Goal: Information Seeking & Learning: Learn about a topic

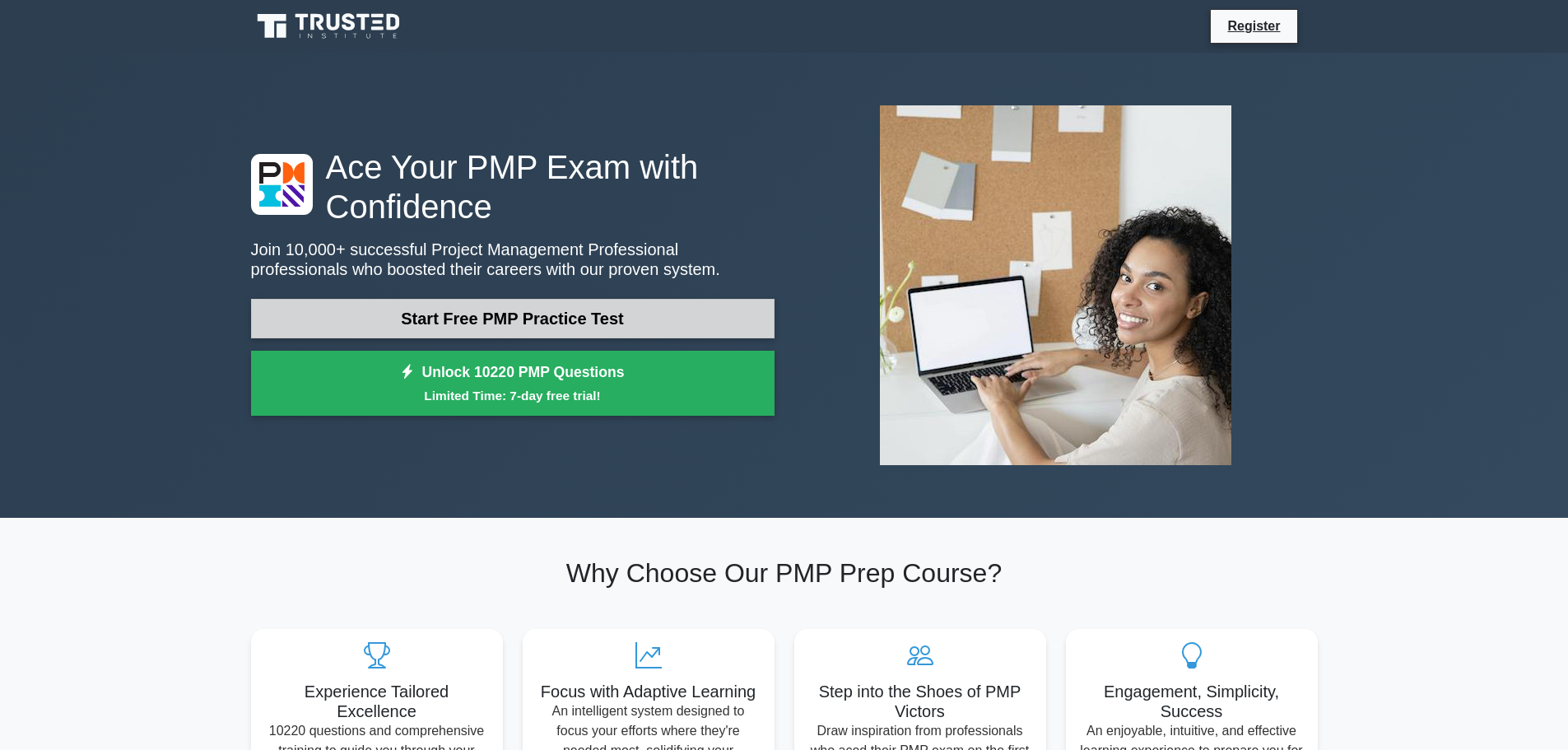
click at [527, 313] on link "Start Free PMP Practice Test" at bounding box center [513, 318] width 523 height 40
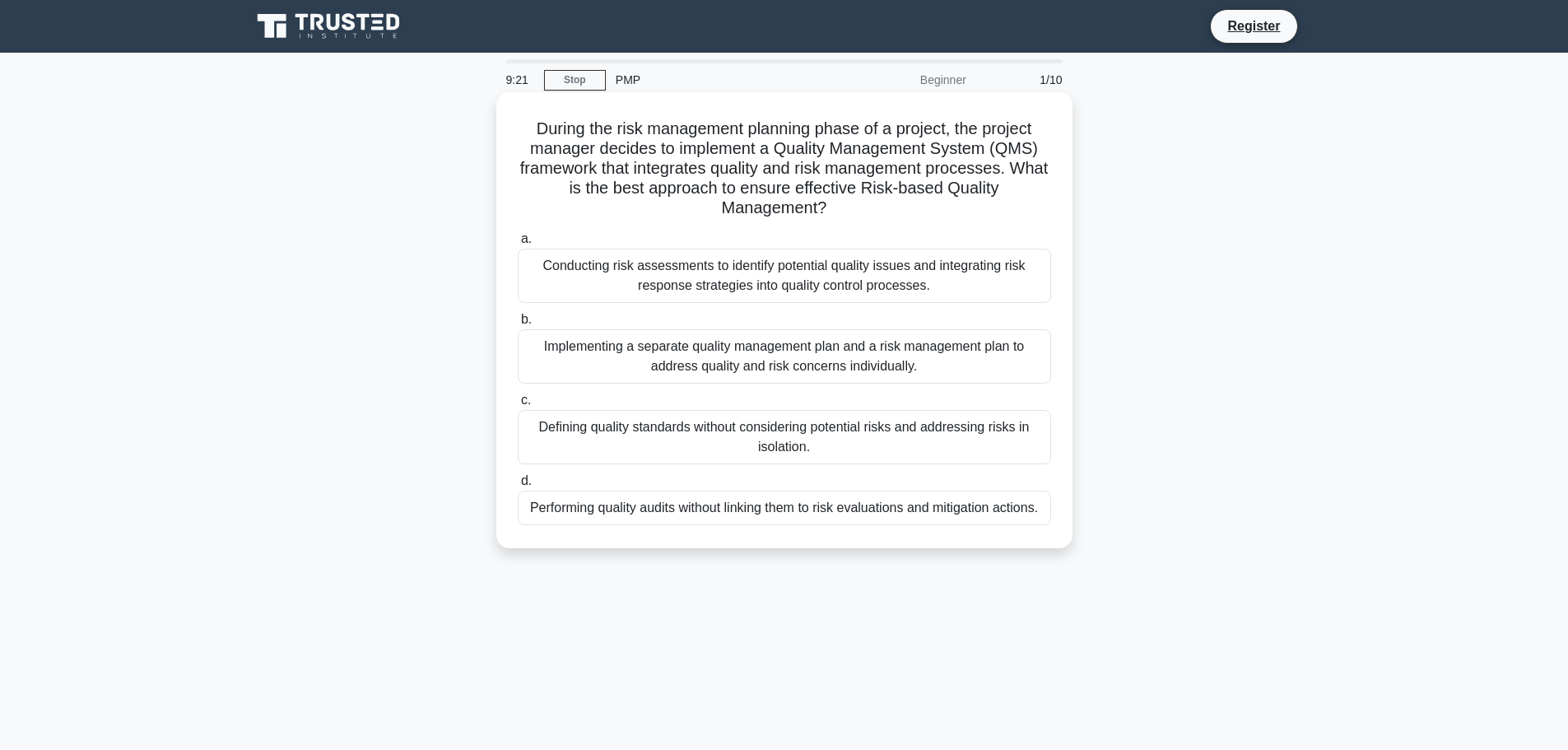
click at [959, 259] on div "Conducting risk assessments to identify potential quality issues and integratin…" at bounding box center [784, 276] width 534 height 54
click at [518, 245] on input "a. Conducting risk assessments to identify potential quality issues and integra…" at bounding box center [518, 239] width 0 height 11
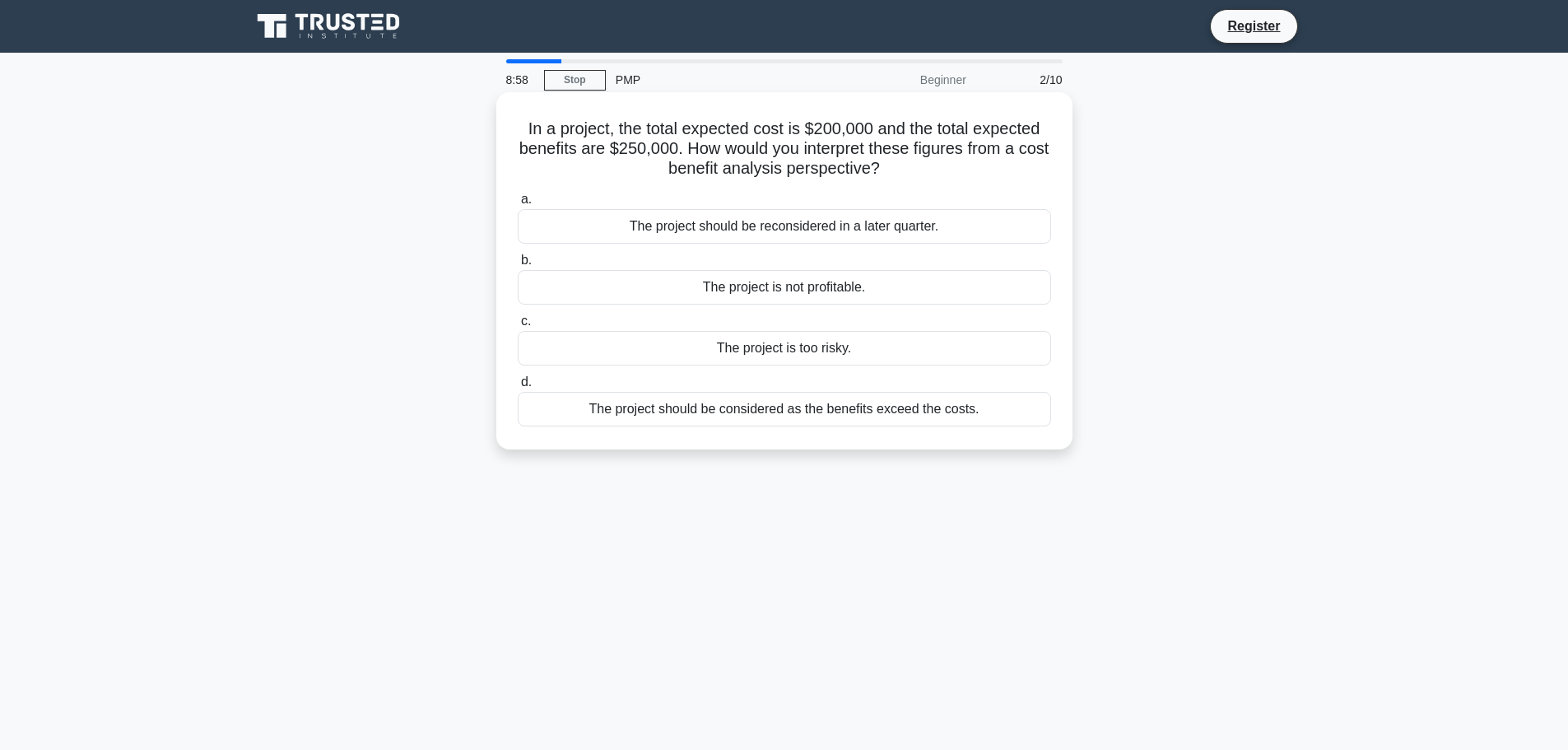
click at [876, 418] on div "The project should be considered as the benefits exceed the costs." at bounding box center [784, 410] width 534 height 35
click at [518, 388] on input "d. The project should be considered as the benefits exceed the costs." at bounding box center [518, 382] width 0 height 11
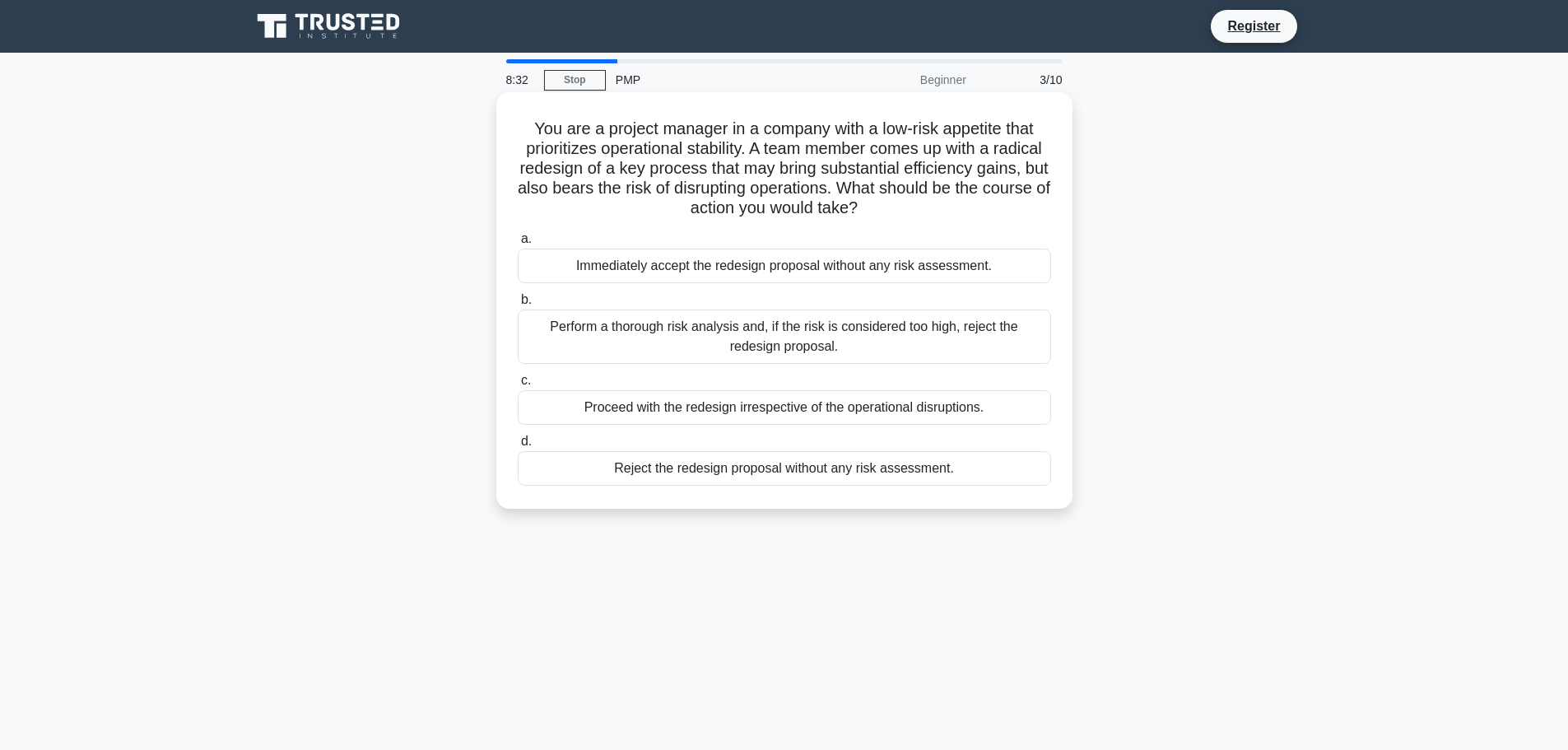
click at [834, 354] on div "Perform a thorough risk analysis and, if the risk is considered too high, rejec…" at bounding box center [784, 336] width 534 height 54
click at [518, 306] on input "b. Perform a thorough risk analysis and, if the risk is considered too high, re…" at bounding box center [518, 300] width 0 height 11
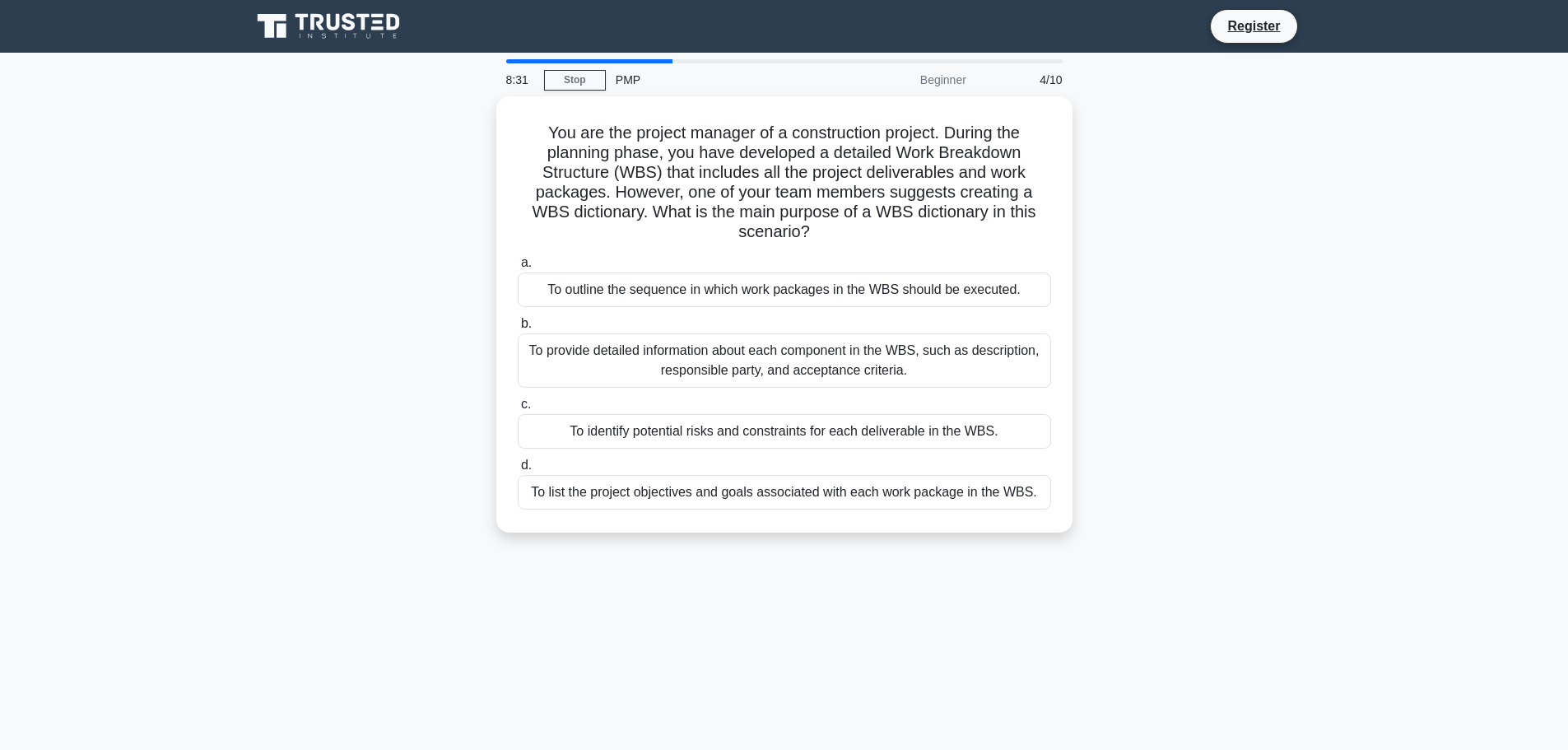
click at [1100, 493] on div "You are the project manager of a construction project. During the planning phas…" at bounding box center [784, 324] width 1087 height 456
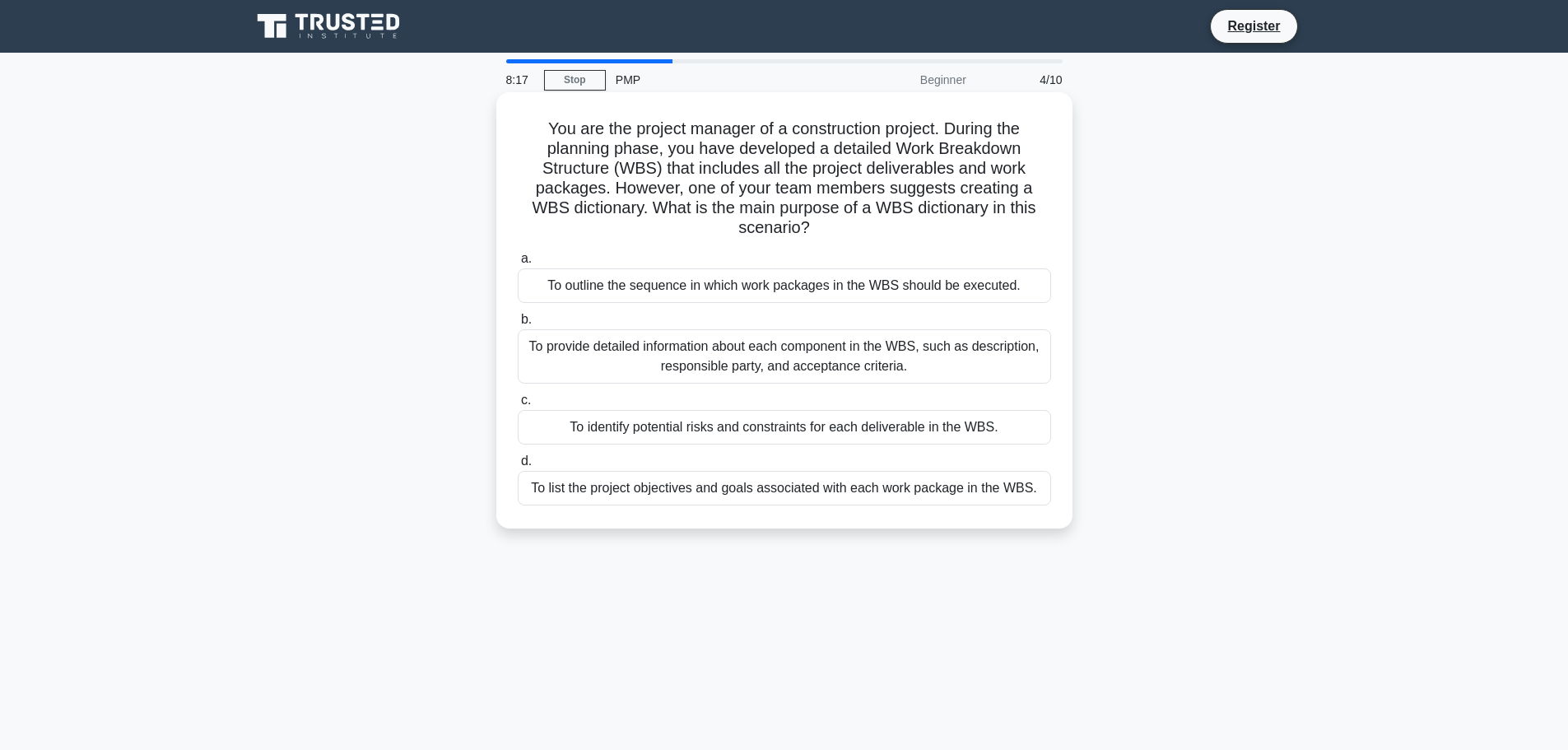
click at [813, 365] on div "To provide detailed information about each component in the WBS, such as descri…" at bounding box center [784, 357] width 534 height 54
click at [518, 325] on input "b. To provide detailed information about each component in the WBS, such as des…" at bounding box center [518, 319] width 0 height 11
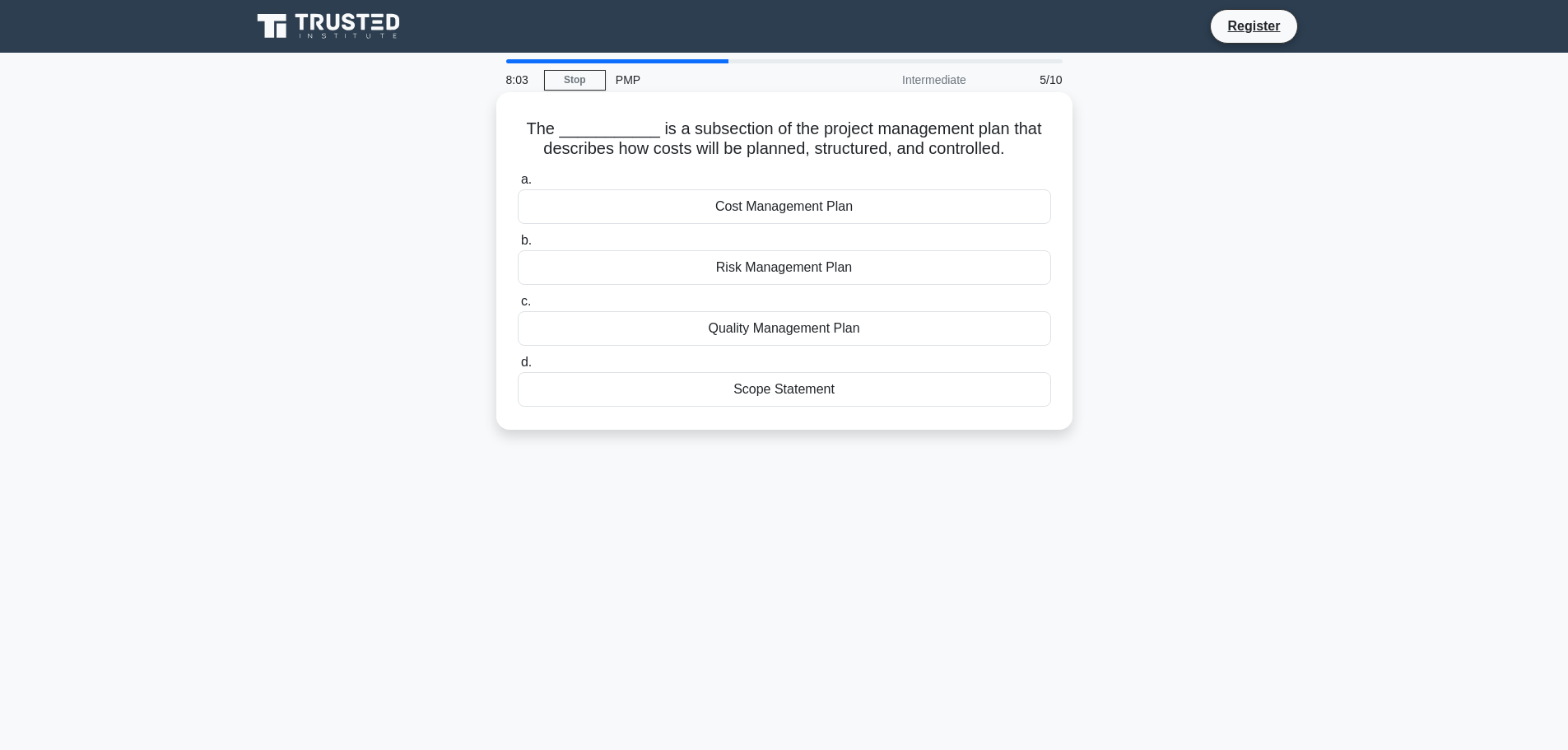
click at [847, 209] on div "Cost Management Plan" at bounding box center [784, 206] width 534 height 35
click at [518, 185] on input "a. Cost Management Plan" at bounding box center [518, 179] width 0 height 11
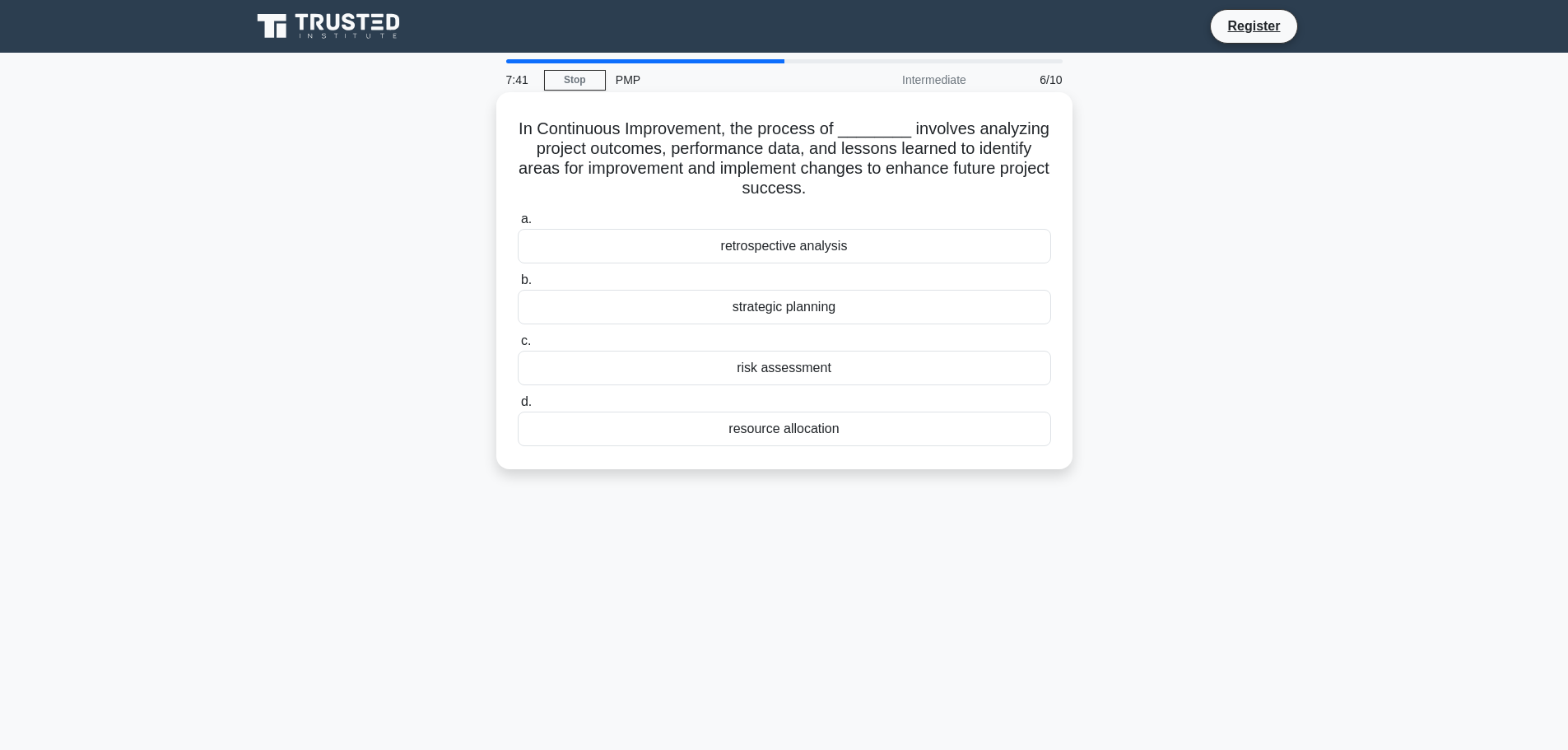
click at [917, 258] on div "retrospective analysis" at bounding box center [784, 247] width 534 height 35
click at [518, 225] on input "a. retrospective analysis" at bounding box center [518, 219] width 0 height 11
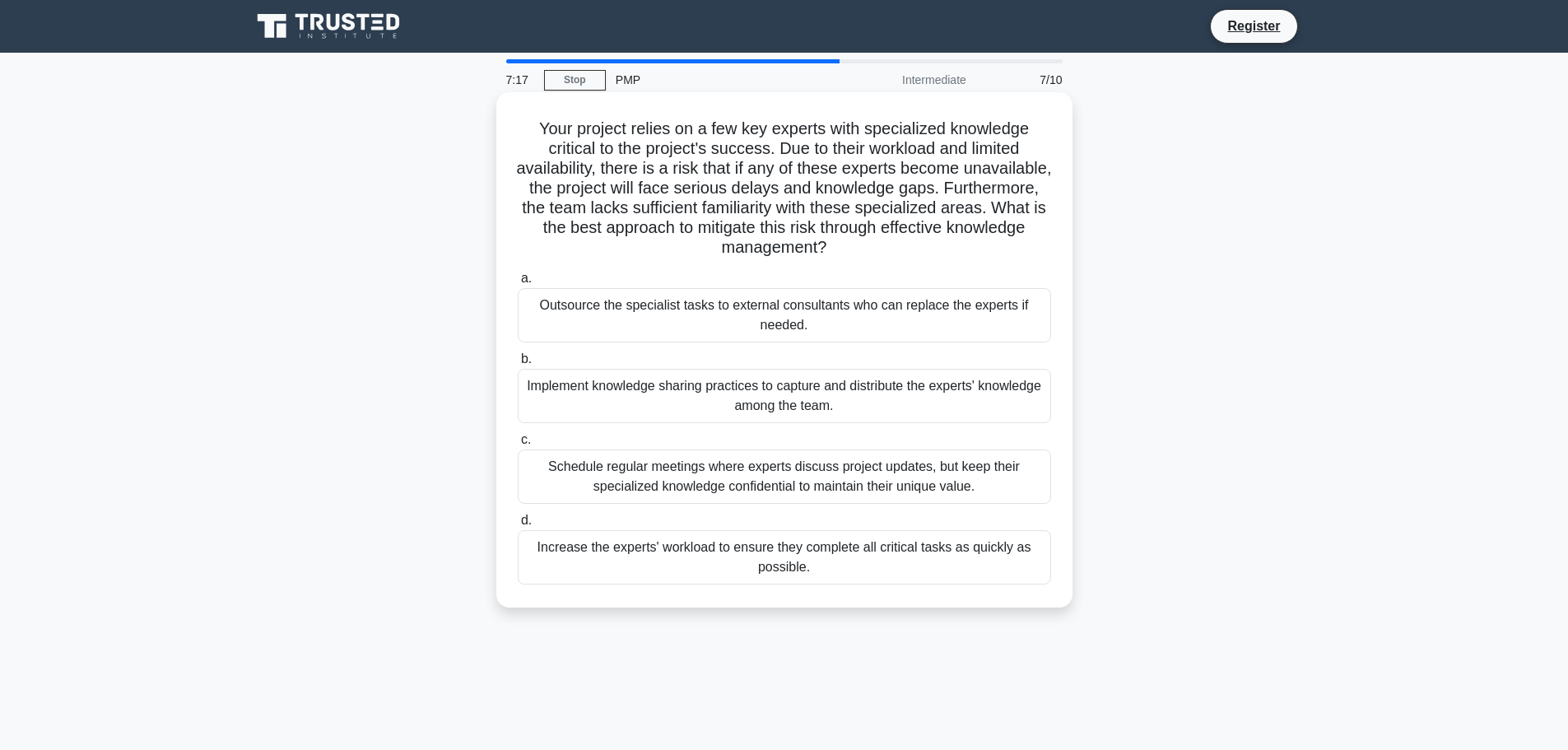
click at [811, 404] on div "Implement knowledge sharing practices to capture and distribute the experts' kn…" at bounding box center [784, 396] width 534 height 54
click at [518, 364] on input "b. Implement knowledge sharing practices to capture and distribute the experts'…" at bounding box center [518, 359] width 0 height 11
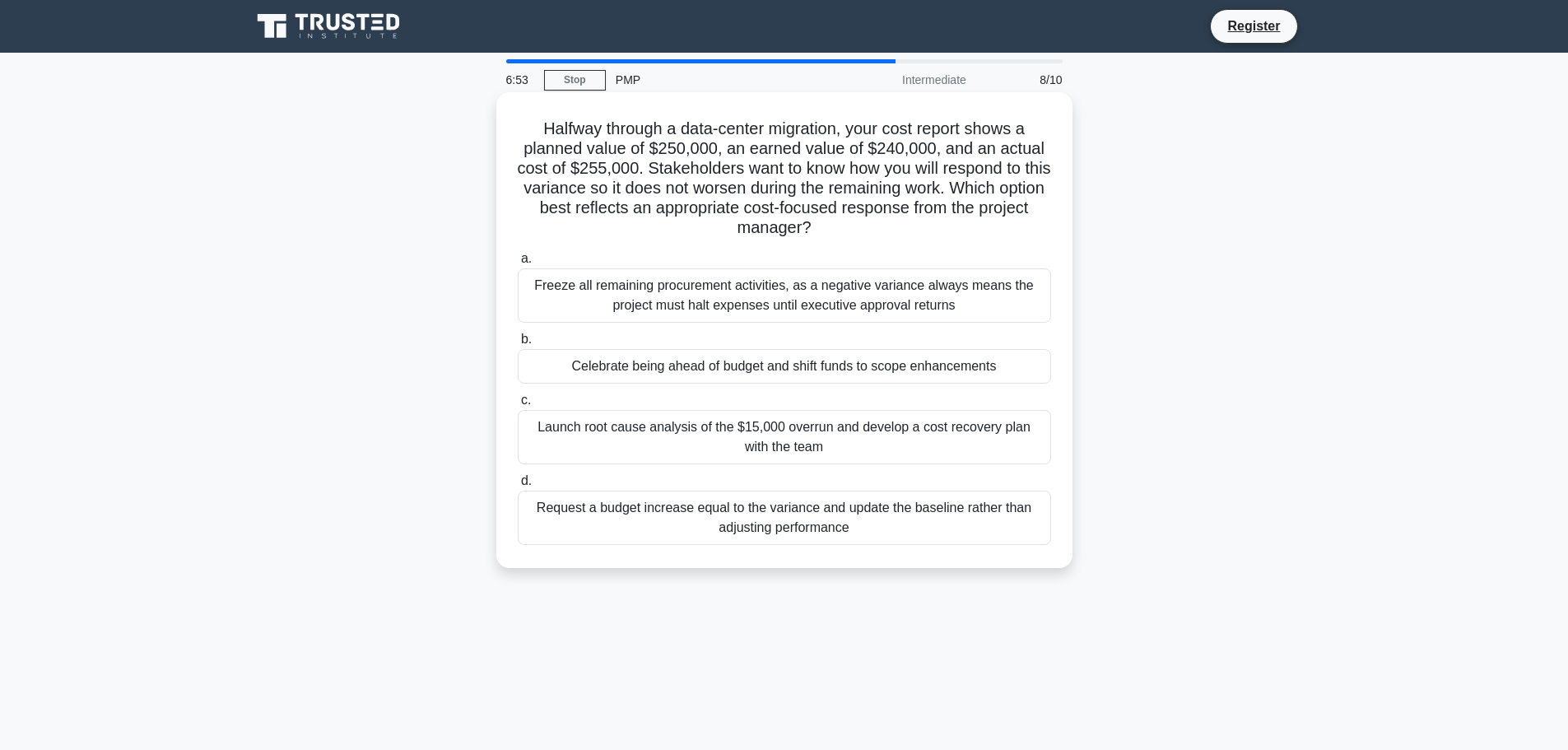
click at [918, 443] on div "Launch root cause analysis of the $15,000 overrun and develop a cost recovery p…" at bounding box center [784, 437] width 534 height 54
click at [518, 406] on input "c. Launch root cause analysis of the $15,000 overrun and develop a cost recover…" at bounding box center [518, 400] width 0 height 11
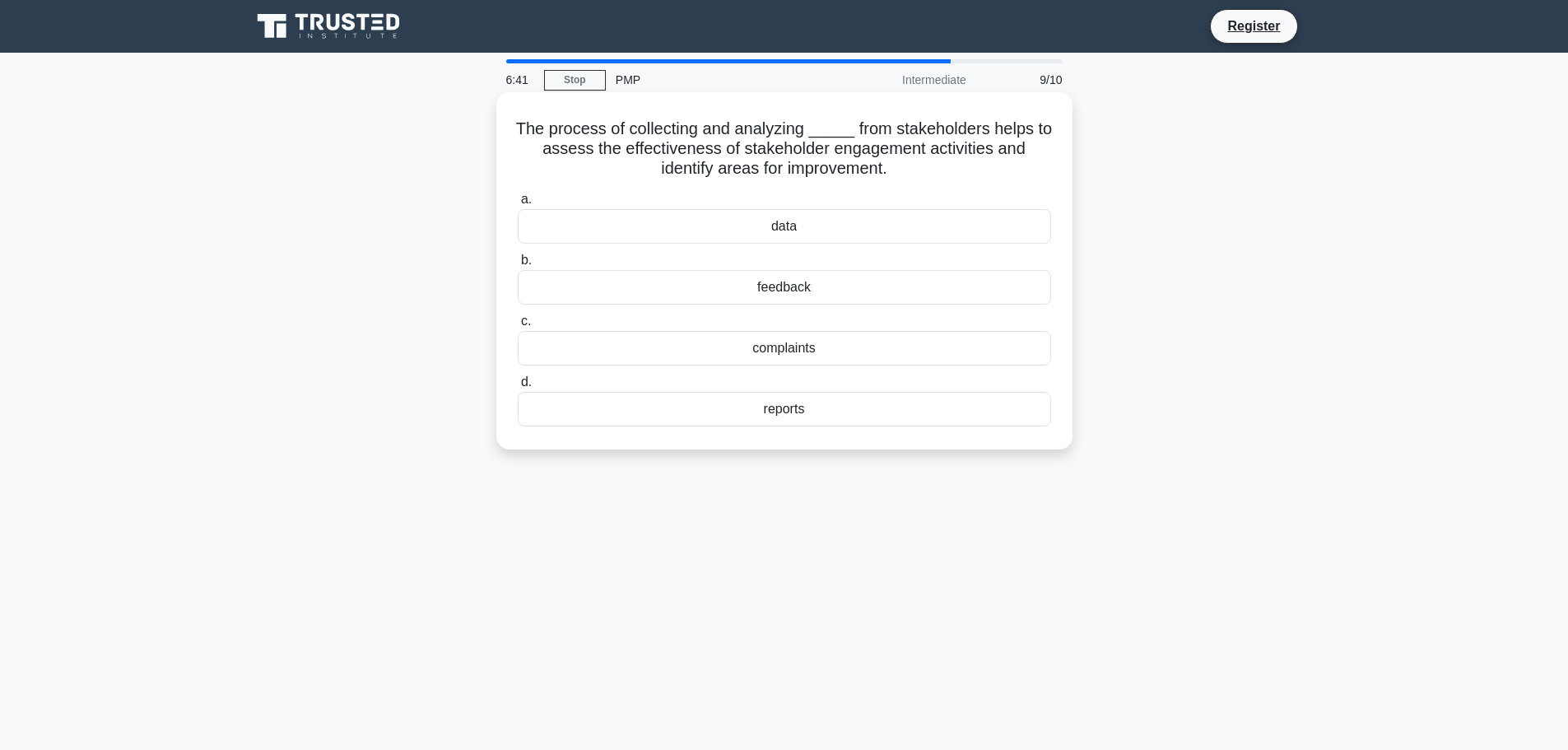
click at [822, 291] on div "feedback" at bounding box center [784, 287] width 534 height 35
click at [518, 266] on input "b. feedback" at bounding box center [518, 260] width 0 height 11
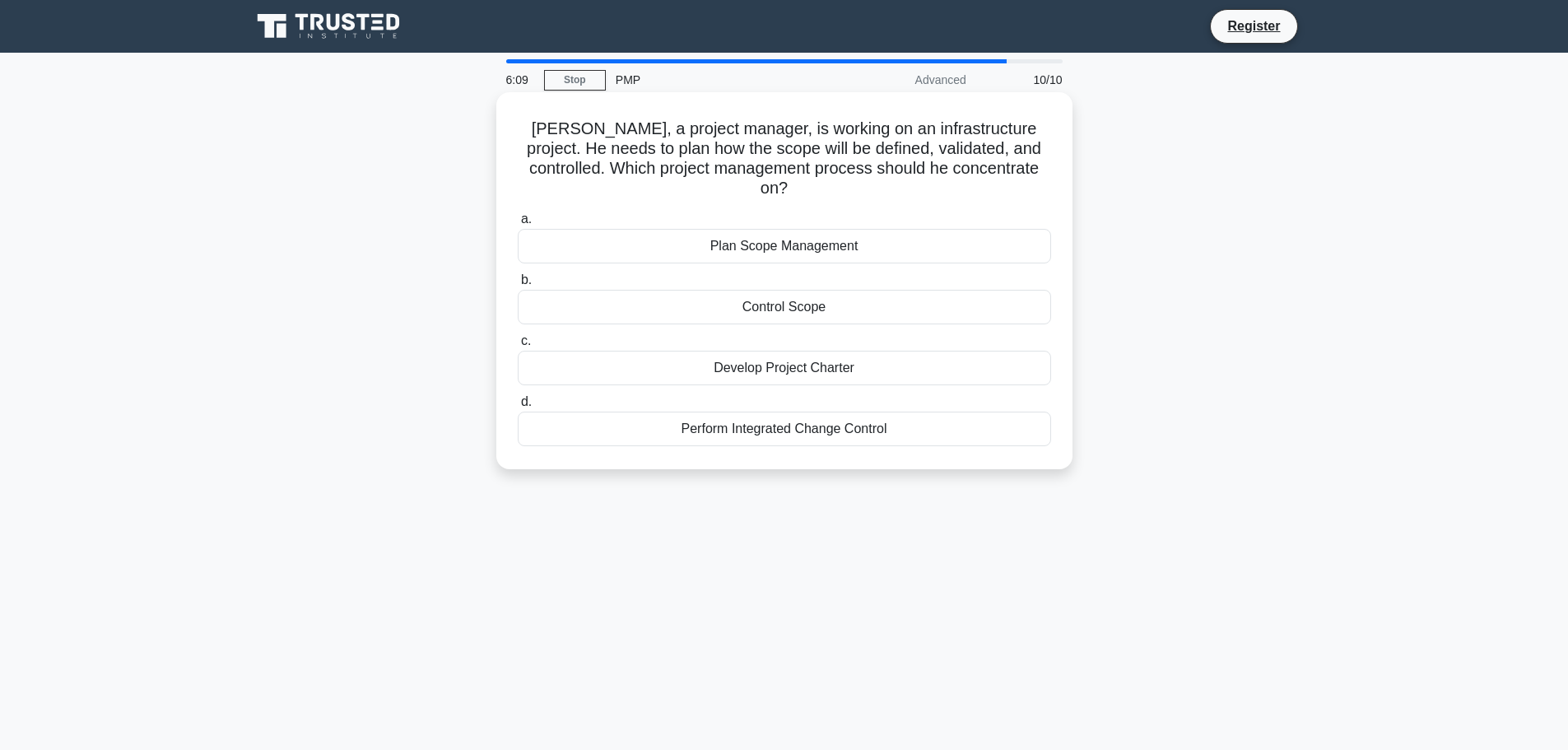
click at [955, 229] on div "Plan Scope Management" at bounding box center [784, 247] width 534 height 35
click at [518, 225] on input "a. Plan Scope Management" at bounding box center [518, 219] width 0 height 11
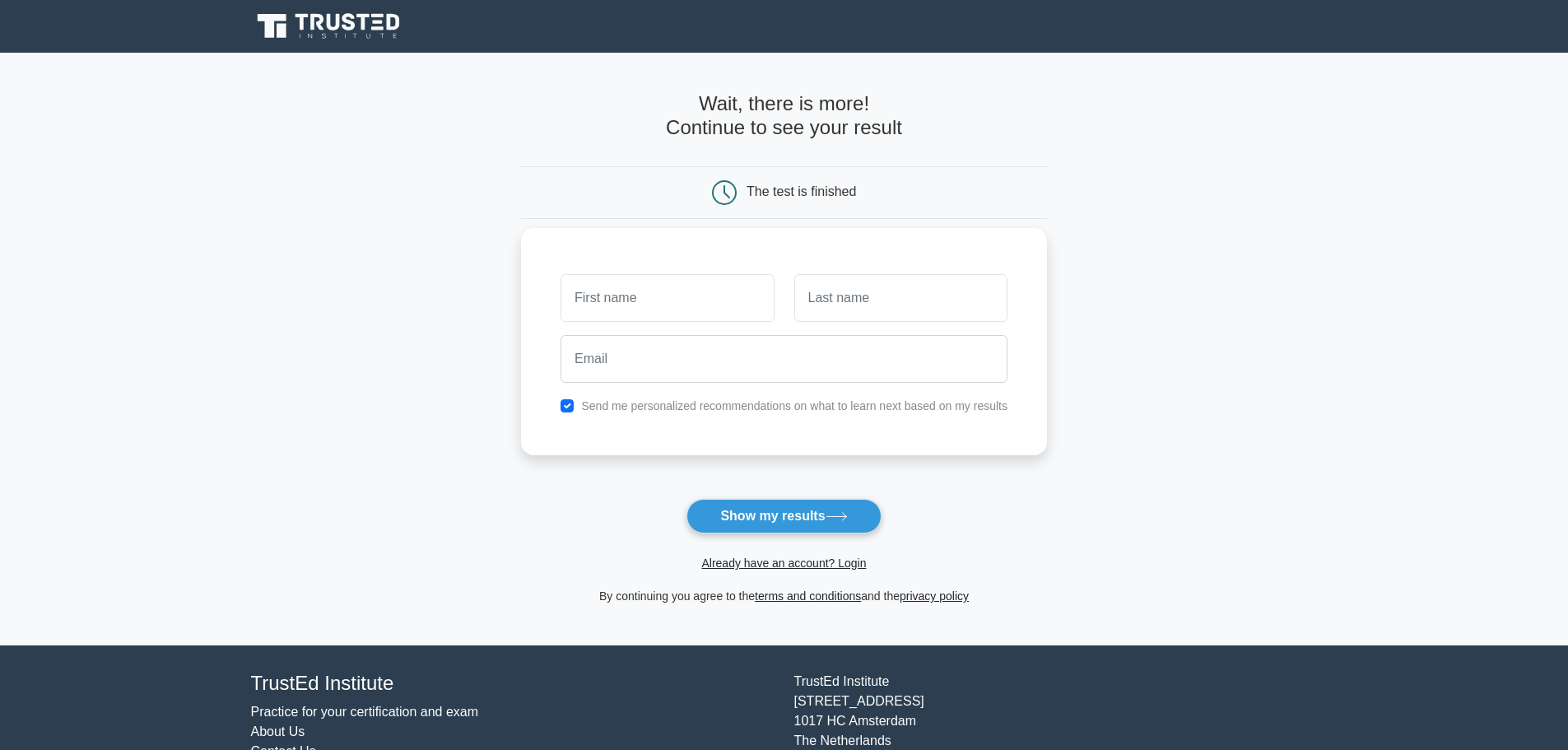
click at [570, 398] on div "Send me personalized recommendations on what to learn next based on my results" at bounding box center [784, 406] width 466 height 20
click at [573, 413] on div "Send me personalized recommendations on what to learn next based on my results" at bounding box center [784, 406] width 466 height 20
click at [570, 408] on input "checkbox" at bounding box center [568, 406] width 13 height 13
checkbox input "false"
click at [811, 529] on button "Show my results" at bounding box center [784, 517] width 195 height 35
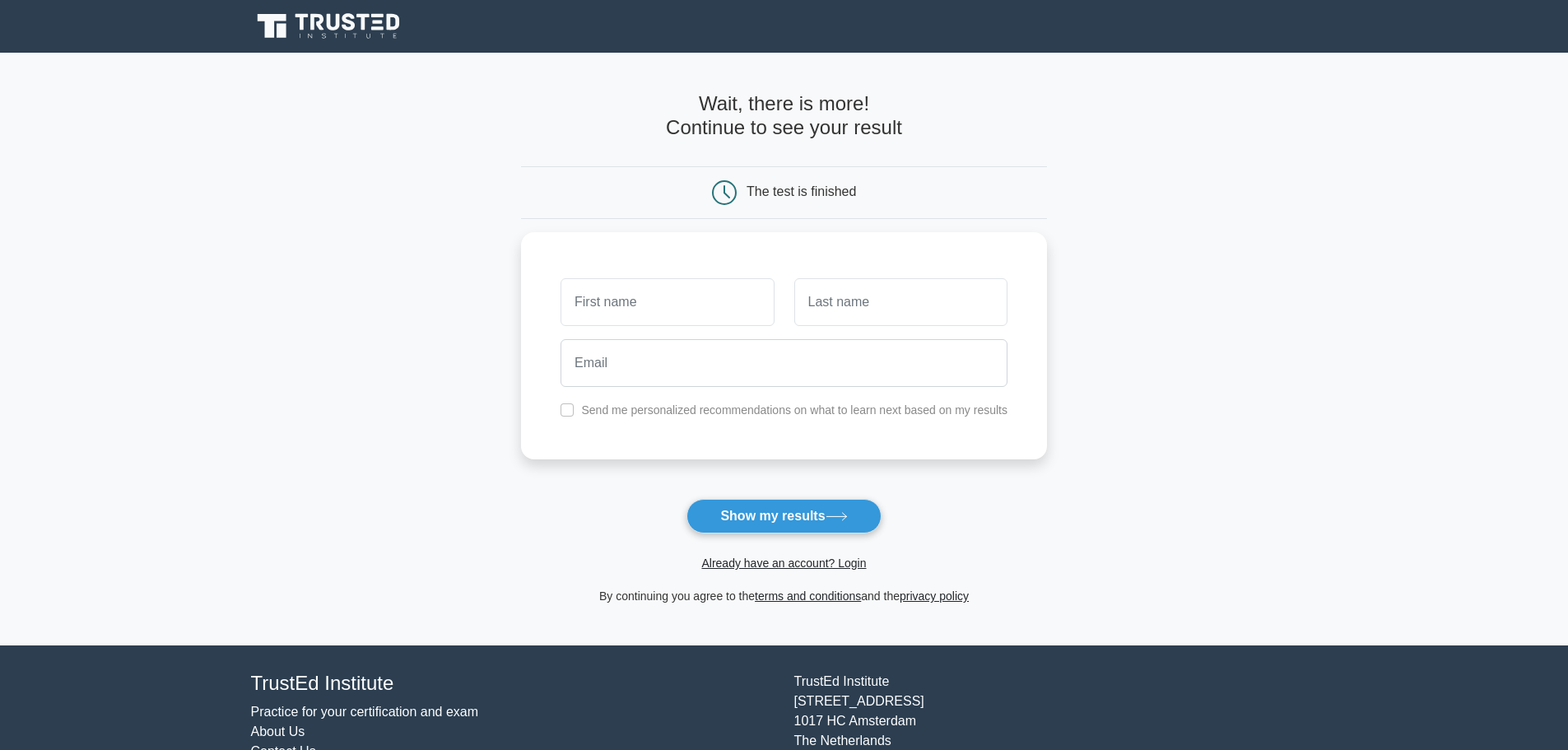
click at [1072, 347] on main "Wait, there is more! Continue to see your result The test is finished and the" at bounding box center [784, 349] width 1568 height 593
click at [646, 322] on input "text" at bounding box center [667, 298] width 213 height 48
click at [890, 308] on input "text" at bounding box center [900, 298] width 213 height 48
click at [1100, 336] on main "Wait, there is more! Continue to see your result The test is finished and the" at bounding box center [784, 349] width 1568 height 593
click at [761, 522] on button "Show my results" at bounding box center [784, 517] width 195 height 35
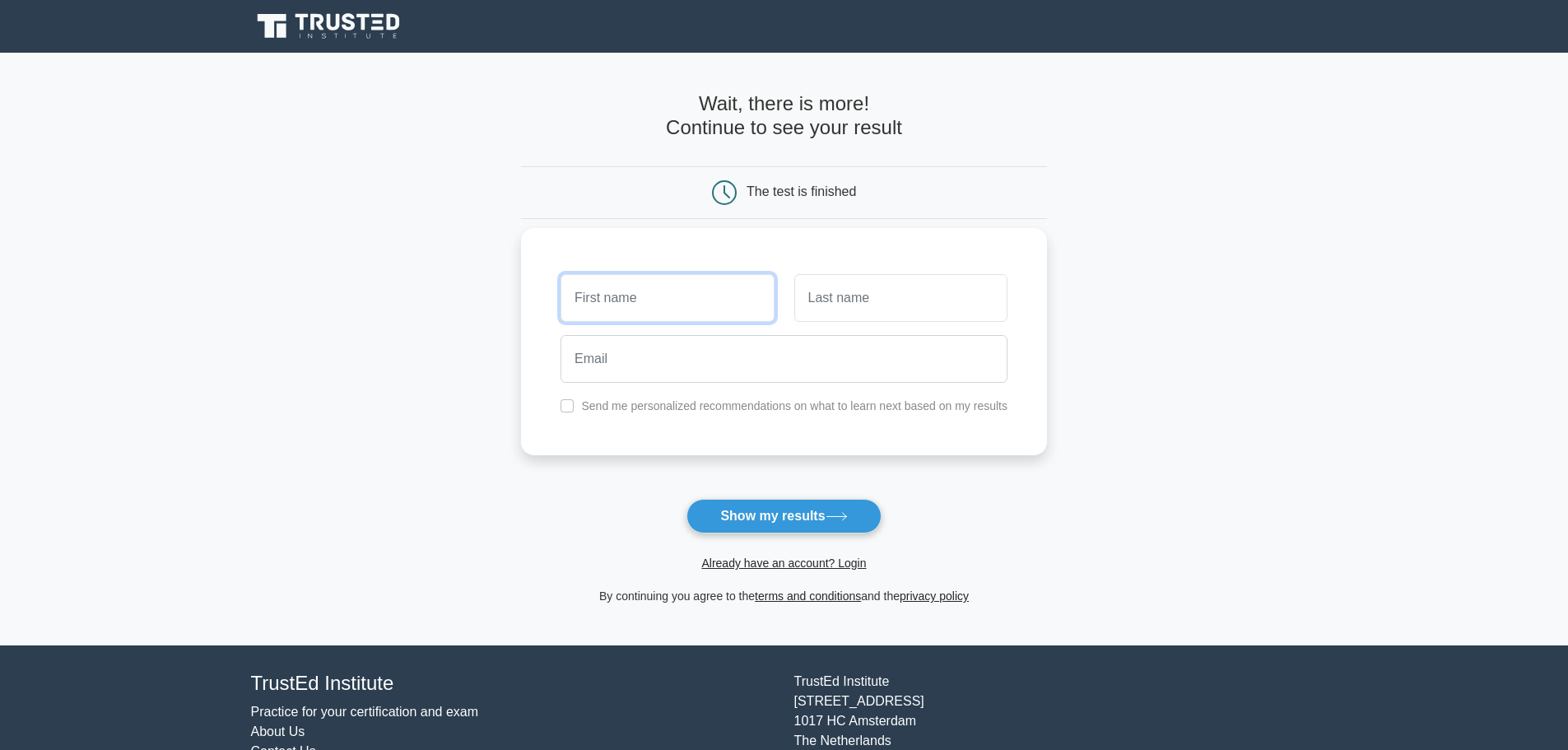
click at [673, 305] on input "text" at bounding box center [667, 298] width 213 height 48
click at [1088, 365] on main "Wait, there is more! Continue to see your result The test is finished and the" at bounding box center [784, 349] width 1568 height 593
click at [697, 314] on input "text" at bounding box center [667, 298] width 213 height 48
type input "test"
click at [823, 303] on input "text" at bounding box center [900, 298] width 213 height 48
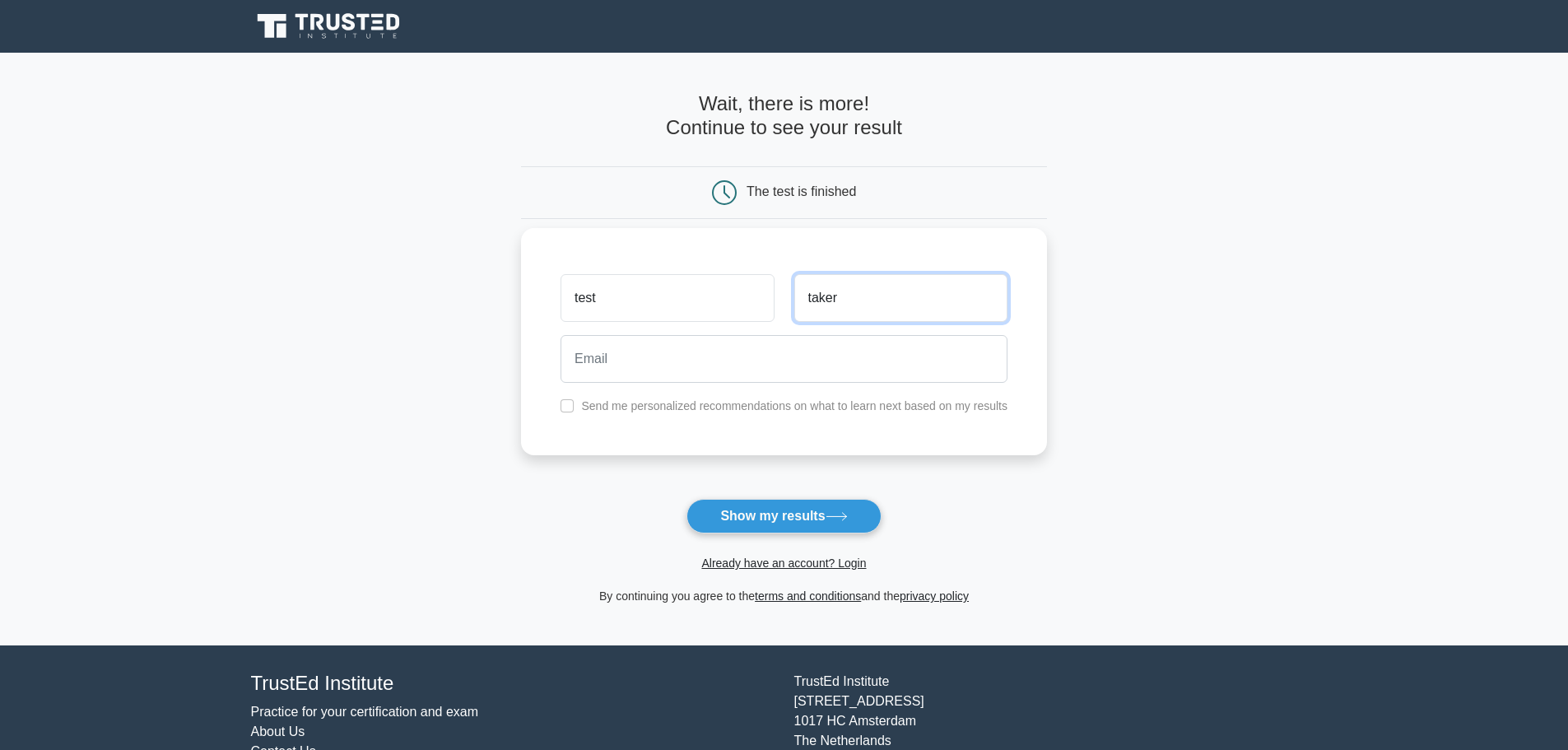
type input "taker"
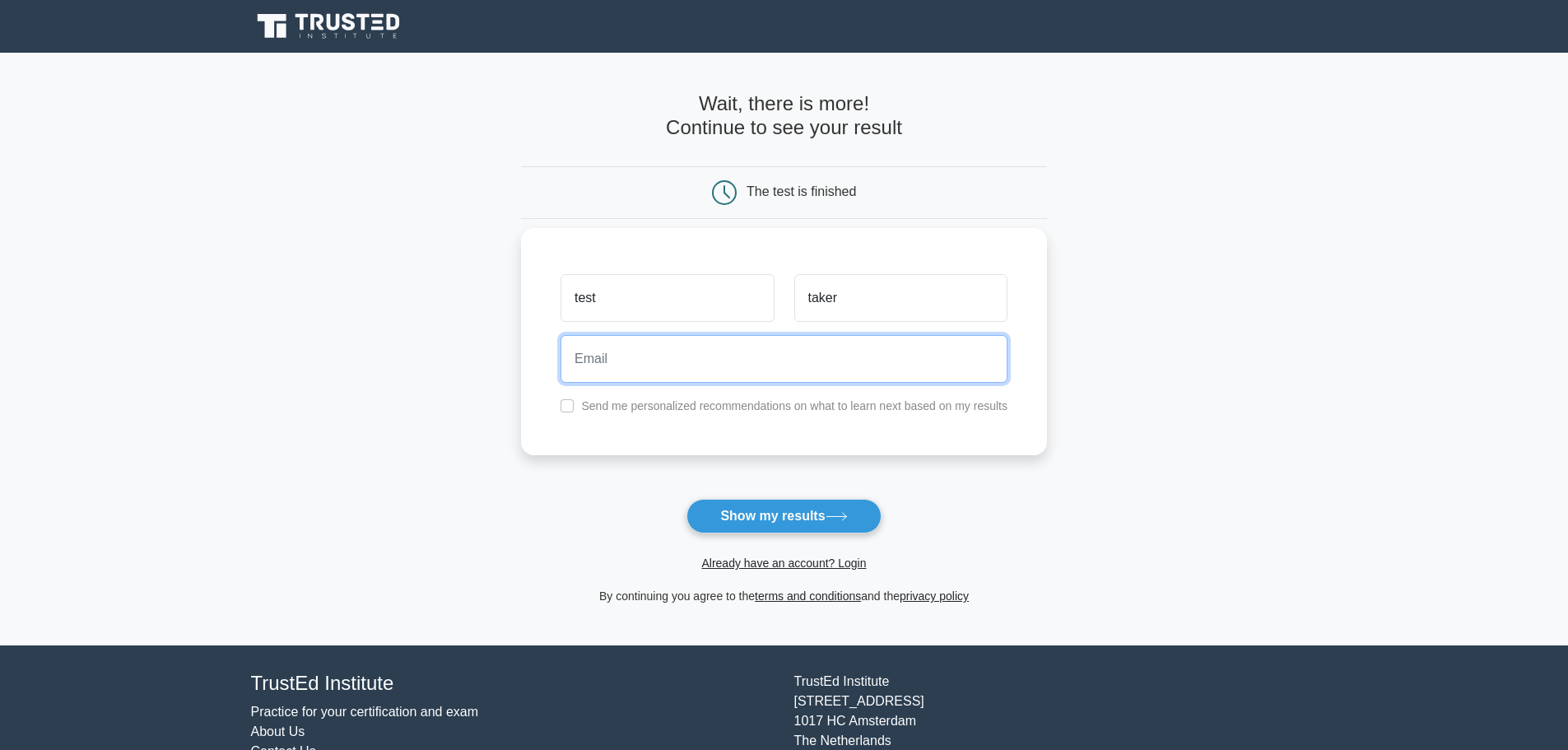
click at [764, 376] on input "email" at bounding box center [784, 360] width 447 height 48
type input "testtakerfakeemail@hotmail.com"
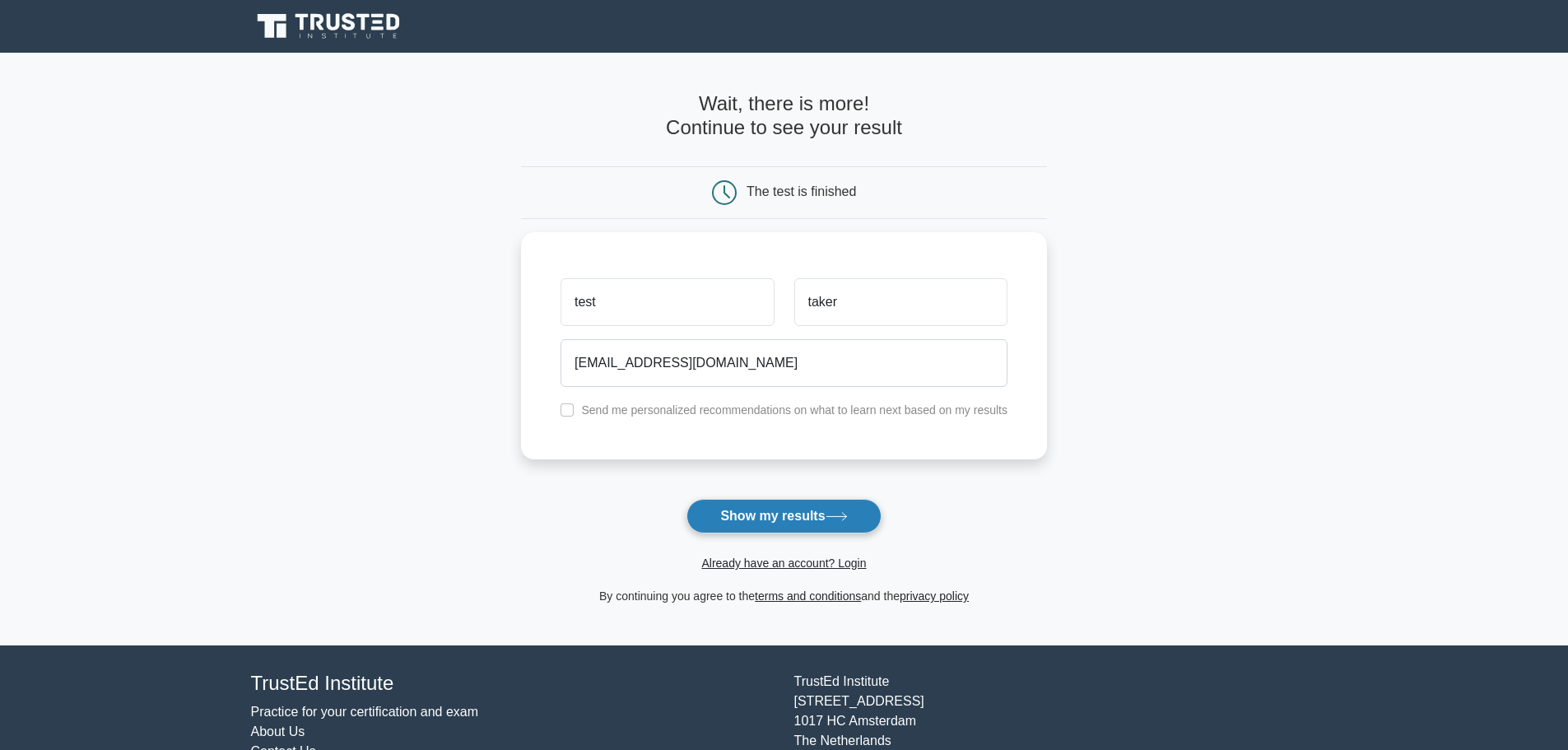
click at [807, 522] on button "Show my results" at bounding box center [784, 517] width 195 height 35
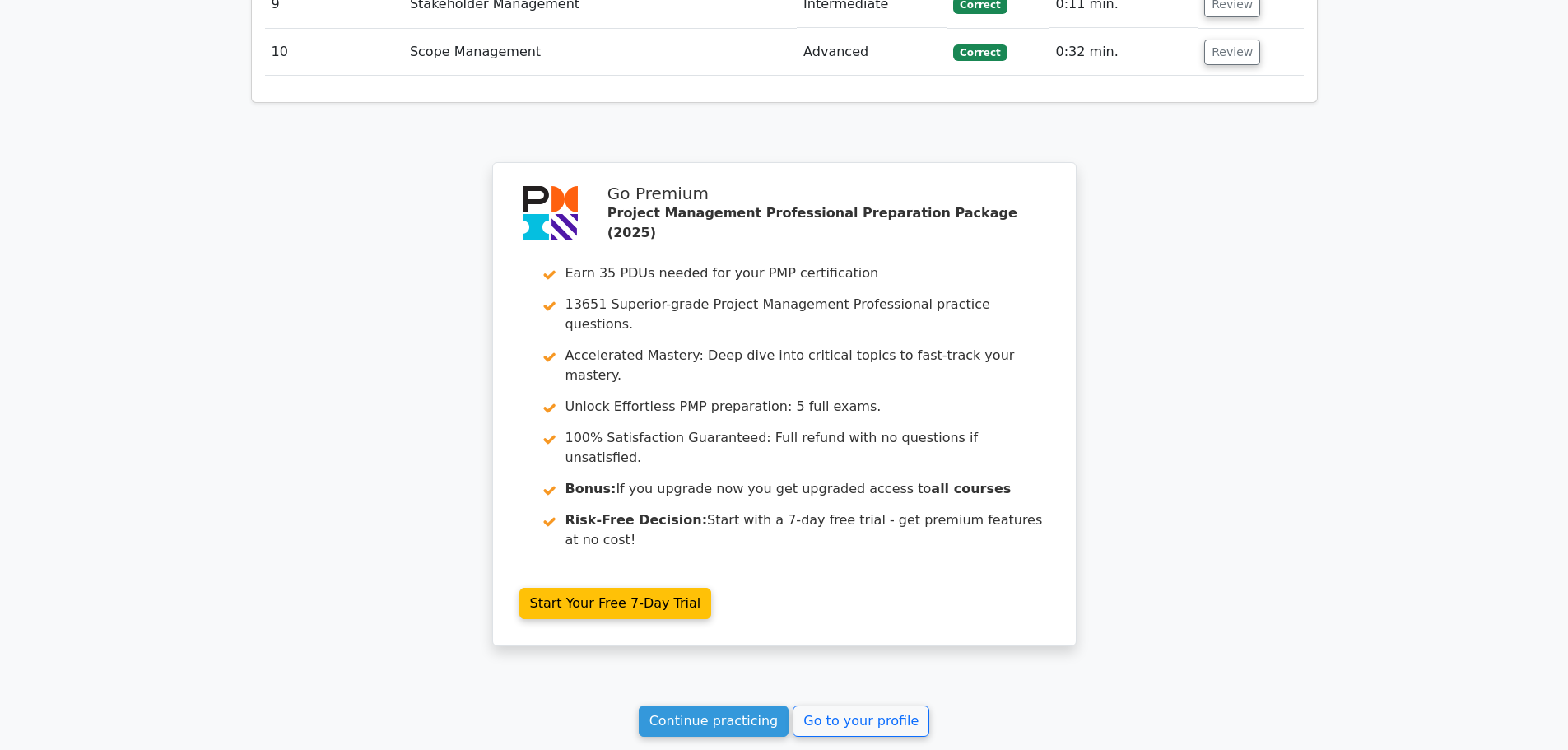
scroll to position [2847, 0]
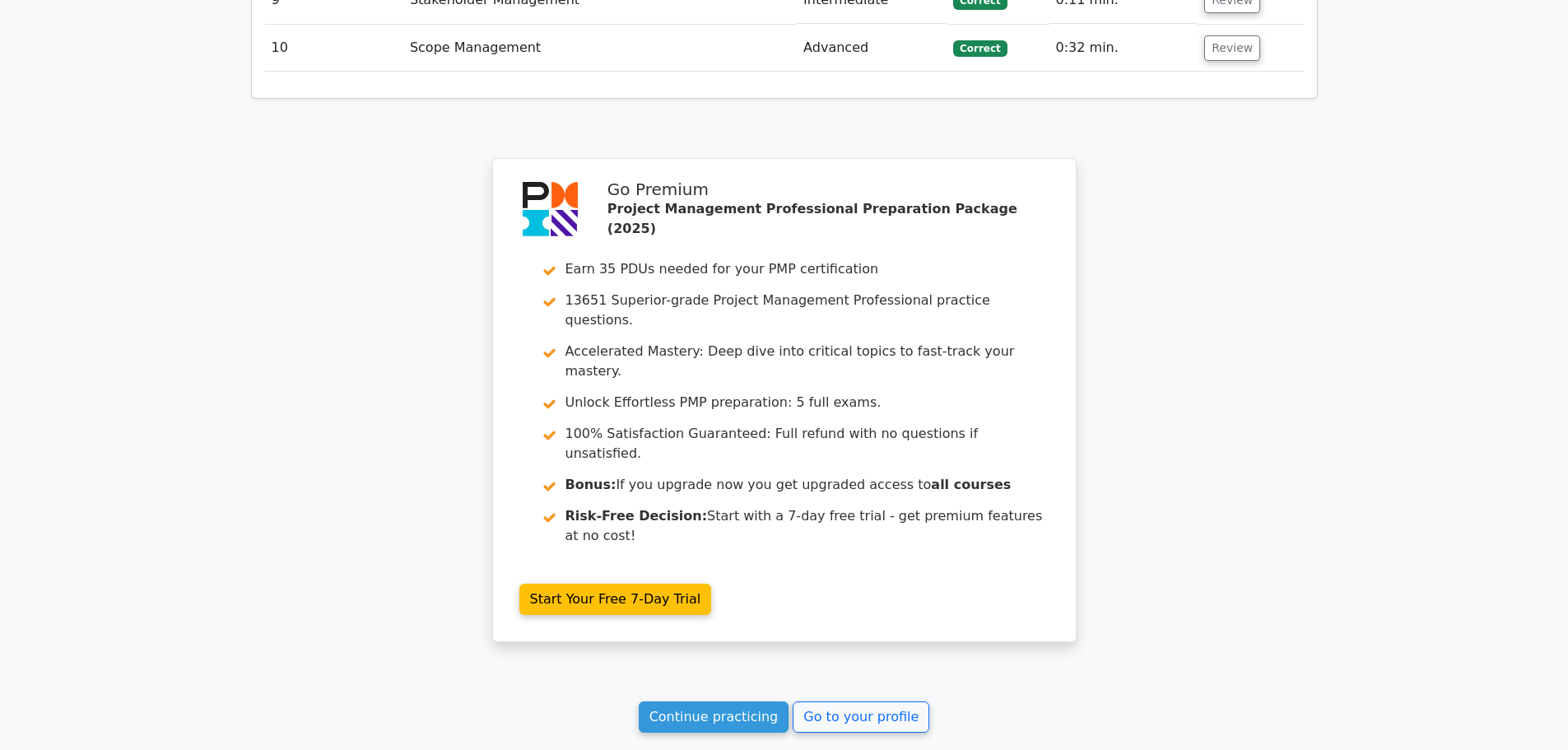
click at [720, 702] on link "Continue practicing" at bounding box center [714, 717] width 150 height 31
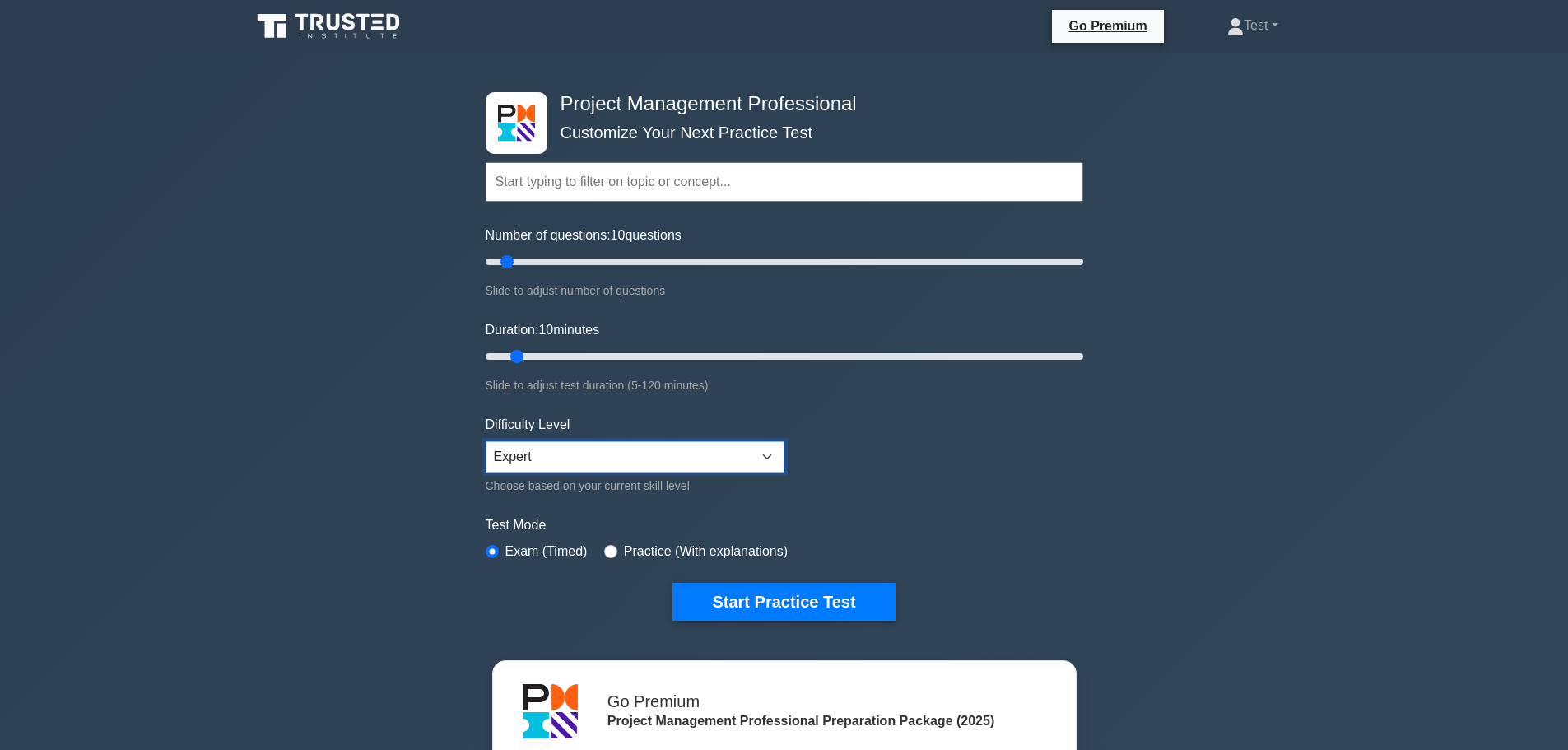
click at [635, 454] on select "Beginner Intermediate Expert" at bounding box center [635, 457] width 299 height 31
click at [885, 452] on form "Topics Scope Management Time Management Cost Management Quality Management Risk…" at bounding box center [784, 366] width 598 height 509
click at [610, 548] on input "radio" at bounding box center [611, 552] width 13 height 13
radio input "true"
drag, startPoint x: 506, startPoint y: 258, endPoint x: 1095, endPoint y: 266, distance: 589.1
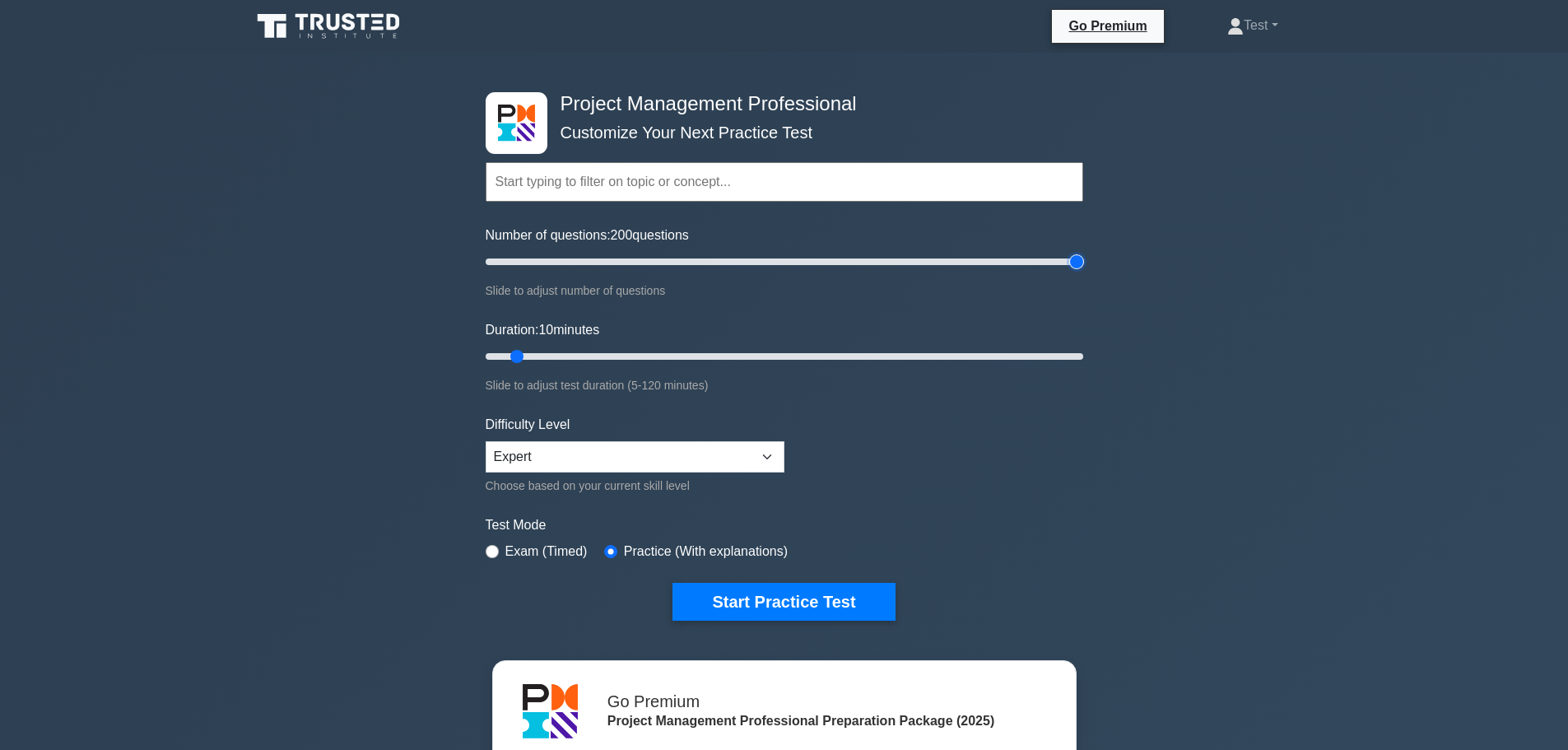
type input "200"
click at [1083, 266] on input "Number of questions: 200 questions" at bounding box center [784, 261] width 598 height 20
click at [806, 583] on button "Start Practice Test" at bounding box center [784, 602] width 223 height 38
drag, startPoint x: 513, startPoint y: 353, endPoint x: 1118, endPoint y: 342, distance: 605.1
type input "120"
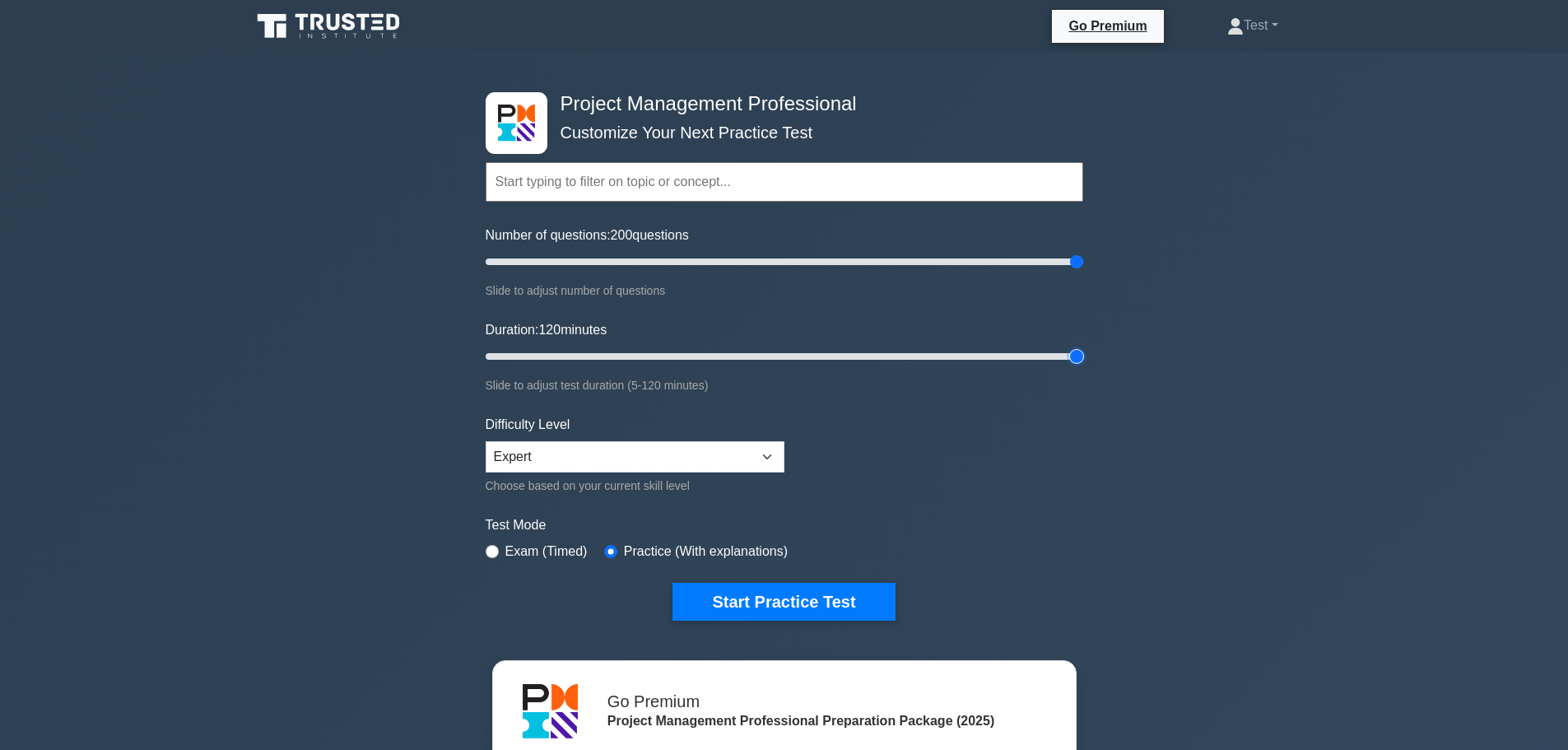
click at [1083, 347] on input "Duration: 120 minutes" at bounding box center [784, 357] width 598 height 20
click at [814, 595] on button "Start Practice Test" at bounding box center [784, 602] width 223 height 38
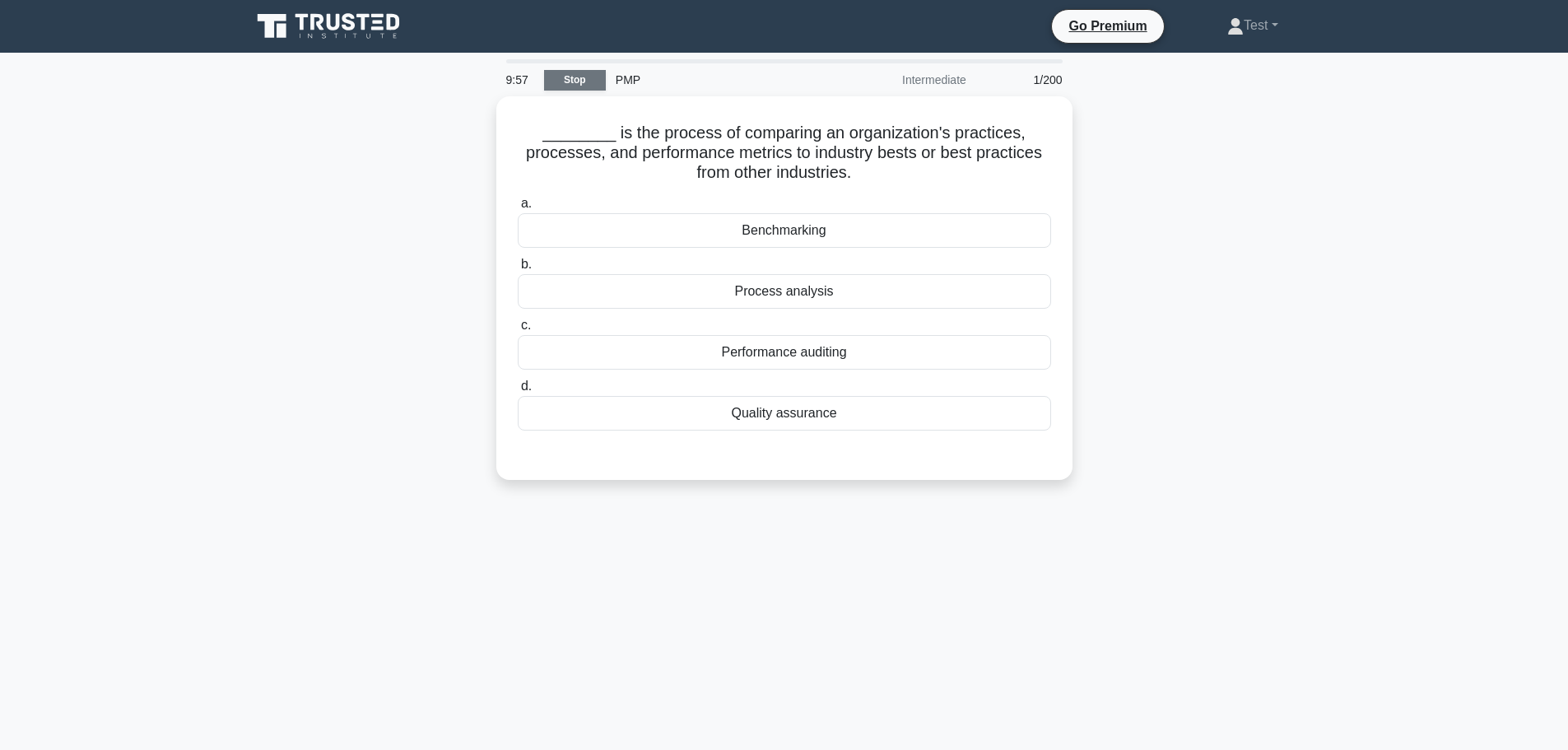
click at [577, 81] on link "Stop" at bounding box center [575, 80] width 62 height 20
click at [839, 223] on div "Benchmarking" at bounding box center [784, 227] width 534 height 35
click at [518, 205] on input "a. Benchmarking" at bounding box center [518, 200] width 0 height 11
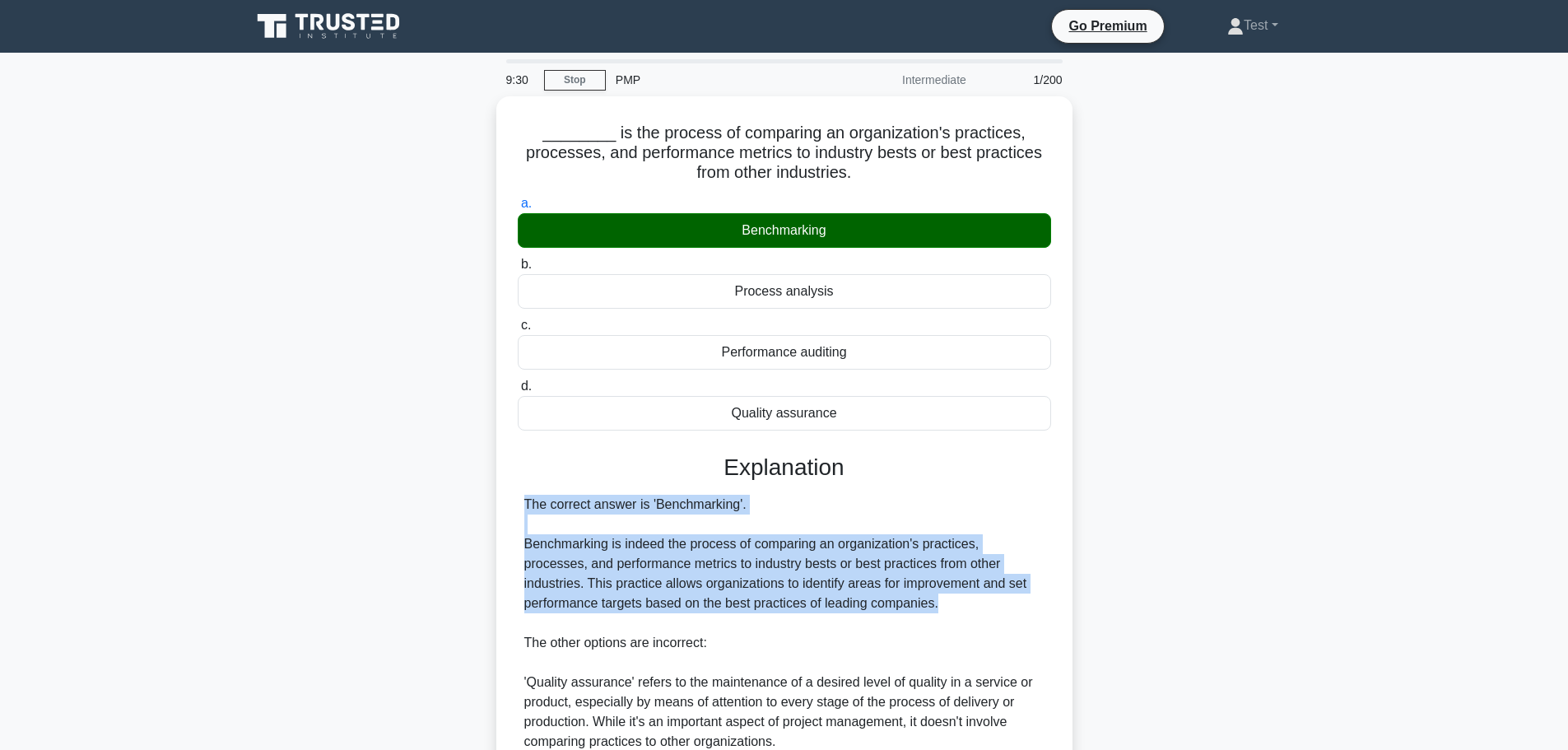
drag, startPoint x: 1567, startPoint y: 489, endPoint x: 1563, endPoint y: 607, distance: 118.1
click at [1563, 607] on main "9:30 Stop PMP Intermediate 1/200 ________ is the process of comparing an organi…" at bounding box center [784, 574] width 1568 height 1041
click at [1441, 551] on main "9:29 Stop PMP Intermediate 1/200 ________ is the process of comparing an organi…" at bounding box center [784, 574] width 1568 height 1041
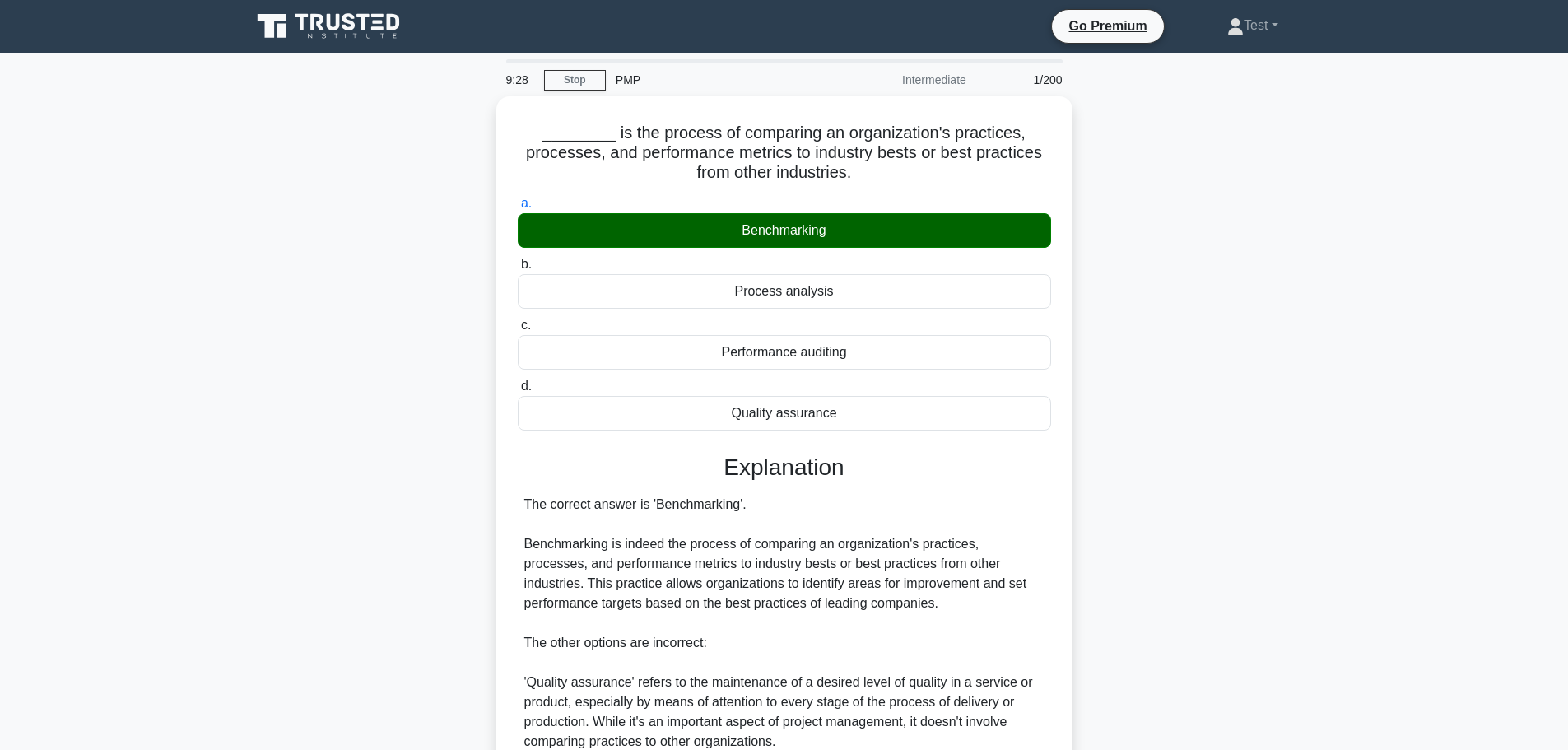
scroll to position [271, 0]
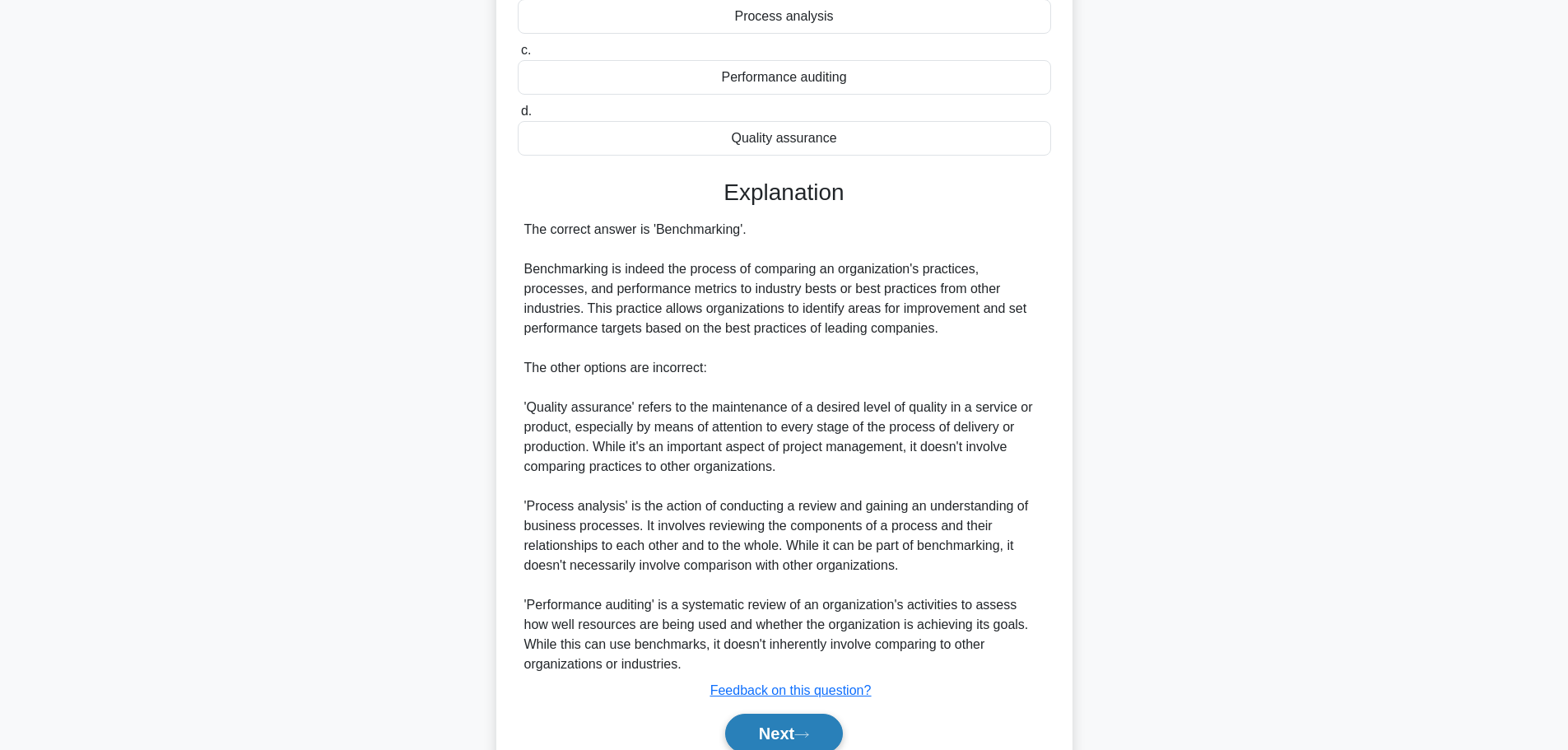
click at [770, 737] on button "Next" at bounding box center [784, 734] width 118 height 40
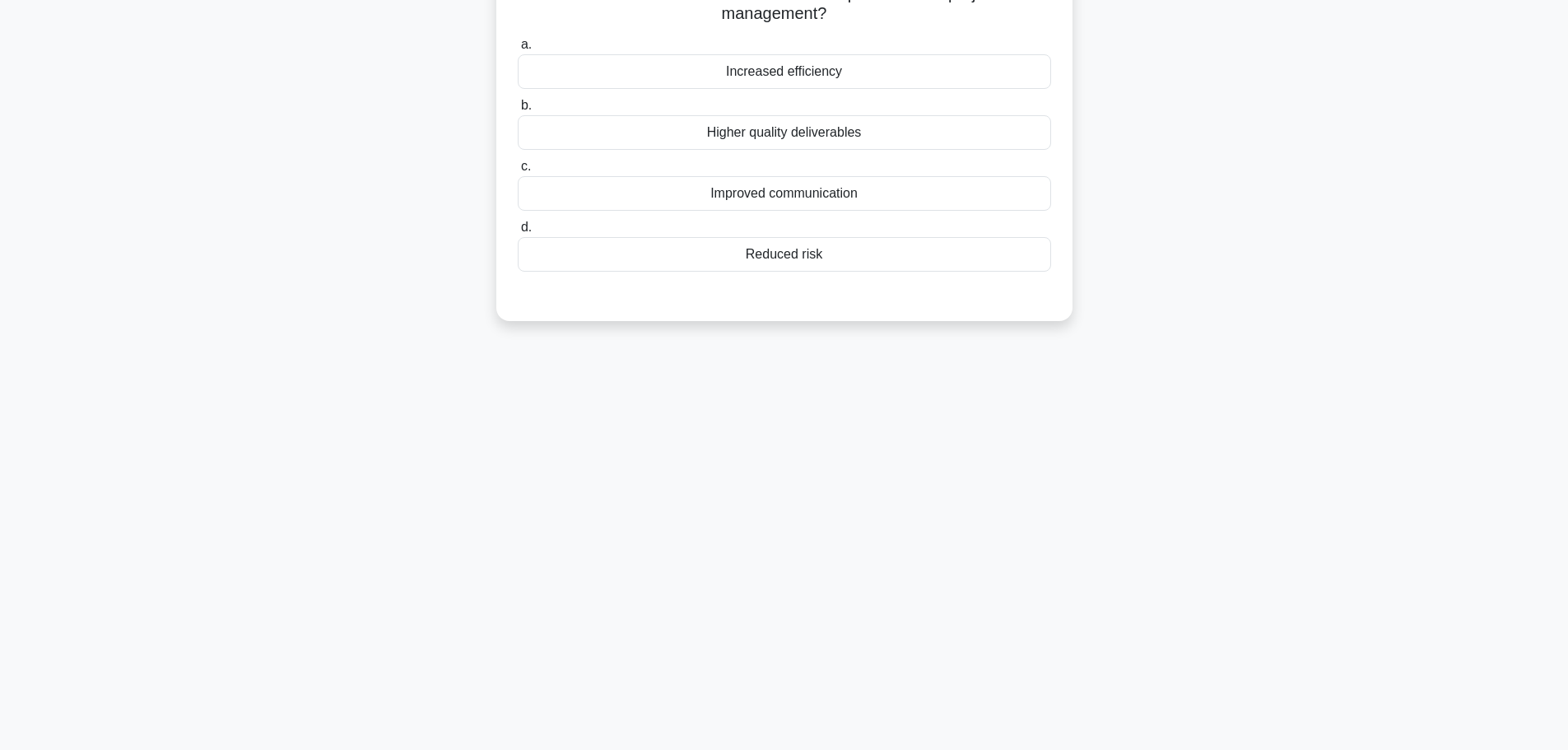
scroll to position [0, 0]
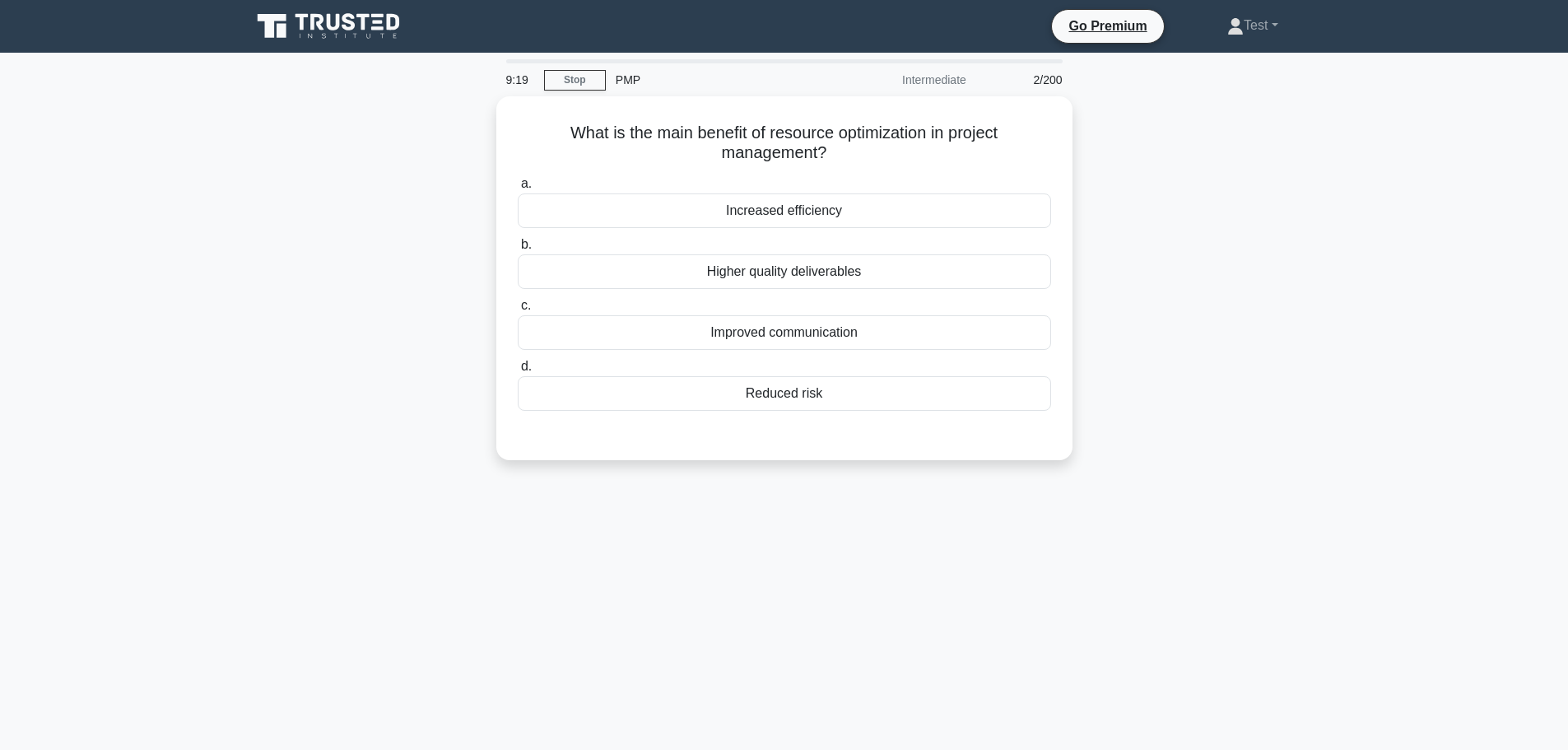
click at [1218, 157] on div "What is the main benefit of resource optimization in project management? .spinn…" at bounding box center [784, 288] width 1087 height 384
click at [895, 217] on div "Increased efficiency" at bounding box center [784, 206] width 534 height 35
click at [518, 185] on input "a. Increased efficiency" at bounding box center [518, 179] width 0 height 11
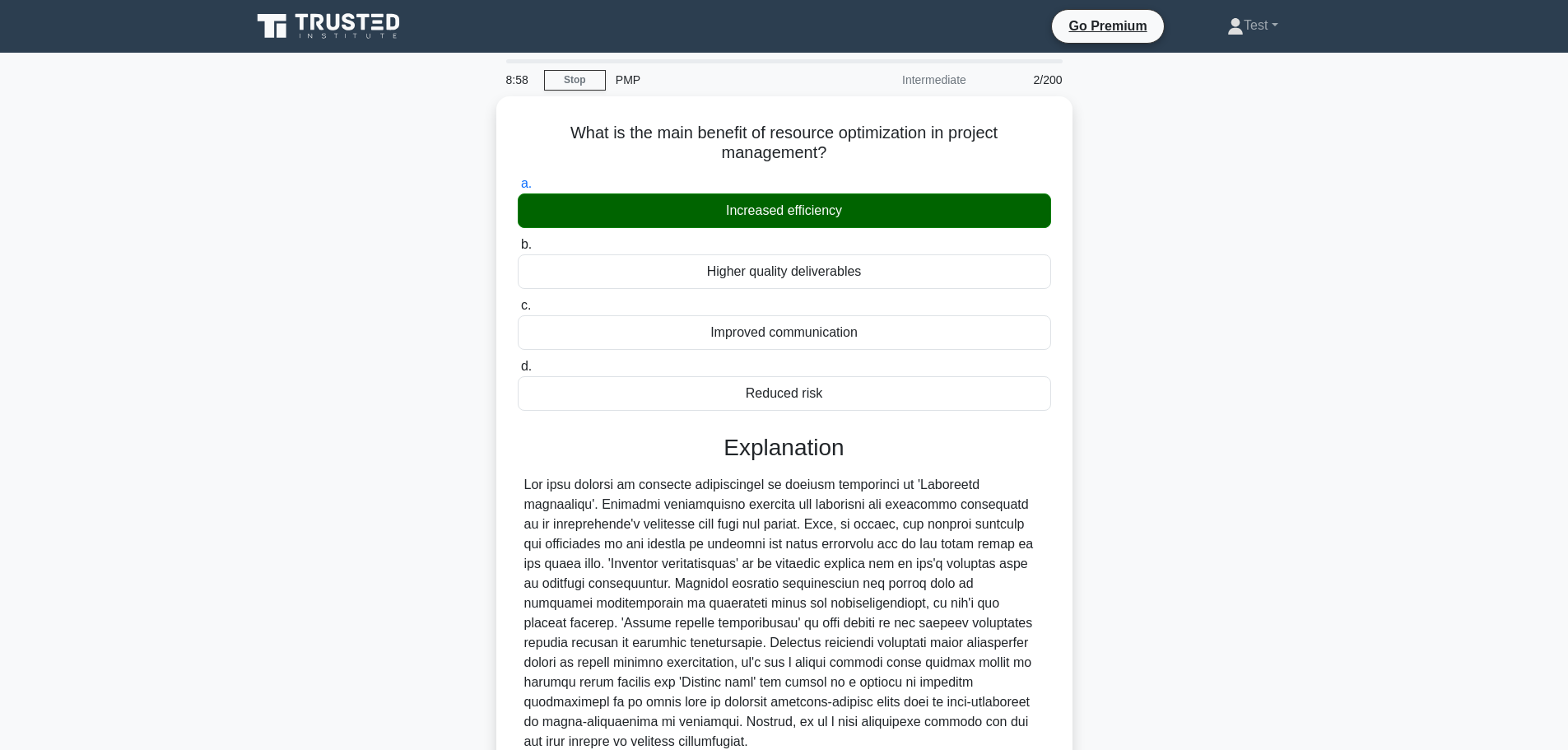
scroll to position [147, 0]
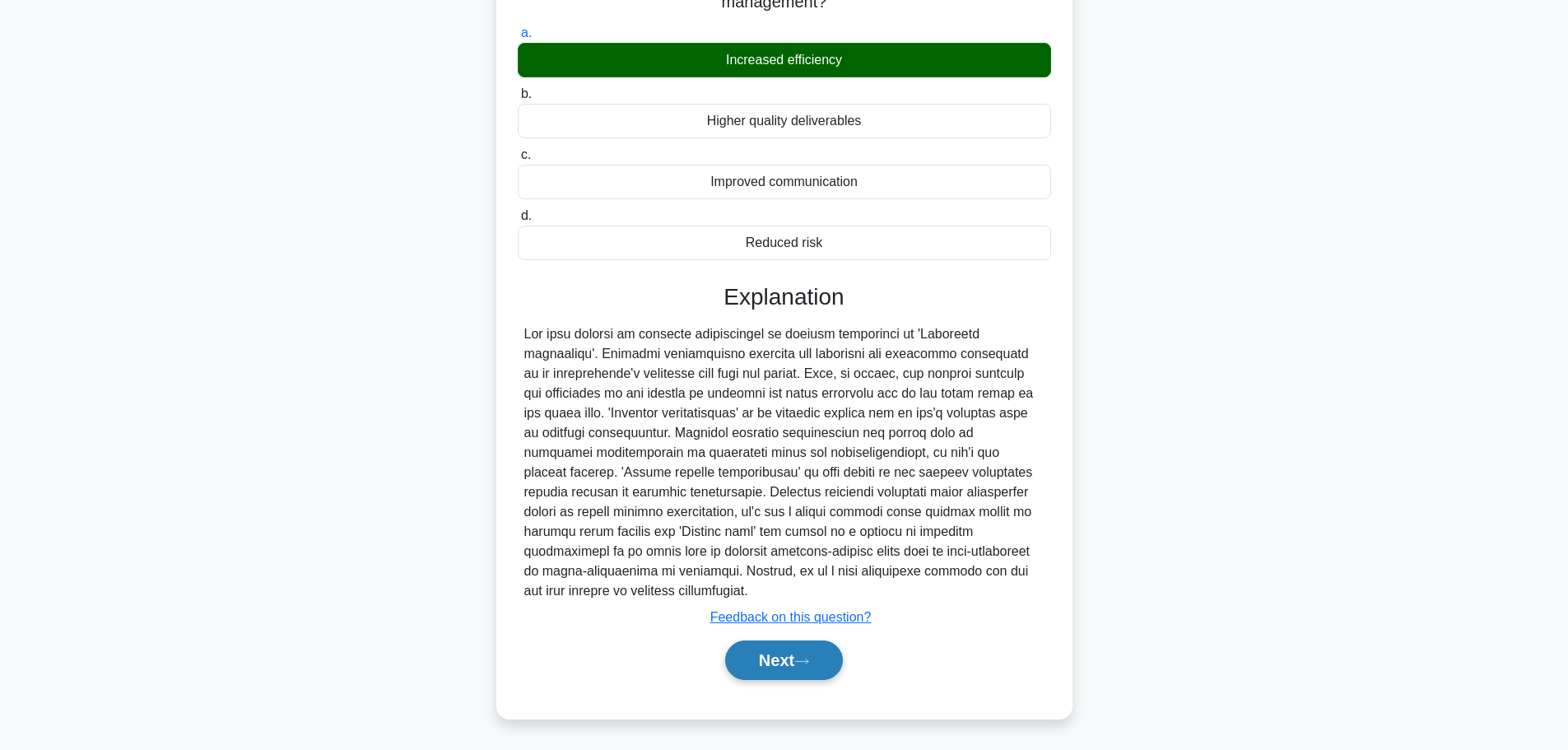
click at [834, 659] on button "Next" at bounding box center [784, 660] width 118 height 40
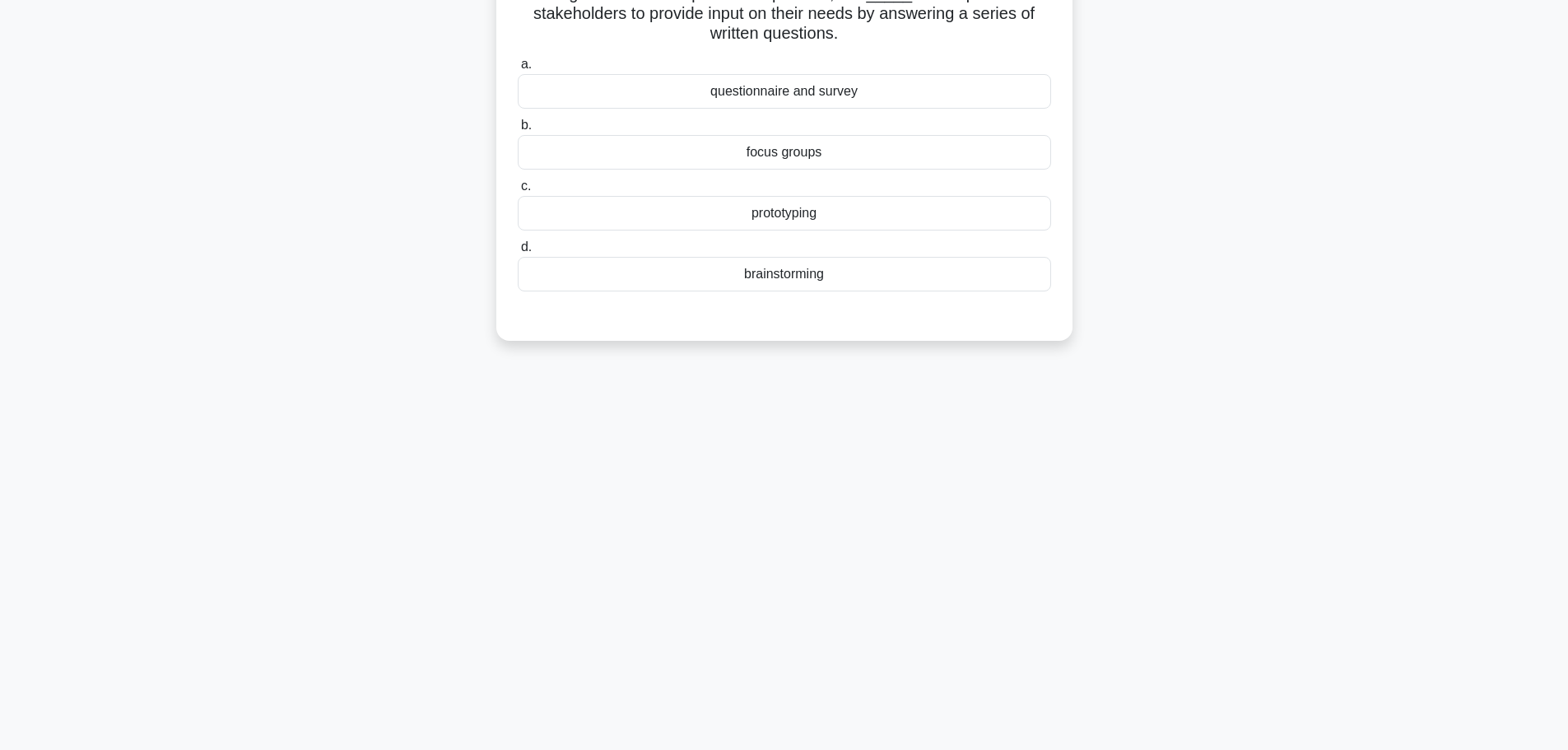
scroll to position [0, 0]
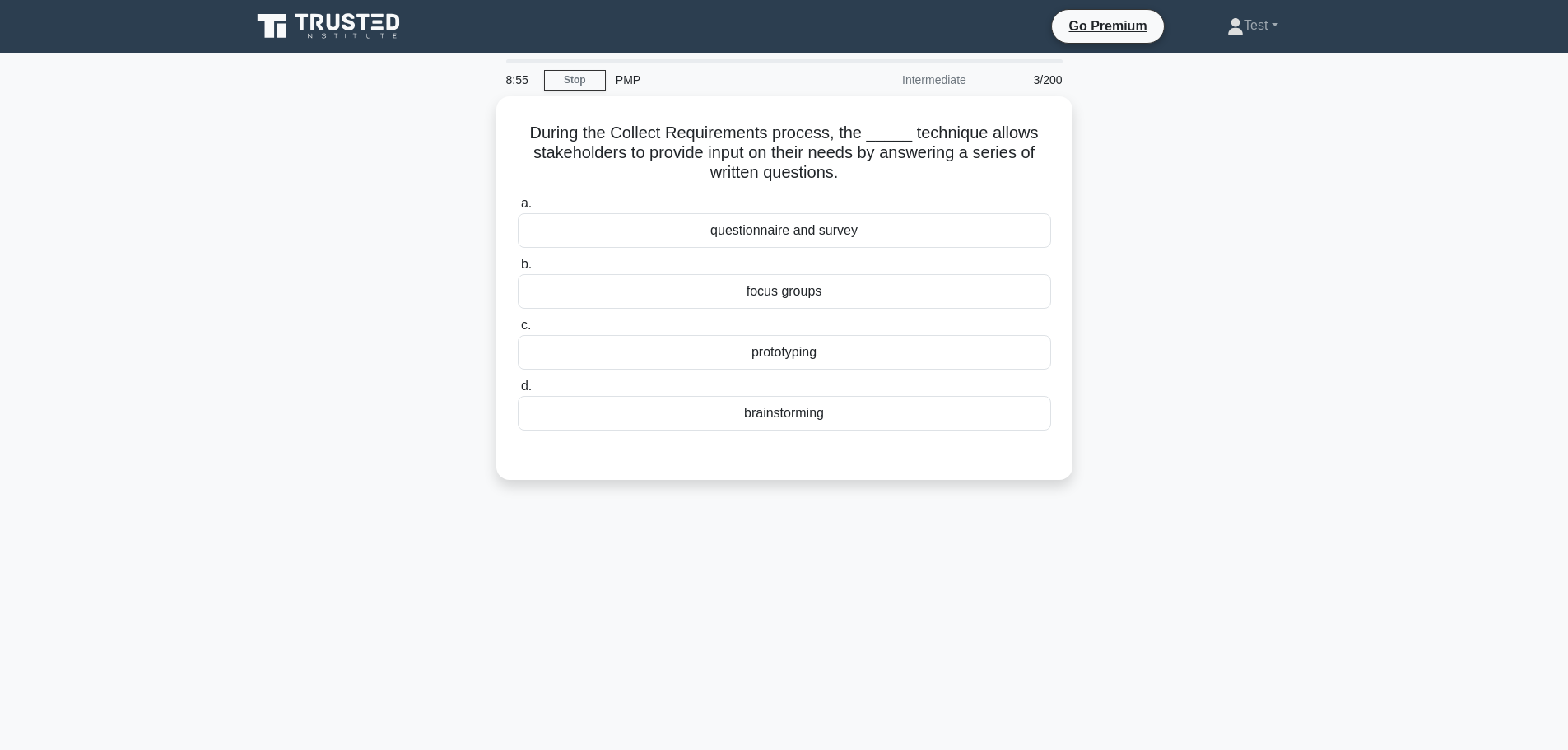
click at [1376, 328] on main "8:55 Stop PMP Intermediate 3/200 During the Collect Requirements process, the _…" at bounding box center [784, 471] width 1568 height 837
click at [854, 236] on div "questionnaire and survey" at bounding box center [784, 227] width 534 height 35
click at [518, 205] on input "a. questionnaire and survey" at bounding box center [518, 200] width 0 height 11
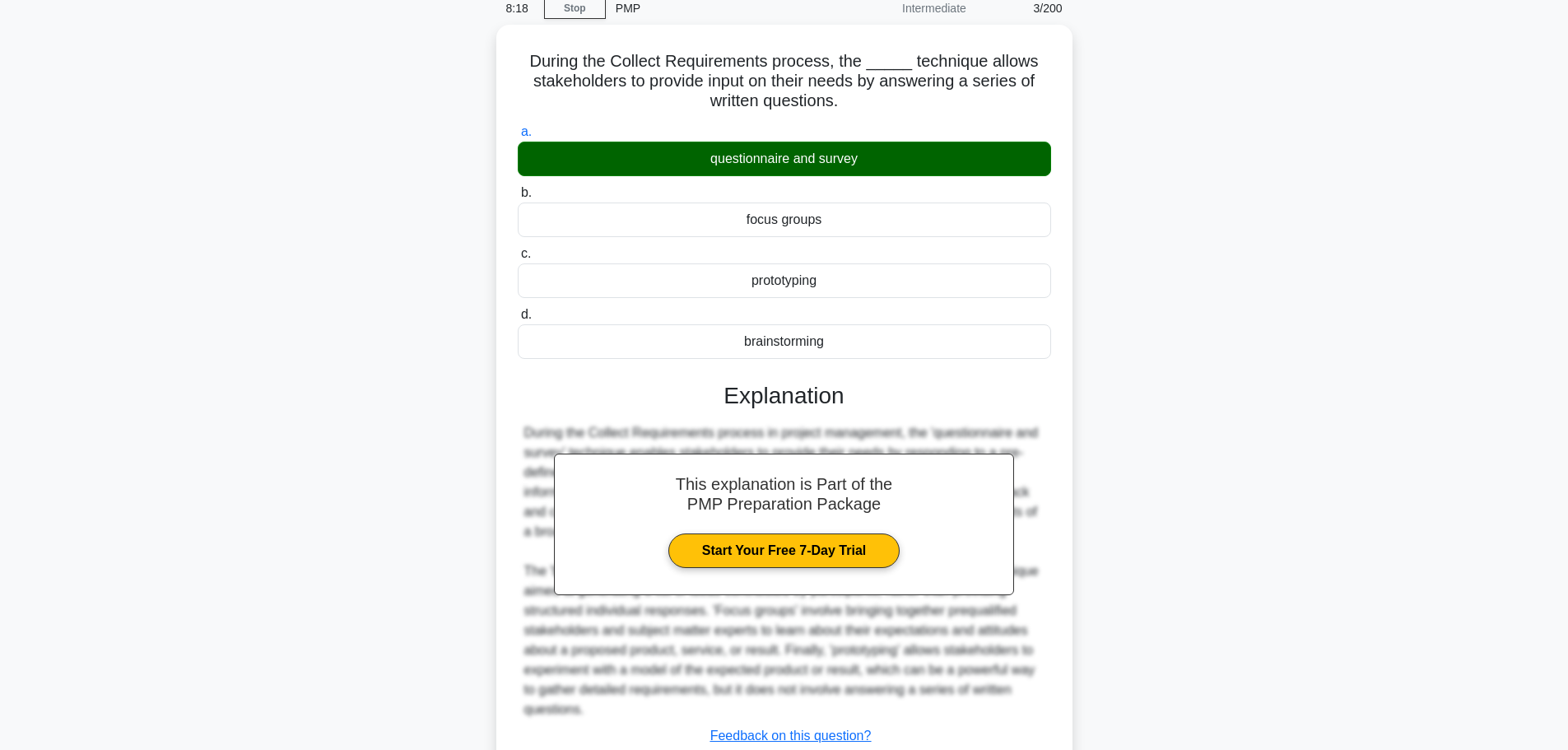
scroll to position [187, 0]
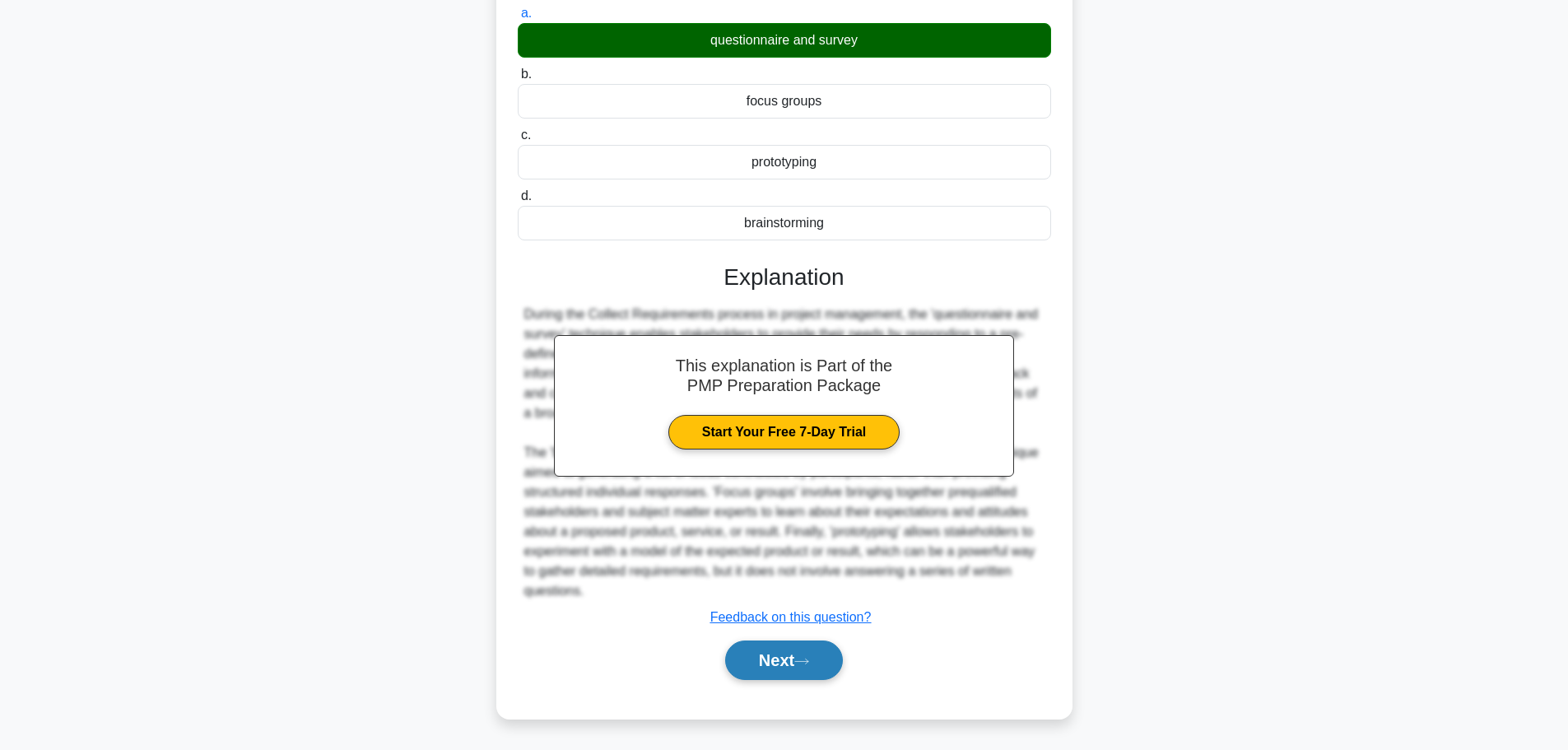
click at [825, 672] on button "Next" at bounding box center [784, 660] width 118 height 40
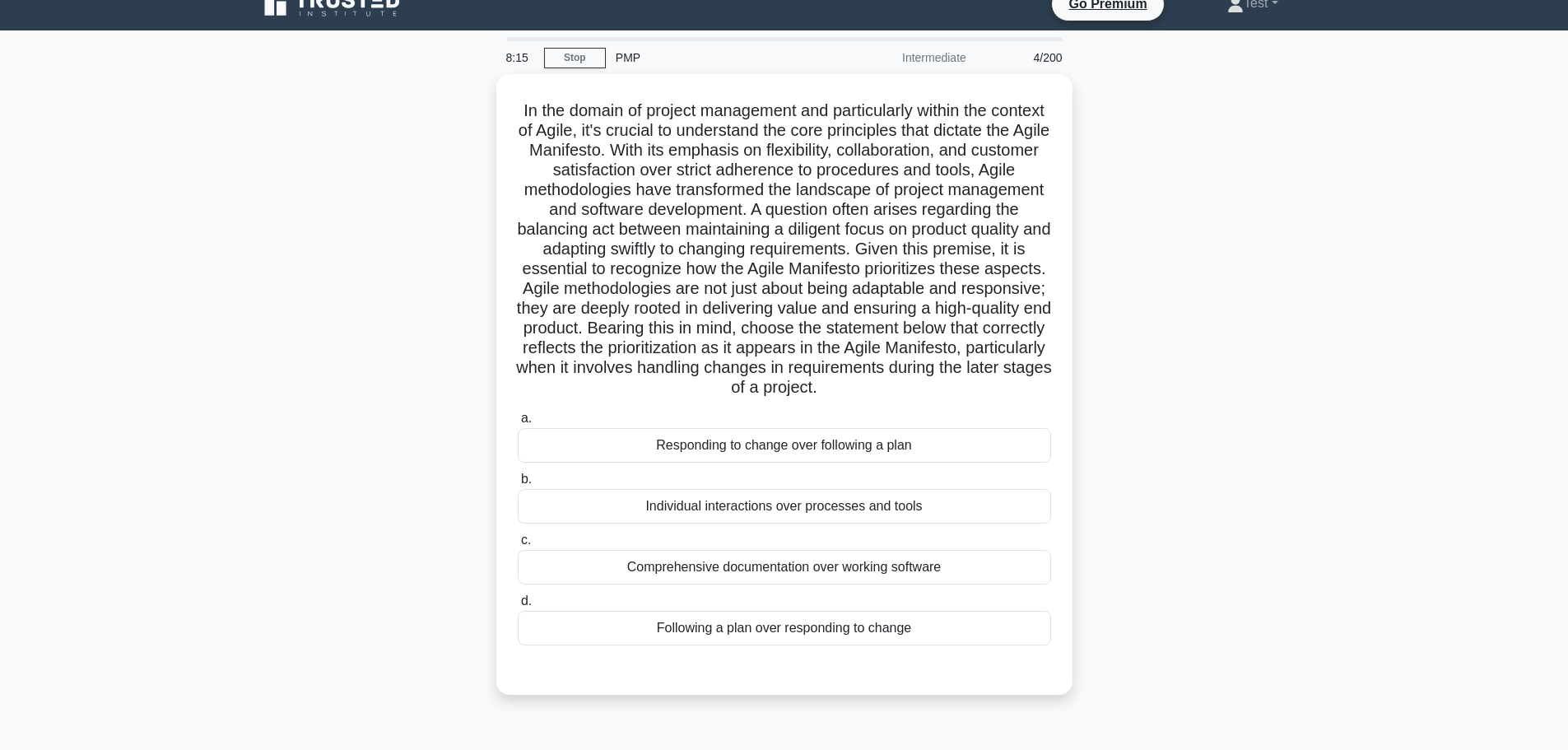
scroll to position [0, 0]
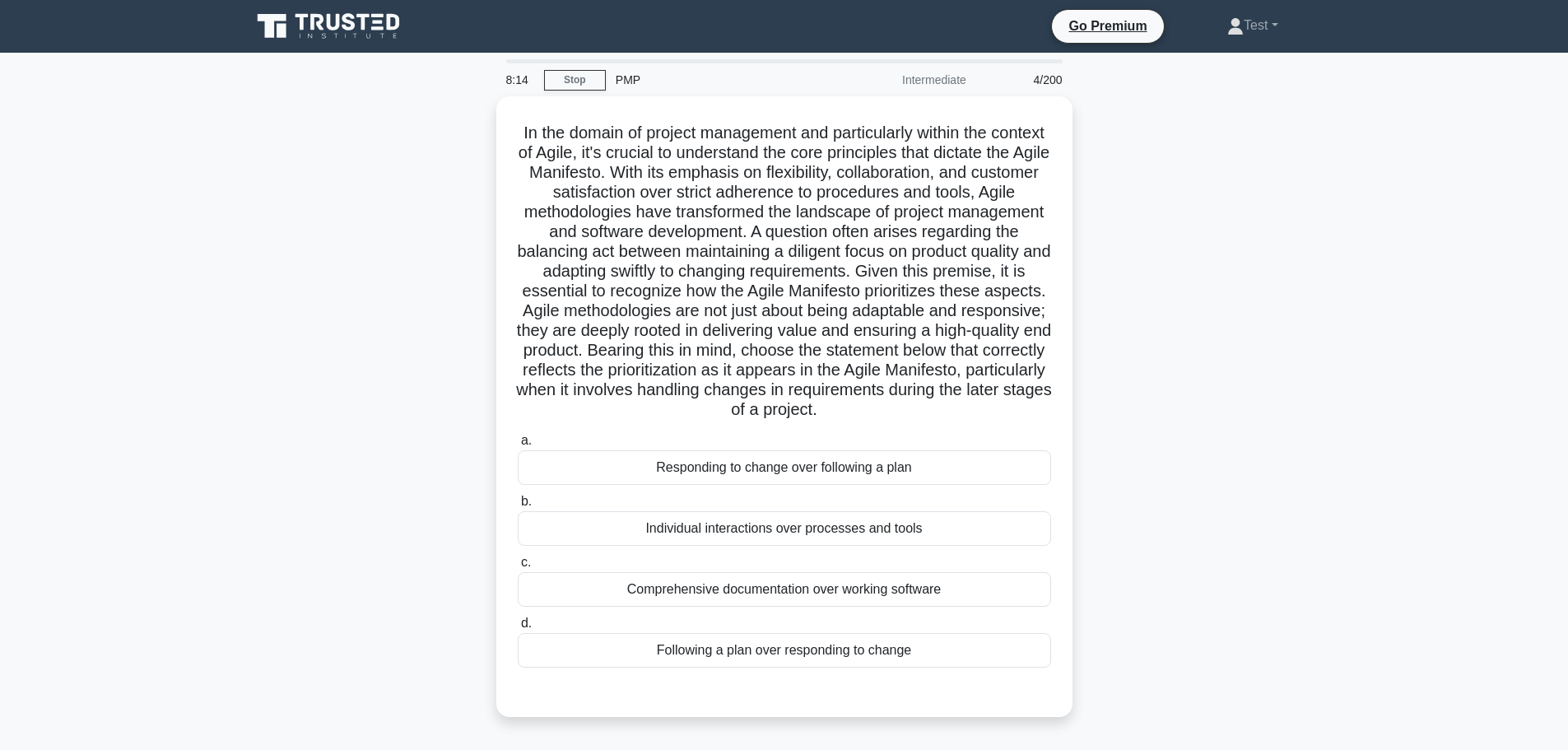
click at [1201, 290] on div ".spinner_0XTQ{transform-origin:center;animation:spinner_y6GP .75s linear infini…" at bounding box center [784, 416] width 1087 height 641
click at [1316, 264] on div ".spinner_0XTQ{transform-origin:center;animation:spinner_y6GP .75s linear infini…" at bounding box center [784, 416] width 1087 height 641
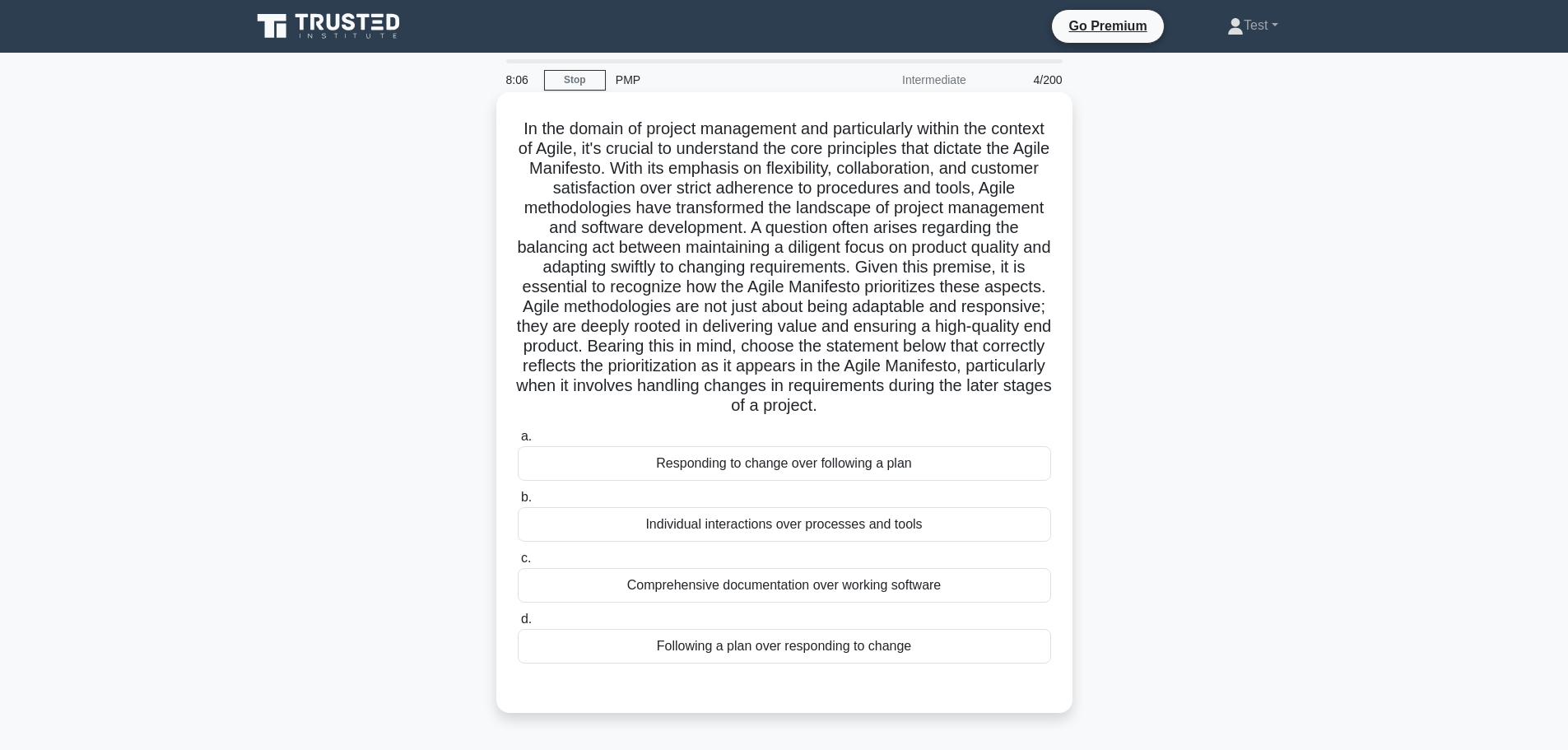
drag, startPoint x: 535, startPoint y: 130, endPoint x: 815, endPoint y: 429, distance: 409.6
click at [815, 416] on h5 ".spinner_0XTQ{transform-origin:center;animation:spinner_y6GP .75s linear infini…" at bounding box center [784, 267] width 537 height 298
click at [817, 416] on icon ".spinner_0XTQ{transform-origin:center;animation:spinner_y6GP .75s linear infini…" at bounding box center [827, 407] width 20 height 20
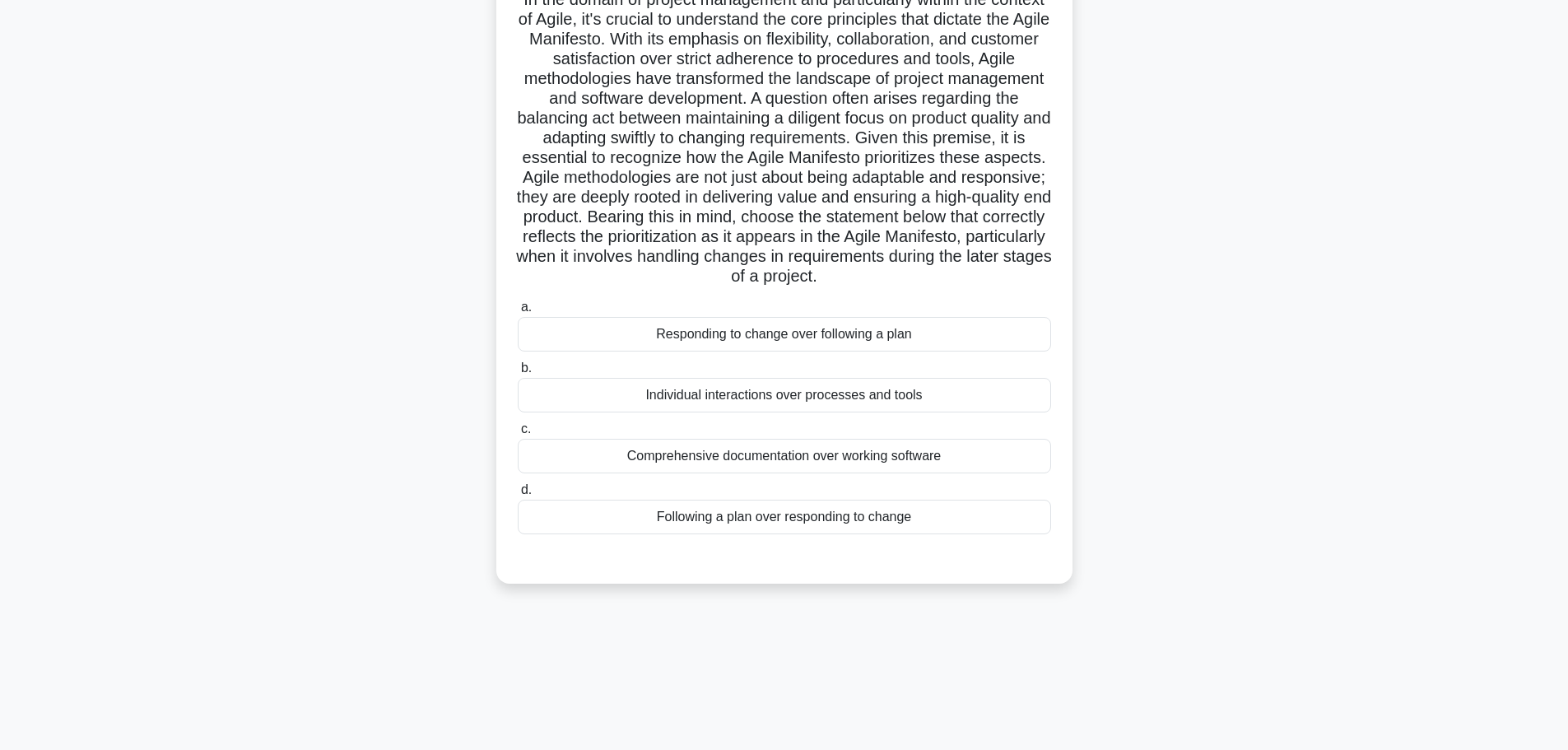
scroll to position [139, 0]
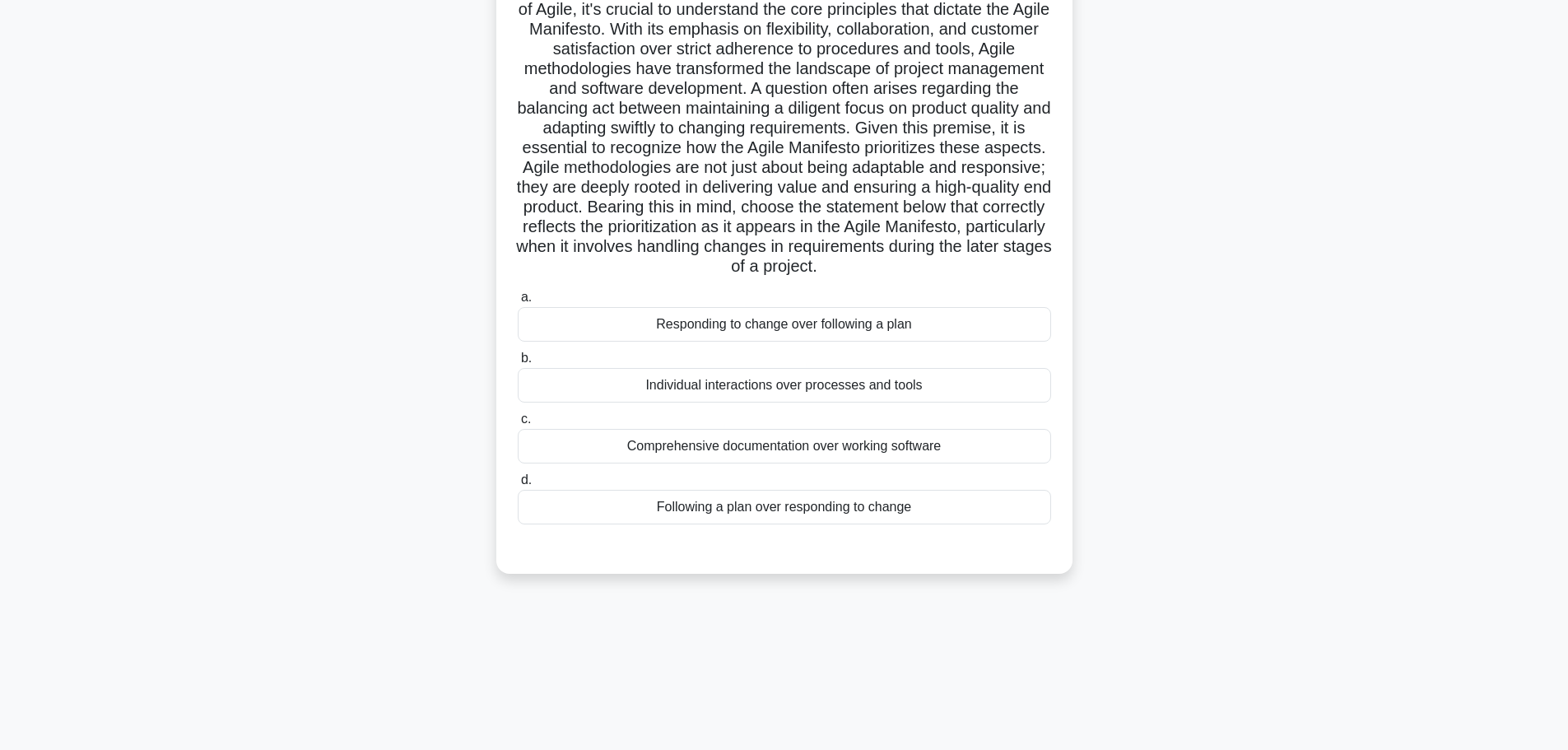
click at [793, 342] on div "Responding to change over following a plan" at bounding box center [784, 325] width 534 height 35
click at [518, 303] on input "a. Responding to change over following a plan" at bounding box center [518, 297] width 0 height 11
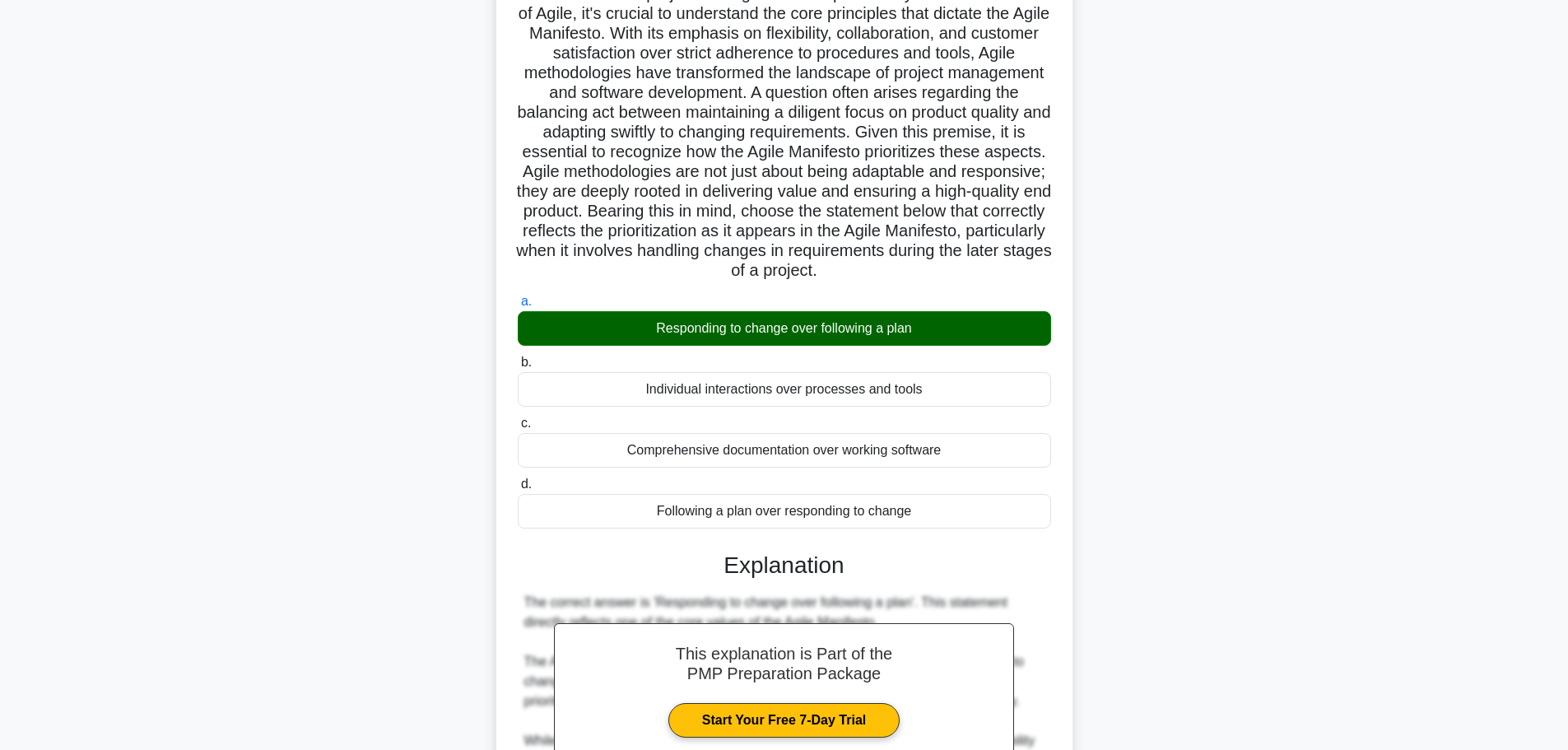
scroll to position [390, 0]
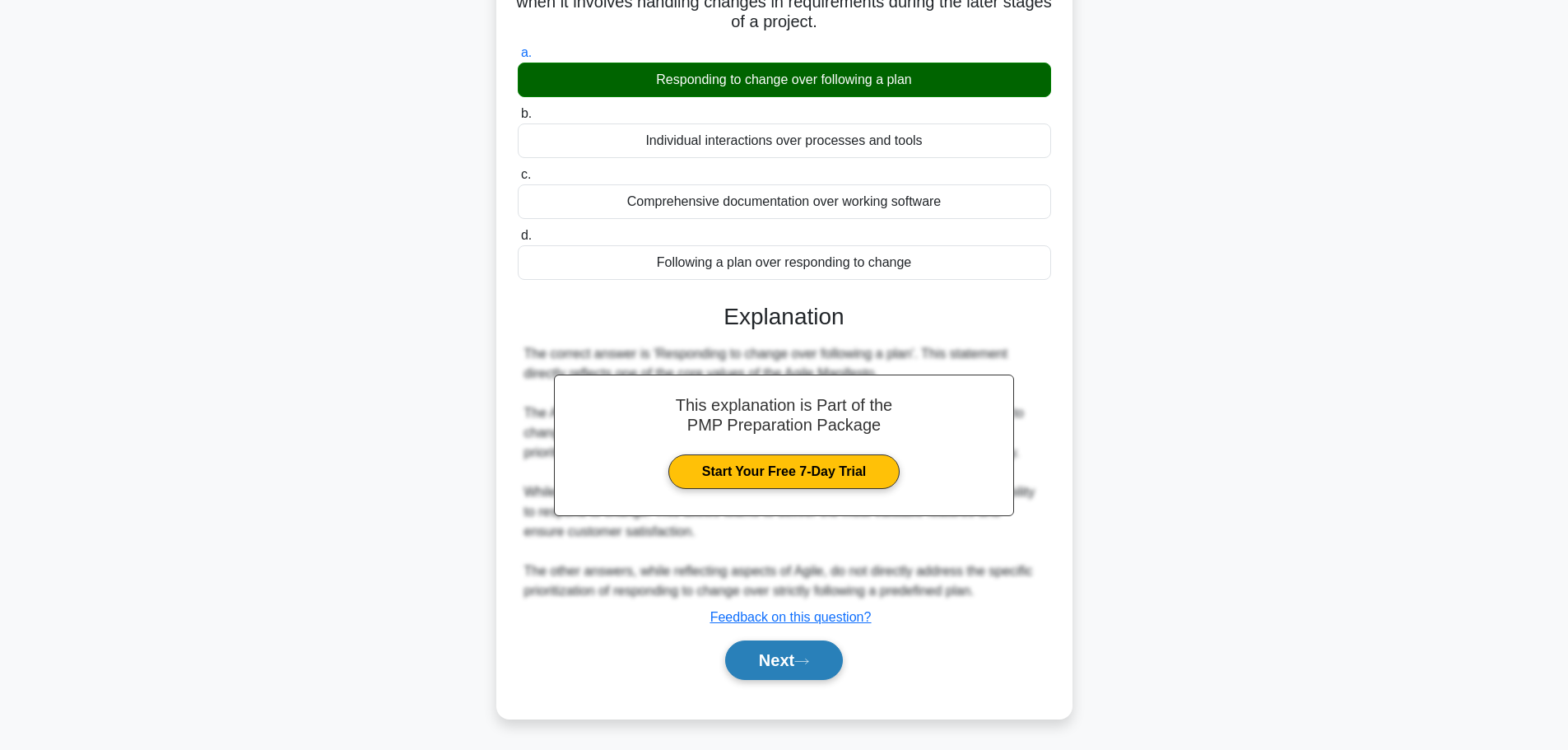
click at [782, 679] on button "Next" at bounding box center [784, 660] width 118 height 40
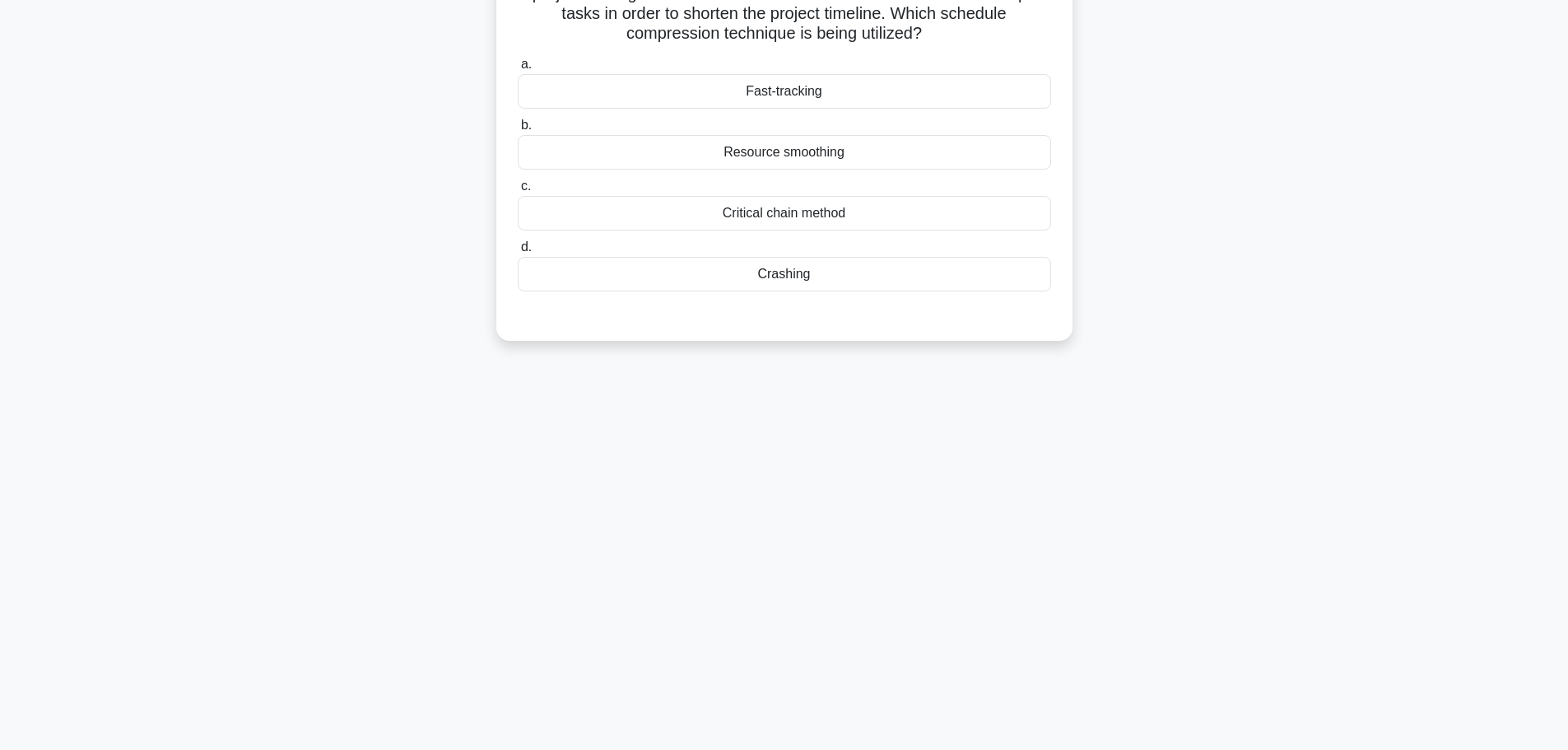
scroll to position [0, 0]
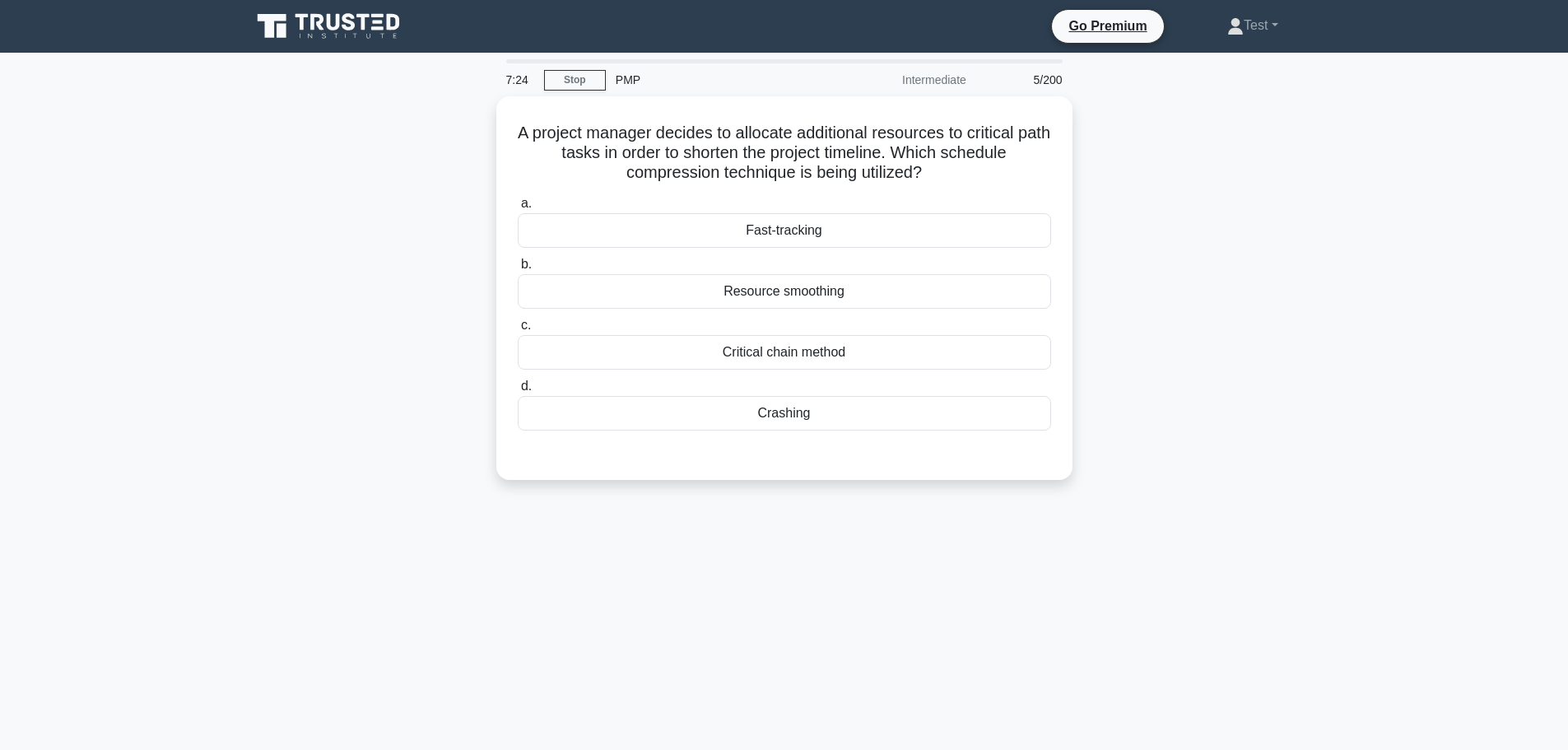
click at [1177, 151] on div "A project manager decides to allocate additional resources to critical path tas…" at bounding box center [784, 298] width 1087 height 404
click at [770, 152] on h5 "A project manager decides to allocate additional resources to critical path tas…" at bounding box center [784, 148] width 537 height 61
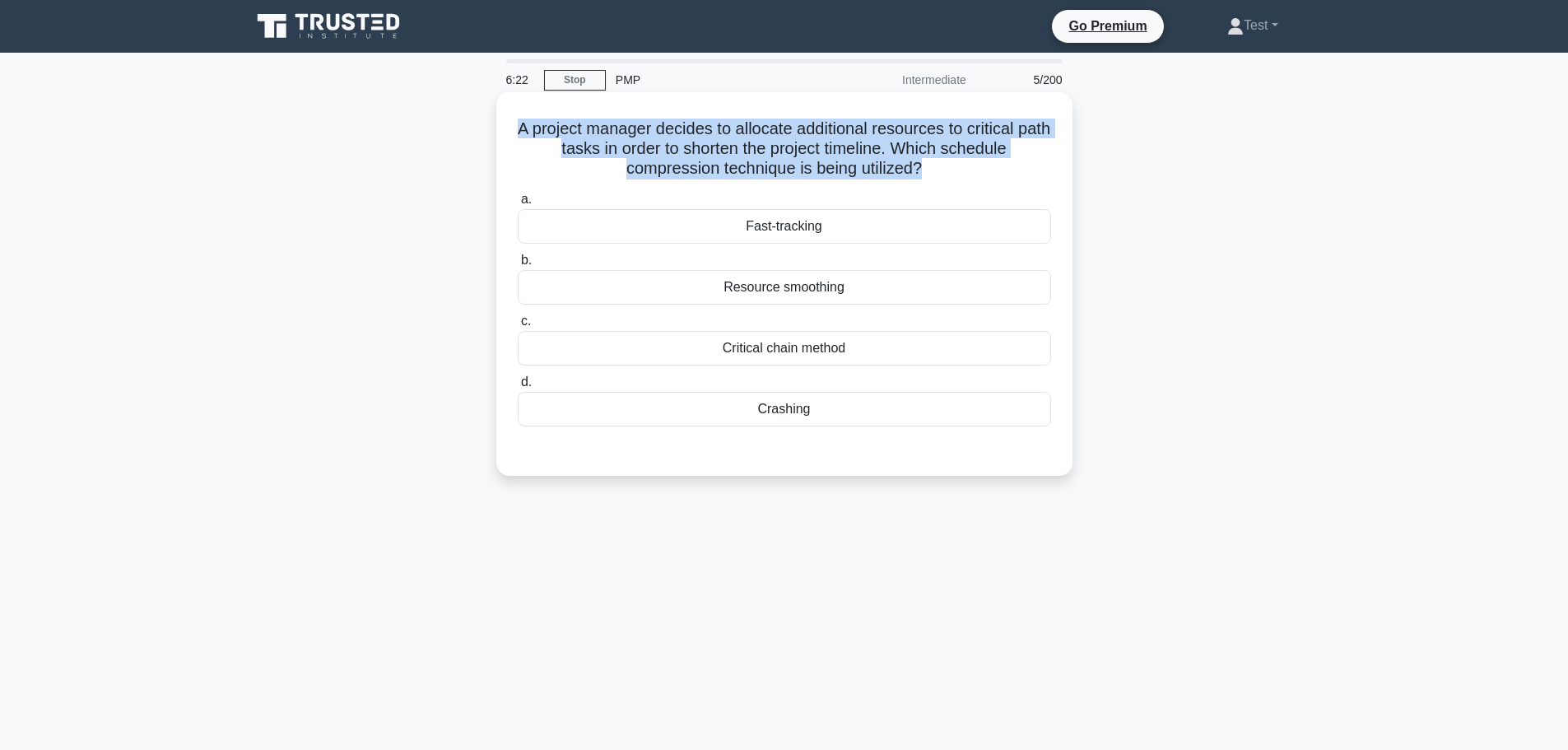
click at [770, 152] on h5 "A project manager decides to allocate additional resources to critical path tas…" at bounding box center [784, 148] width 537 height 61
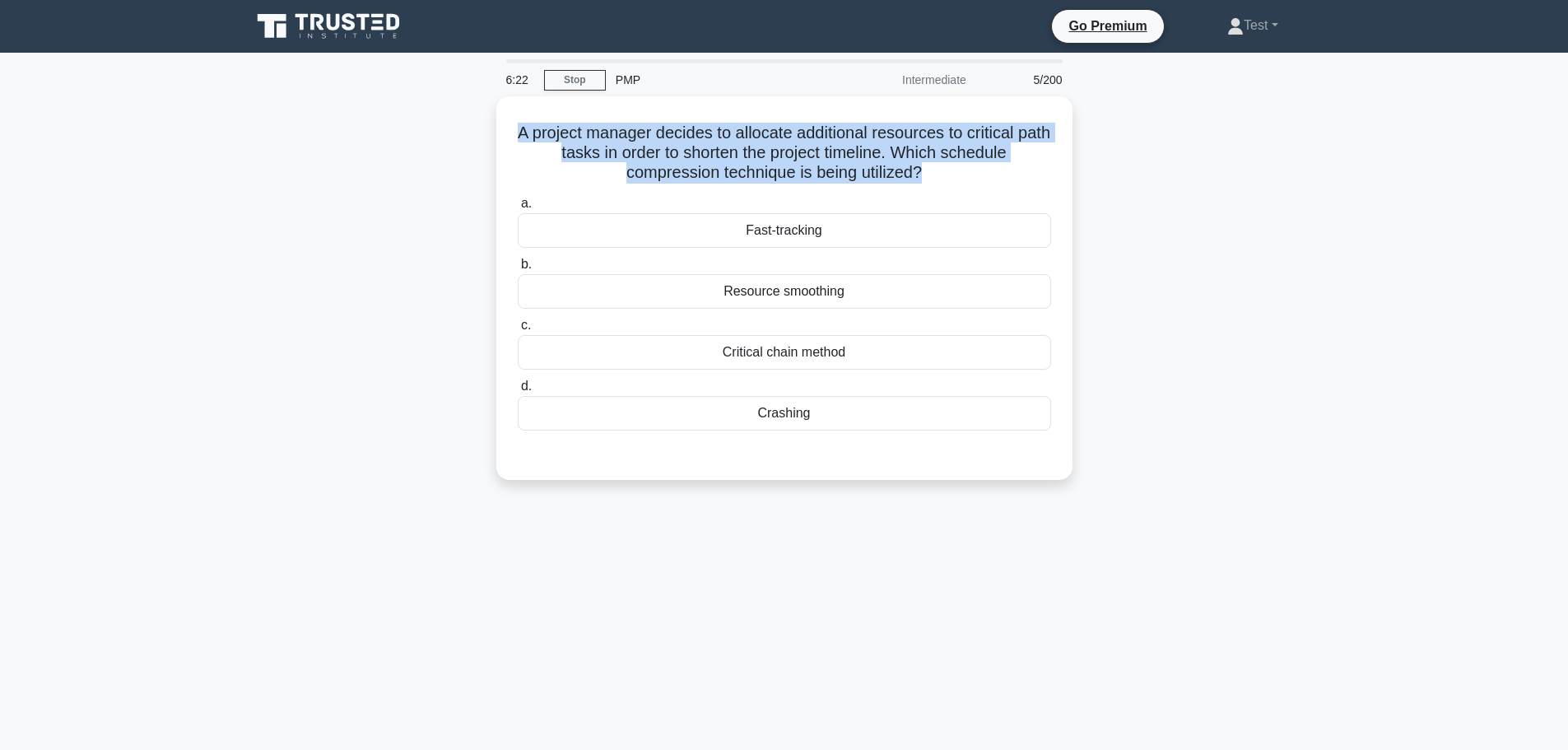
click at [1202, 161] on div "A project manager decides to allocate additional resources to critical path tas…" at bounding box center [784, 298] width 1087 height 404
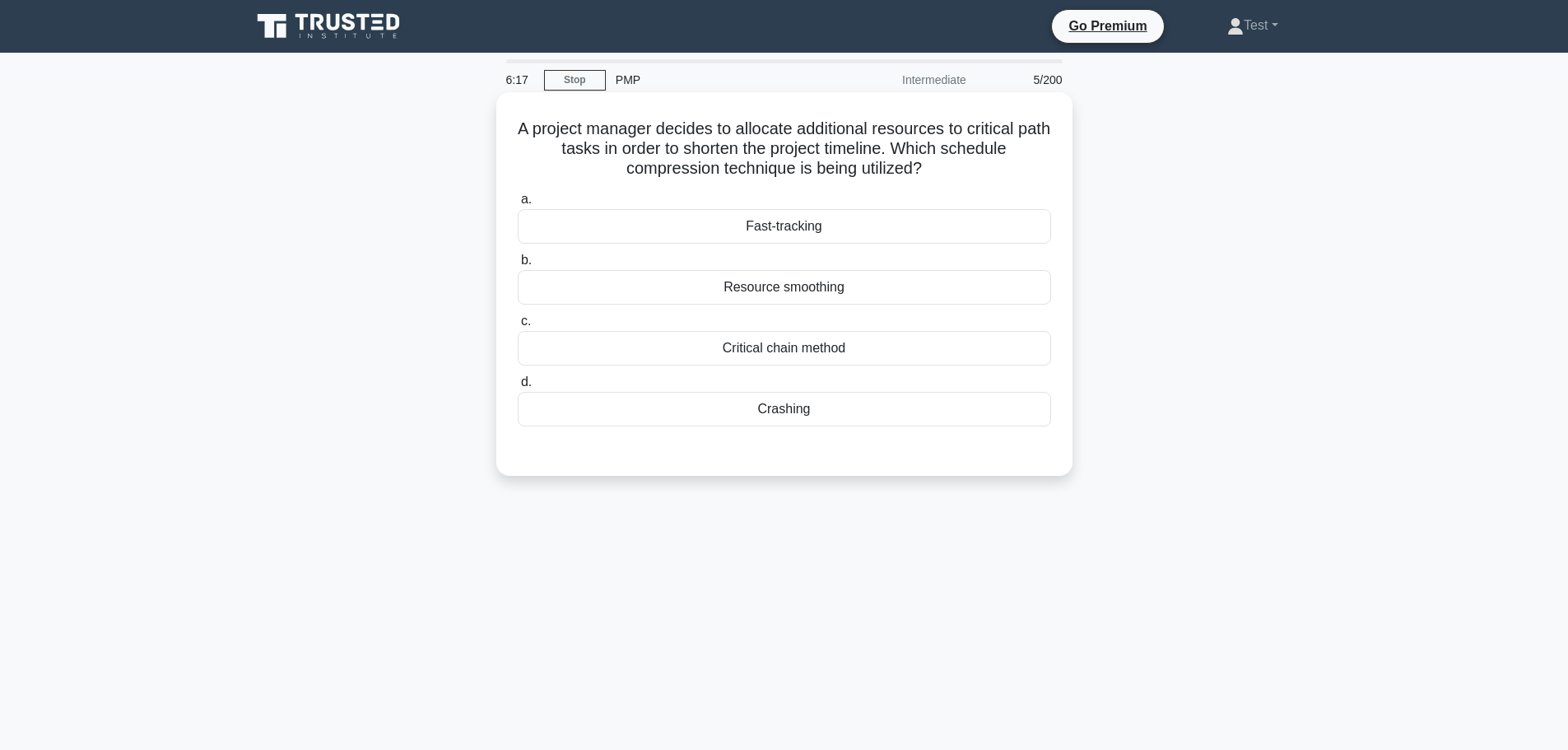
click at [750, 156] on h5 "A project manager decides to allocate additional resources to critical path tas…" at bounding box center [784, 148] width 537 height 61
click at [857, 414] on div "Crashing" at bounding box center [784, 410] width 534 height 35
click at [518, 388] on input "d. Crashing" at bounding box center [518, 382] width 0 height 11
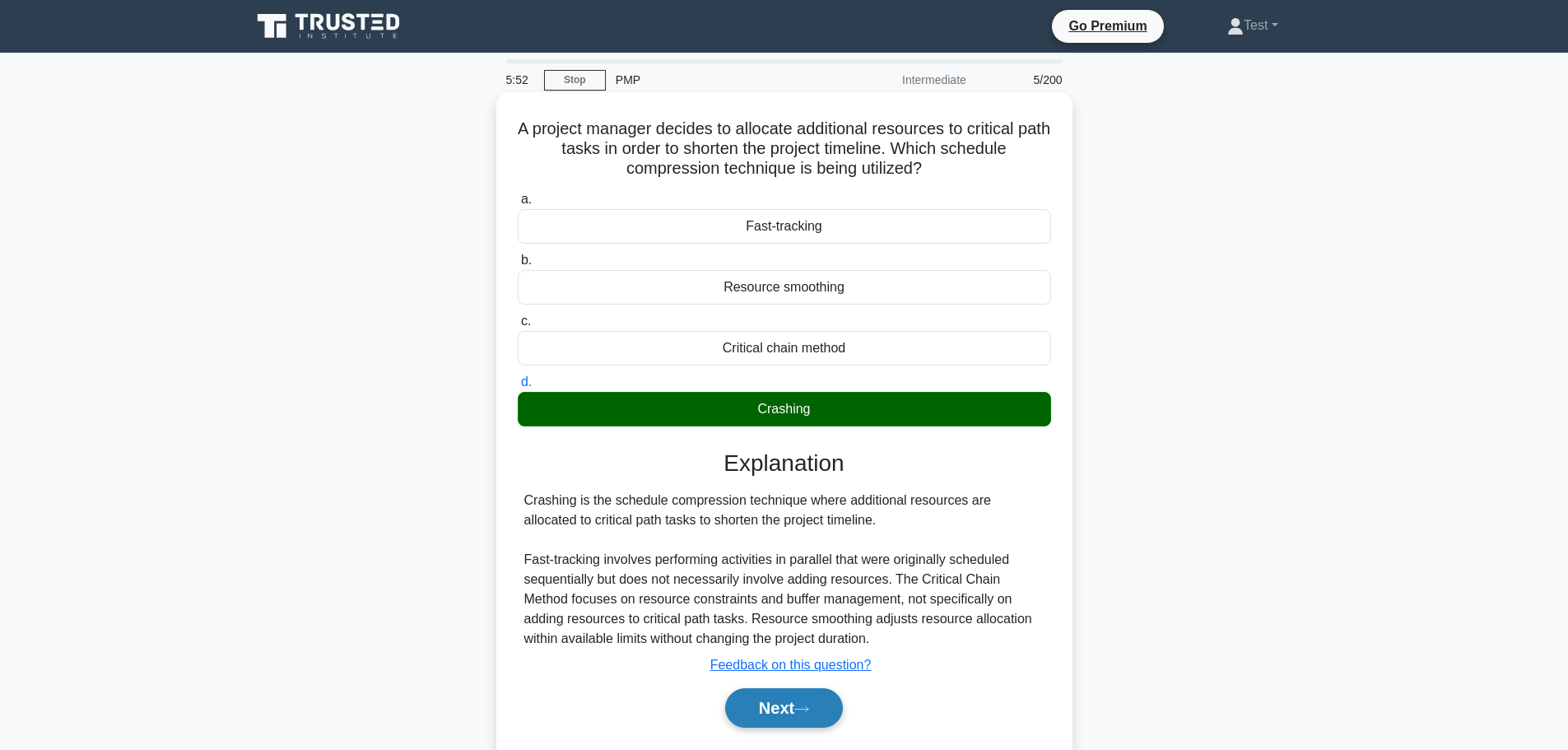
click at [795, 723] on button "Next" at bounding box center [784, 708] width 118 height 40
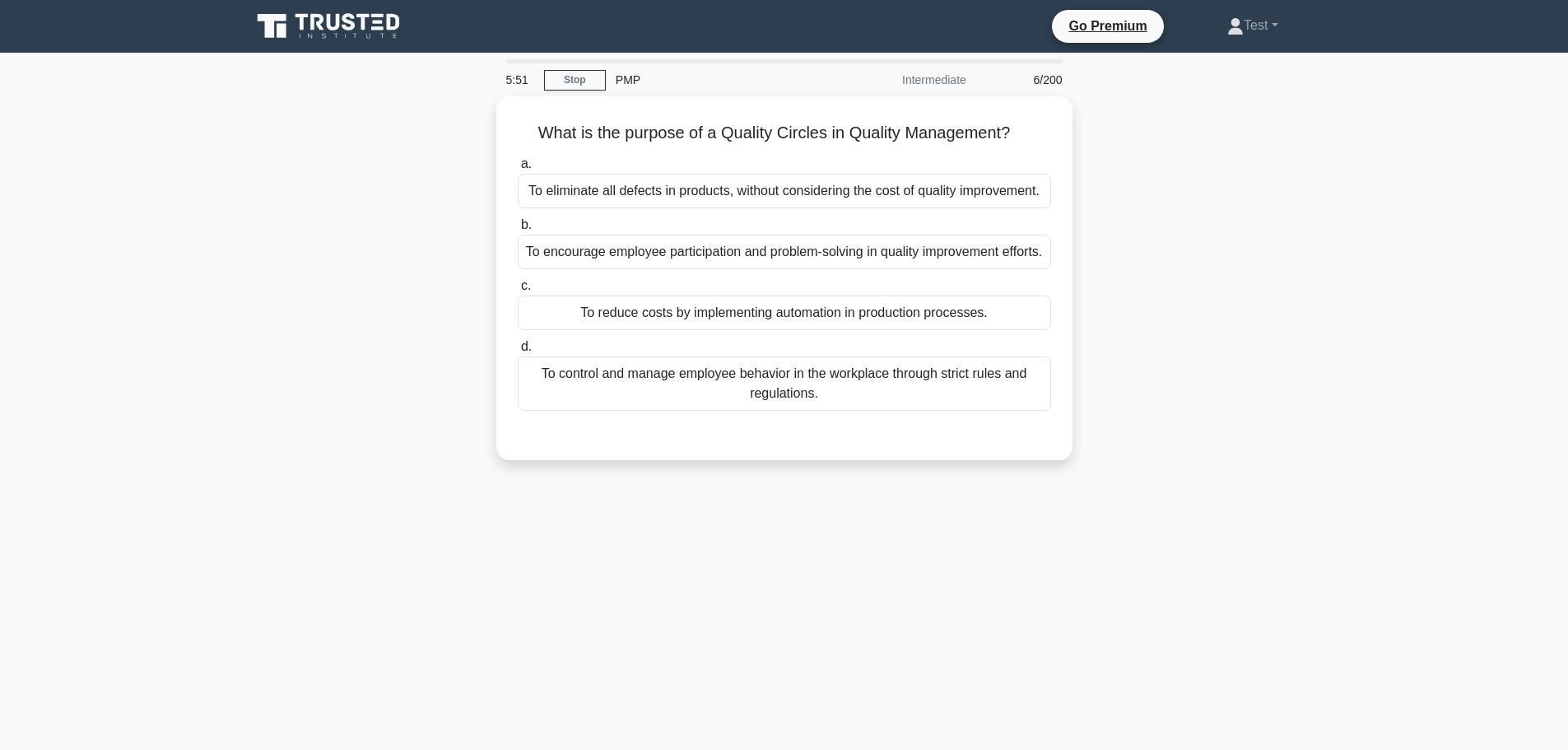
click at [1261, 424] on div "What is the purpose of a Quality Circles in Quality Management? .spinner_0XTQ{t…" at bounding box center [784, 288] width 1087 height 384
click at [1261, 508] on div "5:50 Stop PMP Intermediate 6/200 What is the purpose of a Quality Circles in Qu…" at bounding box center [784, 471] width 1087 height 823
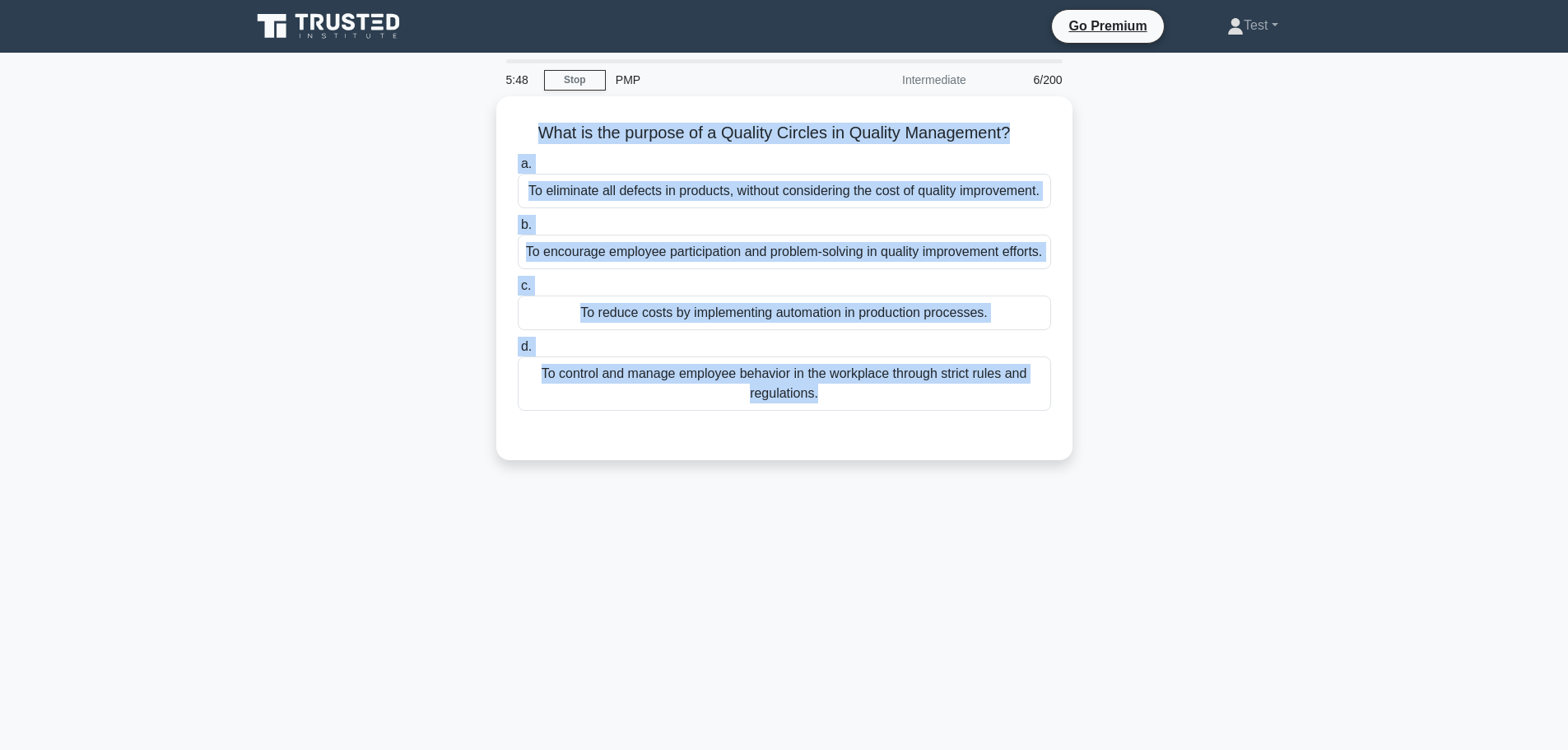
drag, startPoint x: 530, startPoint y: 127, endPoint x: 1130, endPoint y: 499, distance: 706.0
click at [1130, 480] on div "What is the purpose of a Quality Circles in Quality Management? .spinner_0XTQ{t…" at bounding box center [784, 288] width 1087 height 384
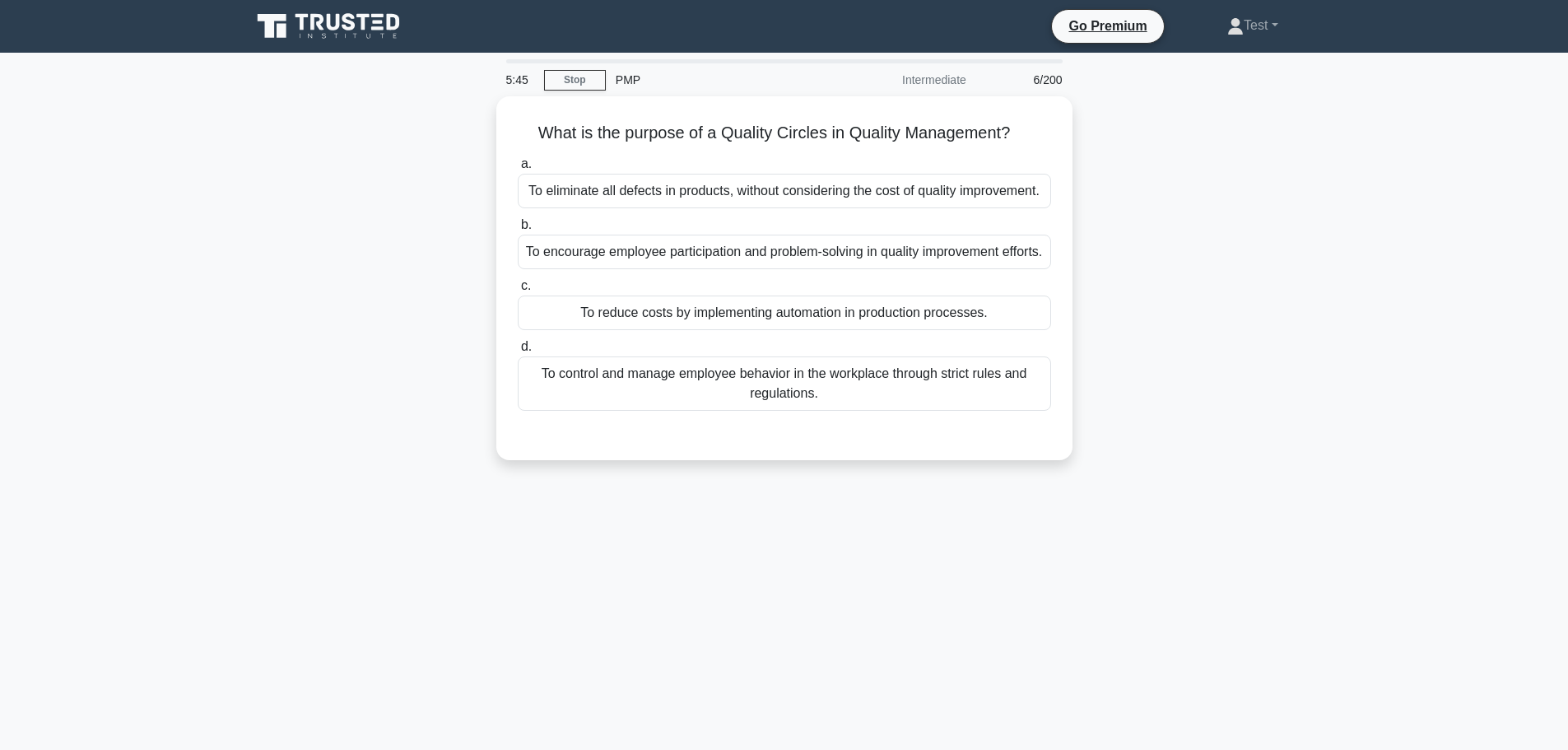
click at [1319, 388] on div "What is the purpose of a Quality Circles in Quality Management? .spinner_0XTQ{t…" at bounding box center [784, 288] width 1087 height 384
click at [1256, 330] on div "What is the purpose of a Quality Circles in Quality Management? .spinner_0XTQ{t…" at bounding box center [784, 288] width 1087 height 384
click at [1319, 333] on div "What is the purpose of a Quality Circles in Quality Management? .spinner_0XTQ{t…" at bounding box center [784, 288] width 1087 height 384
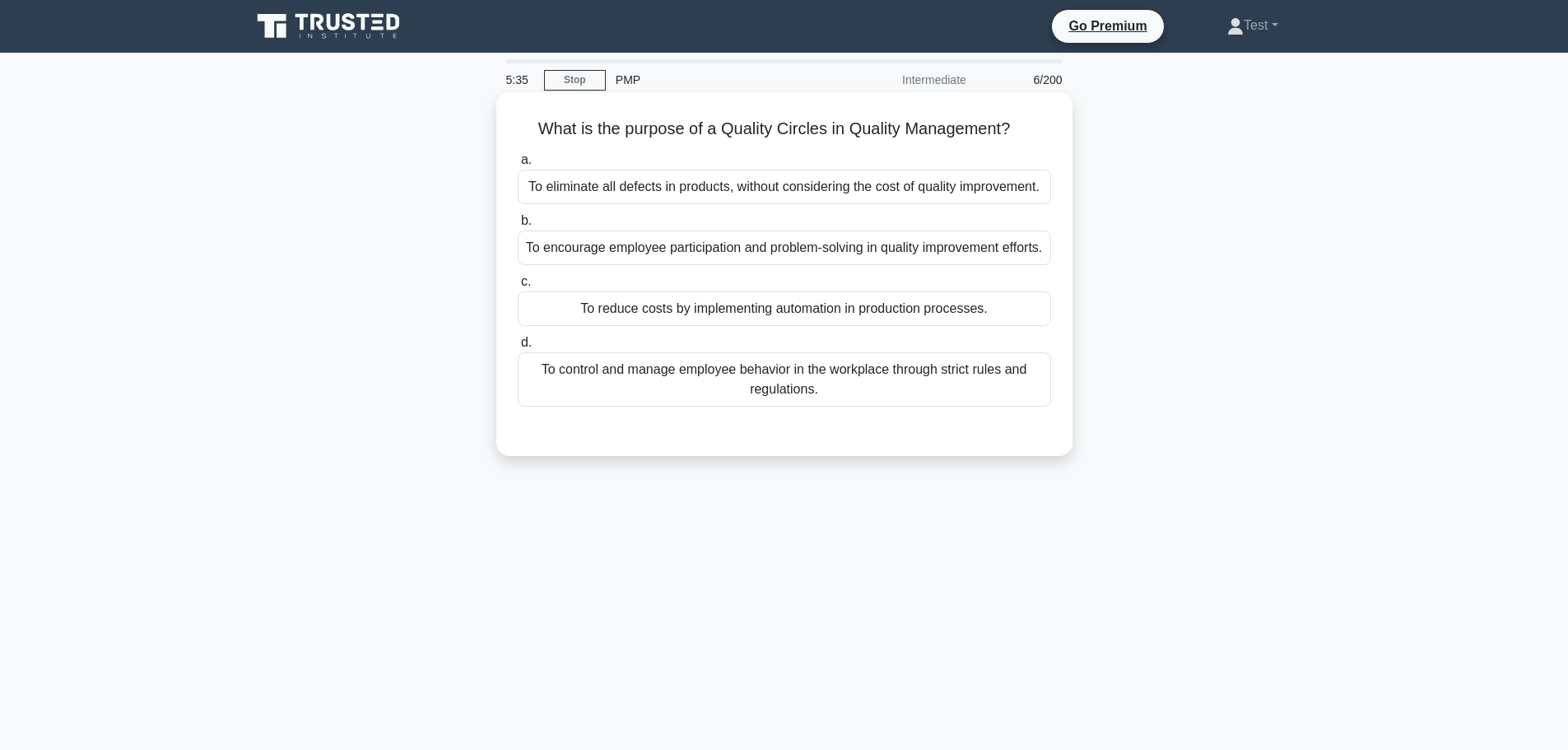
click at [571, 135] on h5 "What is the purpose of a Quality Circles in Quality Management? .spinner_0XTQ{t…" at bounding box center [784, 129] width 537 height 21
click at [757, 132] on h5 "What is the purpose of a Quality Circles in Quality Management? .spinner_0XTQ{t…" at bounding box center [784, 129] width 537 height 21
drag, startPoint x: 782, startPoint y: 127, endPoint x: 843, endPoint y: 133, distance: 61.3
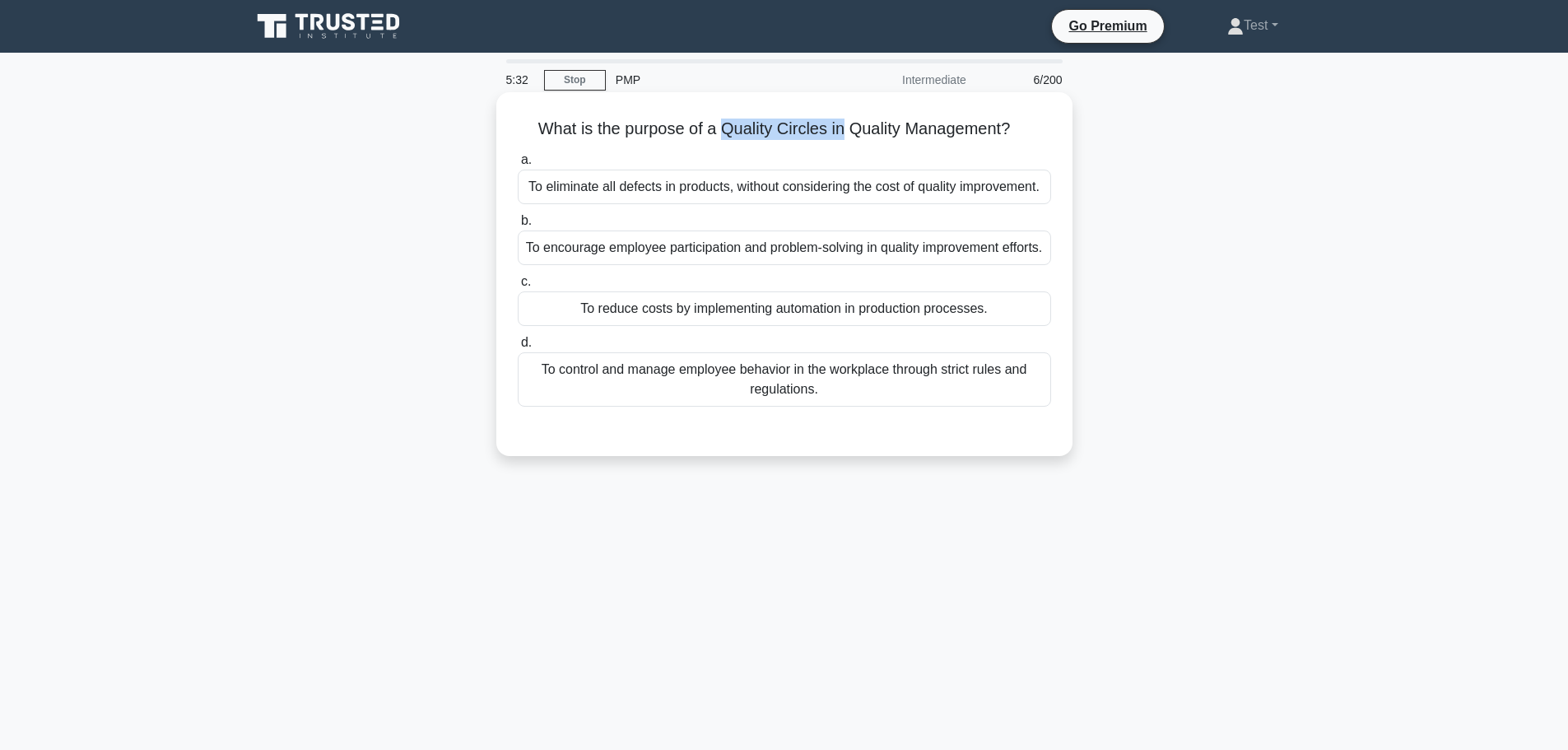
click at [843, 133] on h5 "What is the purpose of a Quality Circles in Quality Management? .spinner_0XTQ{t…" at bounding box center [784, 129] width 537 height 21
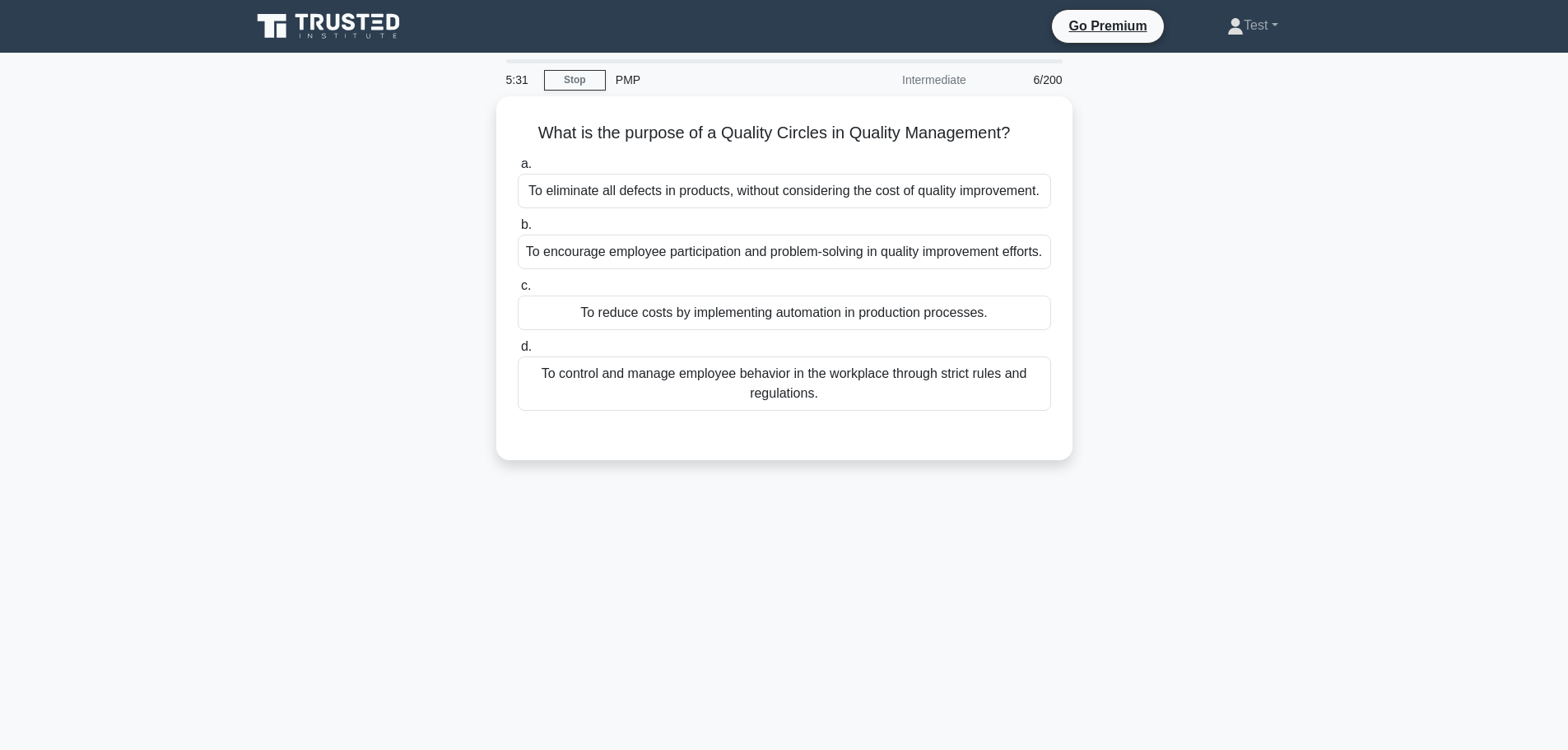
click at [1082, 106] on div "What is the purpose of a Quality Circles in Quality Management? .spinner_0XTQ{t…" at bounding box center [784, 288] width 1087 height 384
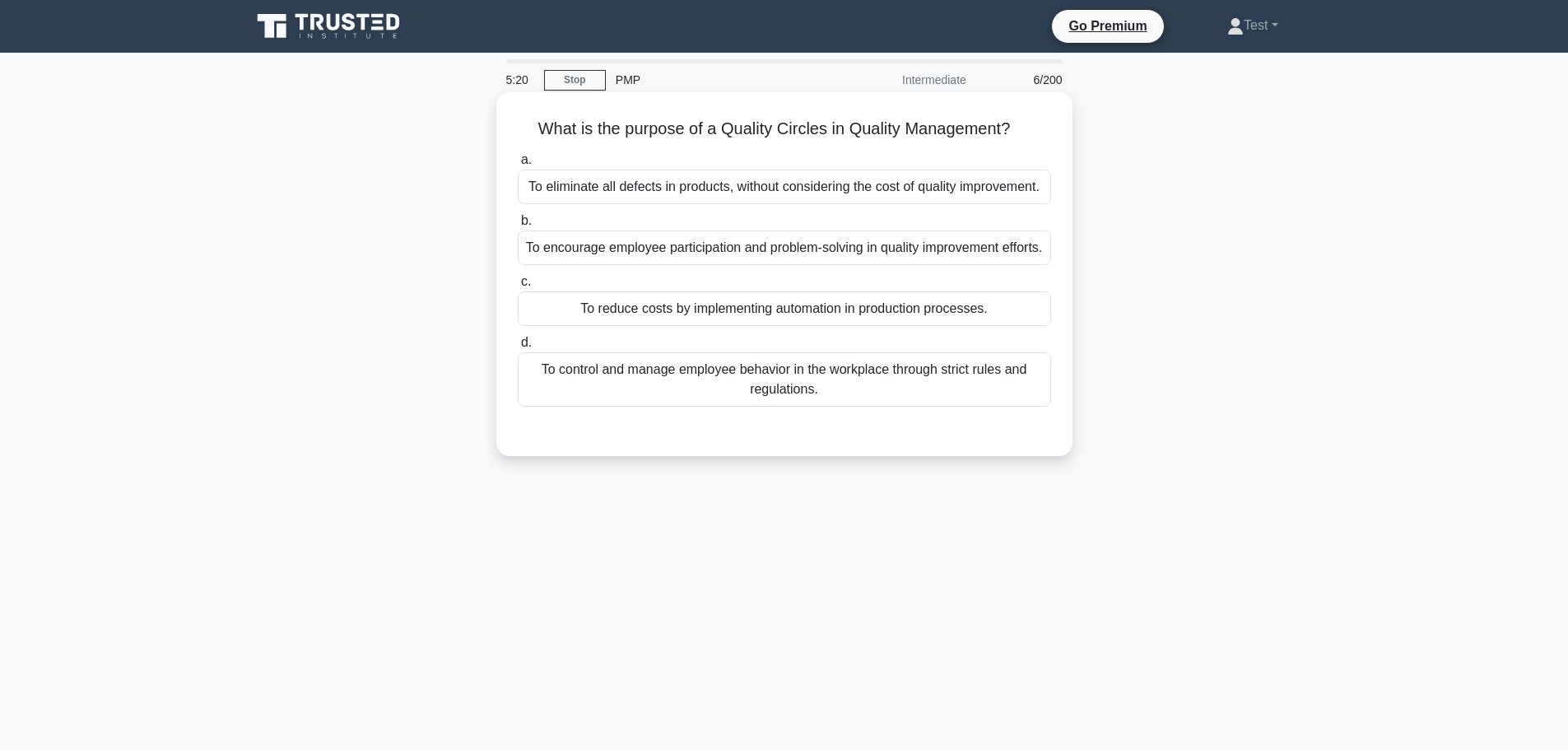
click at [728, 130] on h5 "What is the purpose of a Quality Circles in Quality Management? .spinner_0XTQ{t…" at bounding box center [784, 129] width 537 height 21
click at [887, 243] on div "To encourage employee participation and problem-solving in quality improvement …" at bounding box center [784, 248] width 534 height 35
click at [518, 227] on input "b. To encourage employee participation and problem-solving in quality improveme…" at bounding box center [518, 221] width 0 height 11
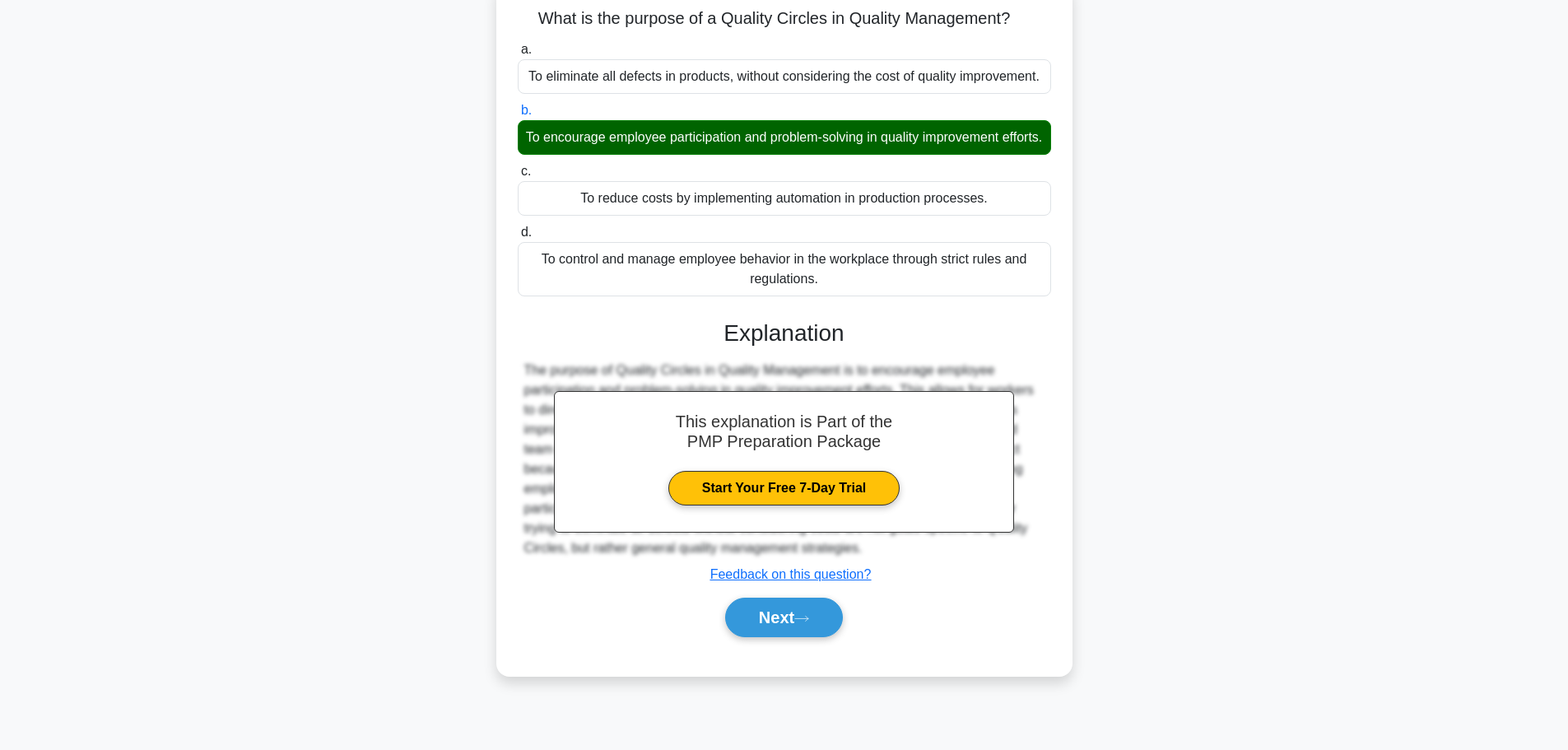
scroll to position [129, 0]
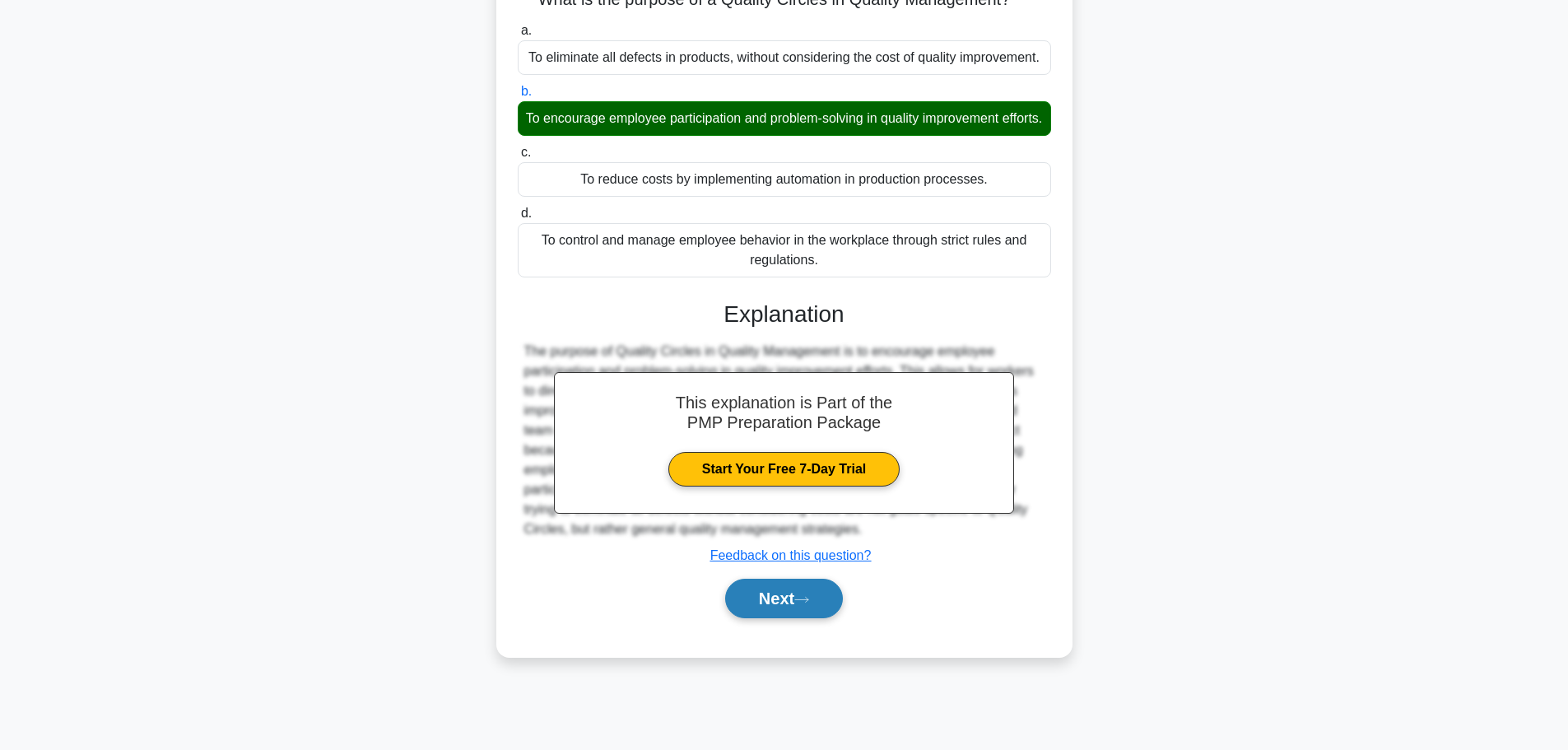
click at [784, 619] on button "Next" at bounding box center [784, 599] width 118 height 40
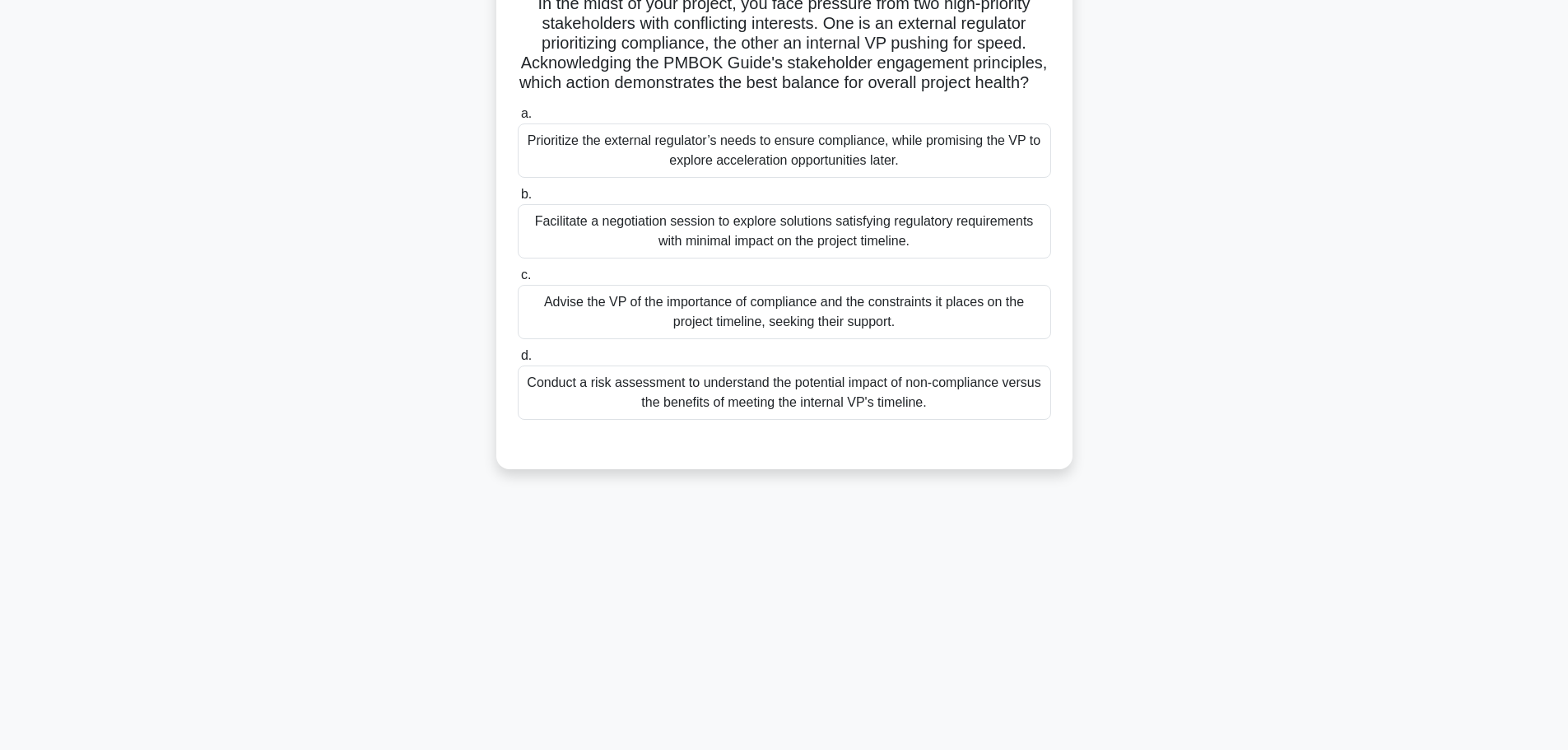
scroll to position [0, 0]
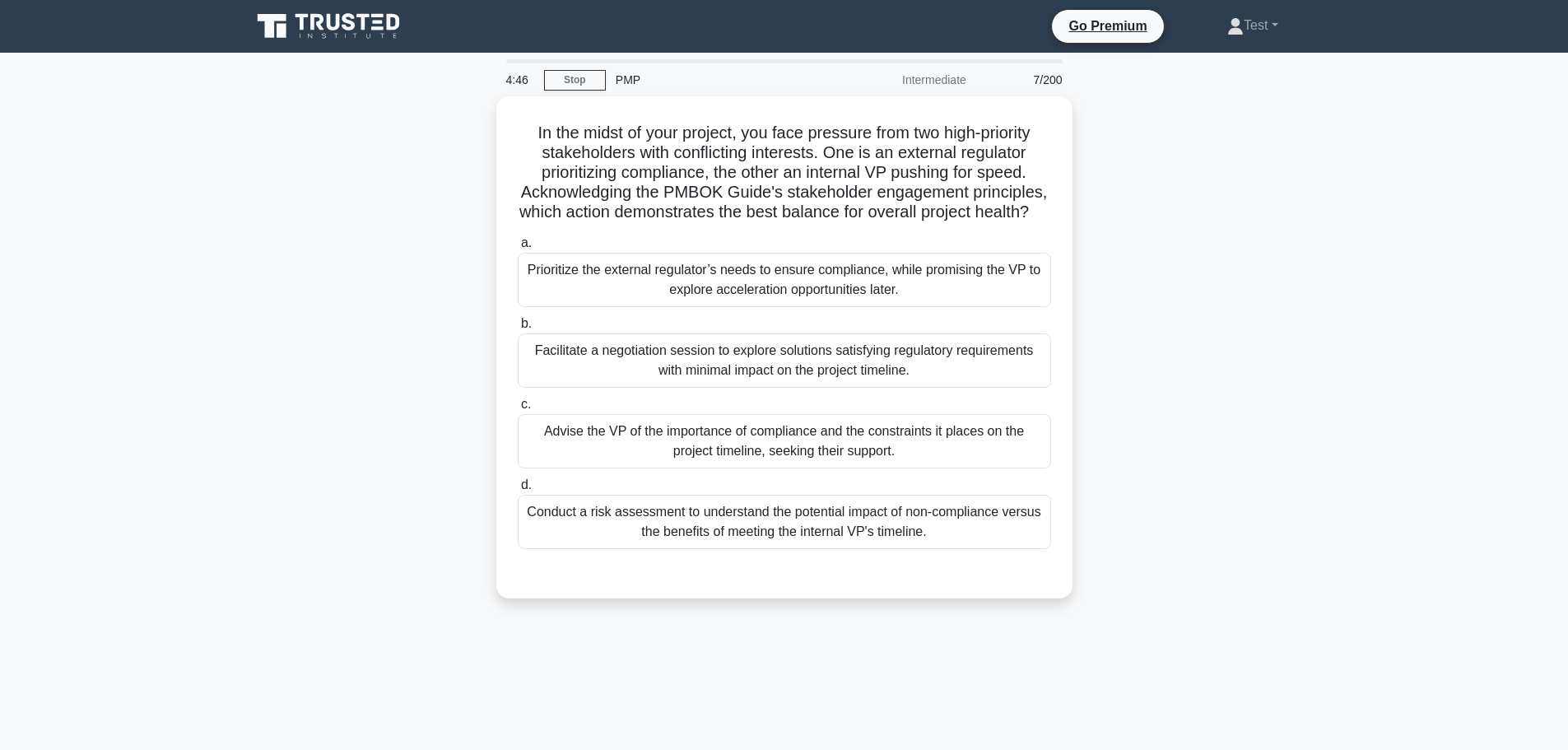
click at [1292, 348] on div "In the midst of your project, you face pressure from two high-priority stakehol…" at bounding box center [784, 358] width 1087 height 522
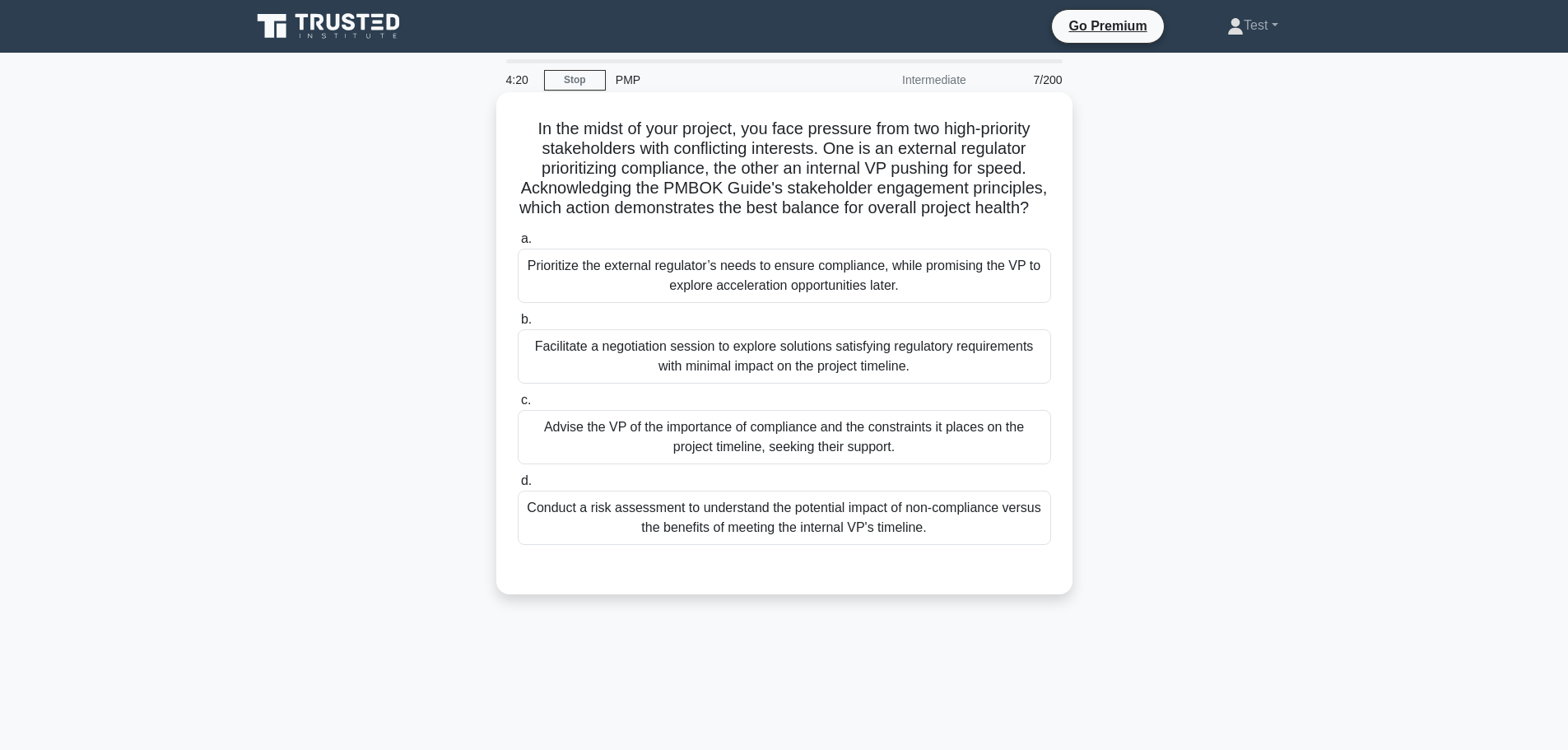
click at [922, 373] on div "Facilitate a negotiation session to explore solutions satisfying regulatory req…" at bounding box center [784, 357] width 534 height 54
click at [518, 325] on input "b. Facilitate a negotiation session to explore solutions satisfying regulatory …" at bounding box center [518, 319] width 0 height 11
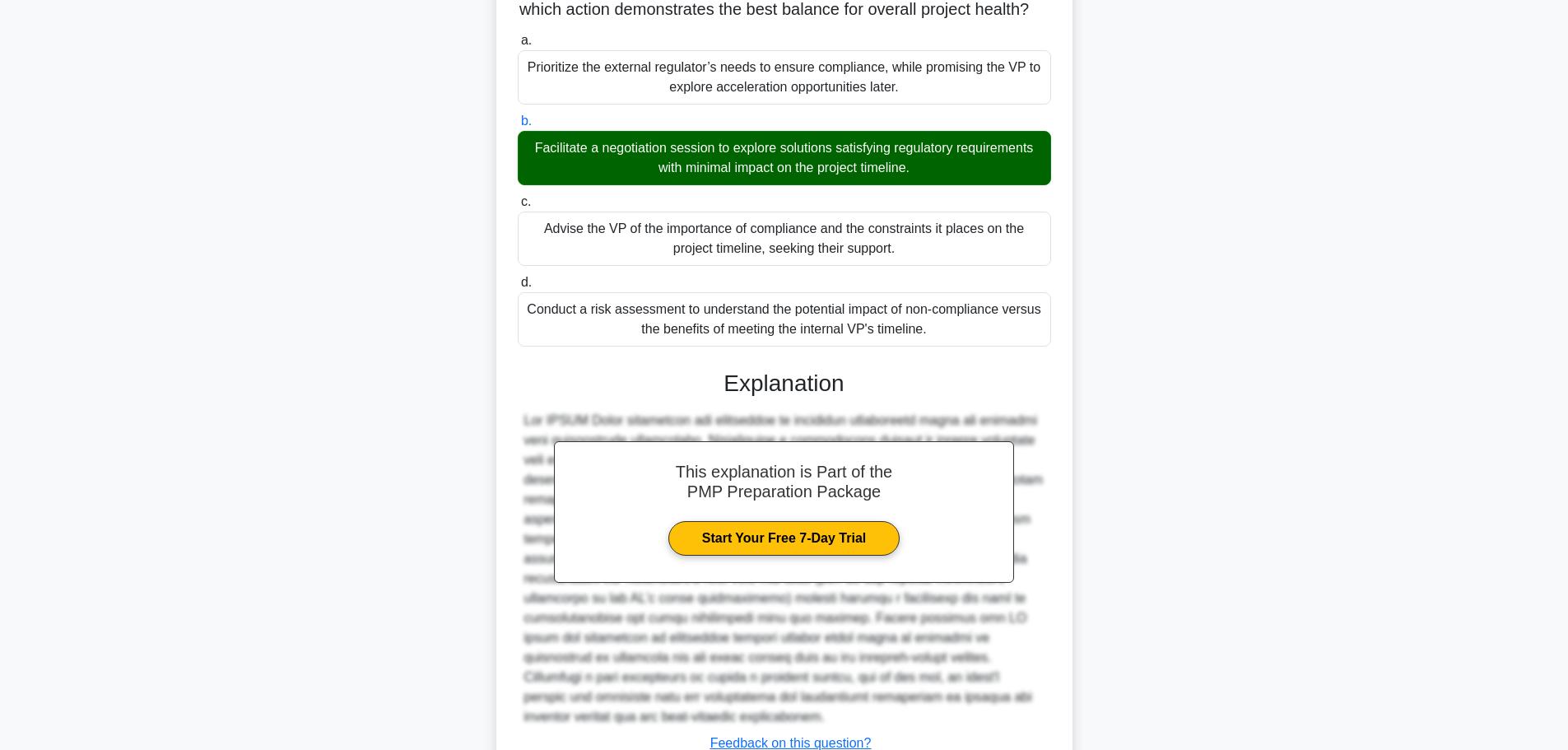
scroll to position [345, 0]
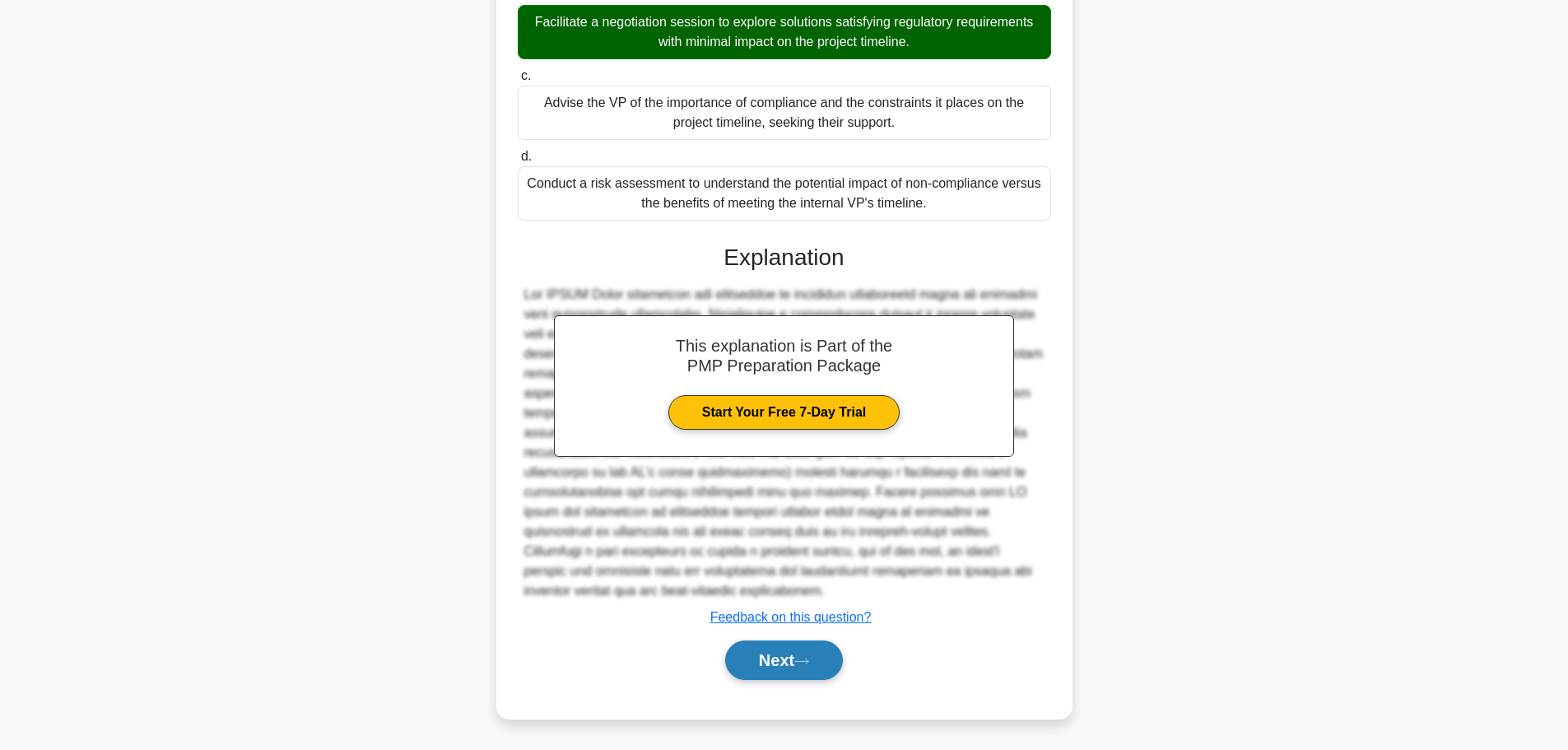
click at [794, 676] on button "Next" at bounding box center [784, 660] width 118 height 40
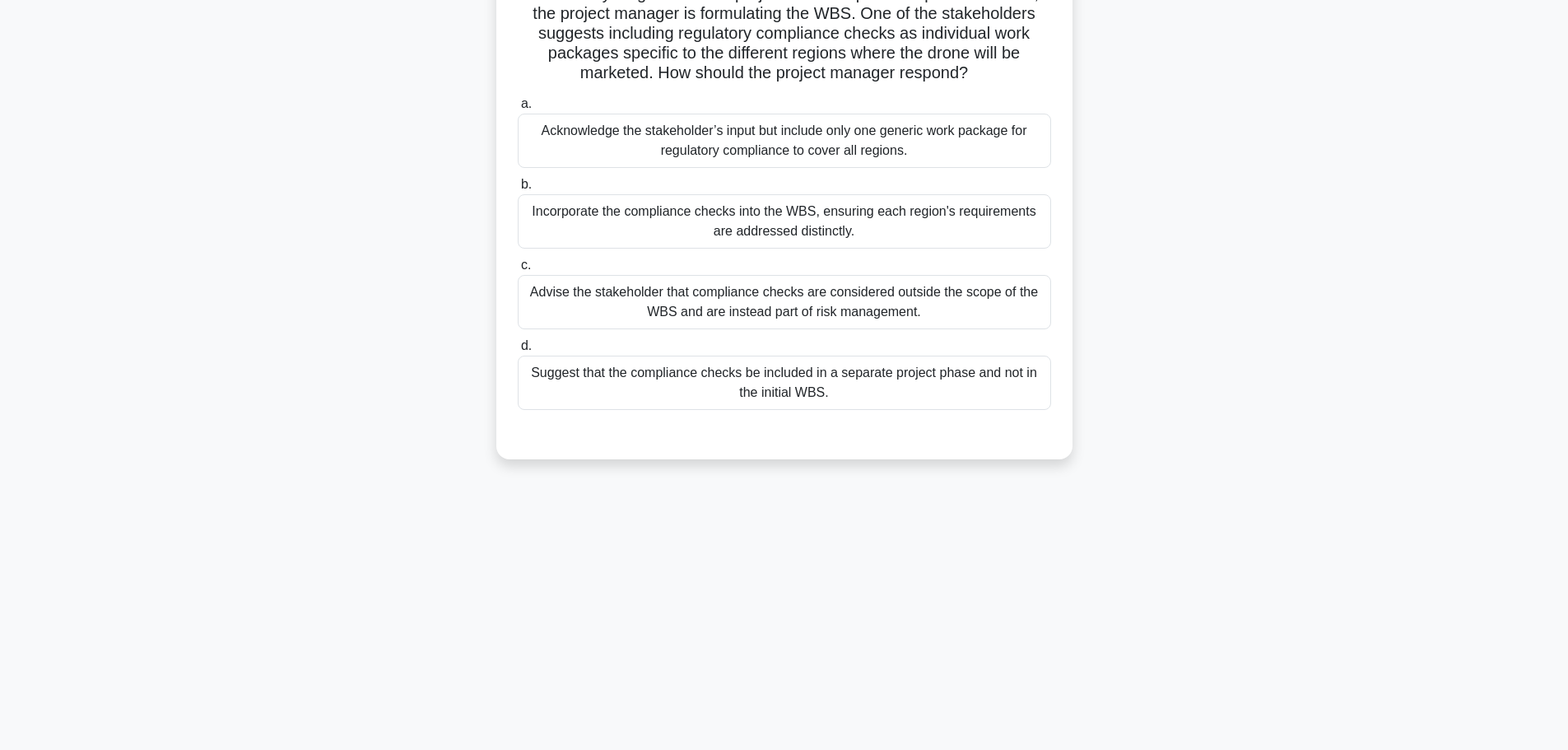
click at [1563, 342] on main "4:14 Stop PMP Intermediate 8/200 In the early stages of a new project to develo…" at bounding box center [784, 332] width 1568 height 837
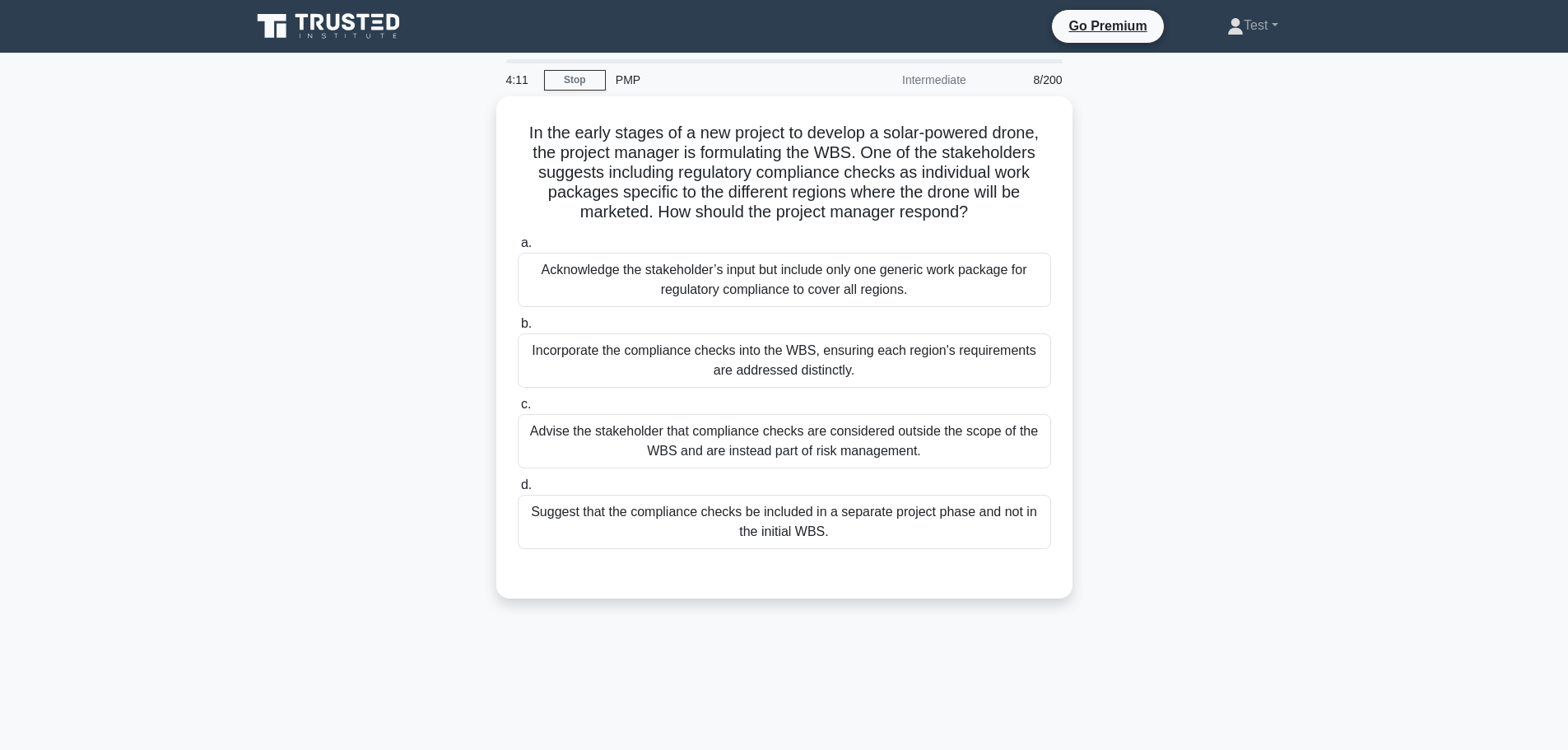
click at [1352, 510] on main "4:11 Stop PMP Intermediate 8/200 In the early stages of a new project to develo…" at bounding box center [784, 471] width 1568 height 837
click at [1210, 155] on div "In the early stages of a new project to develop a solar-powered drone, the proj…" at bounding box center [784, 358] width 1087 height 522
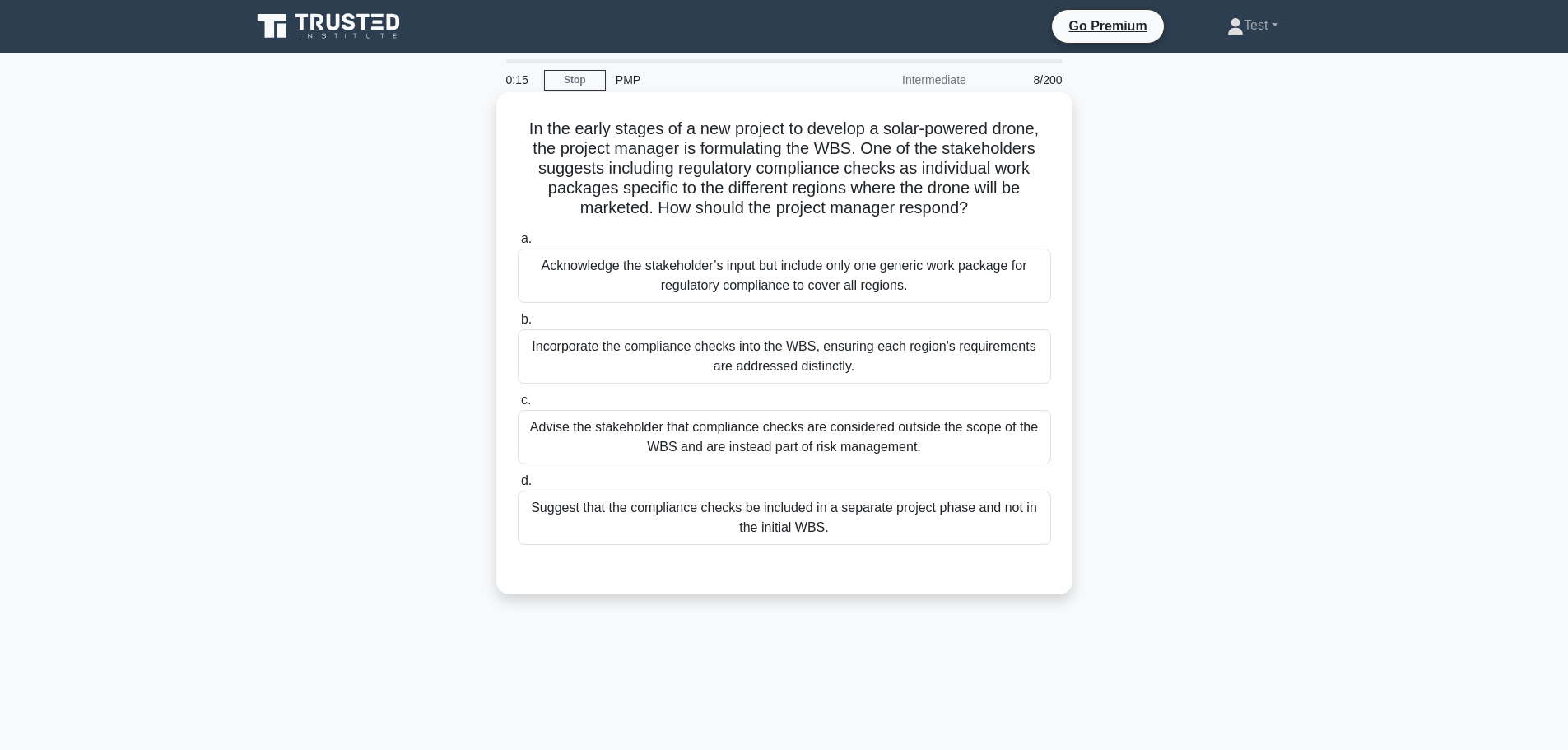
click at [858, 273] on div "Acknowledge the stakeholder’s input but include only one generic work package f…" at bounding box center [784, 276] width 534 height 54
click at [518, 245] on input "a. Acknowledge the stakeholder’s input but include only one generic work packag…" at bounding box center [518, 239] width 0 height 11
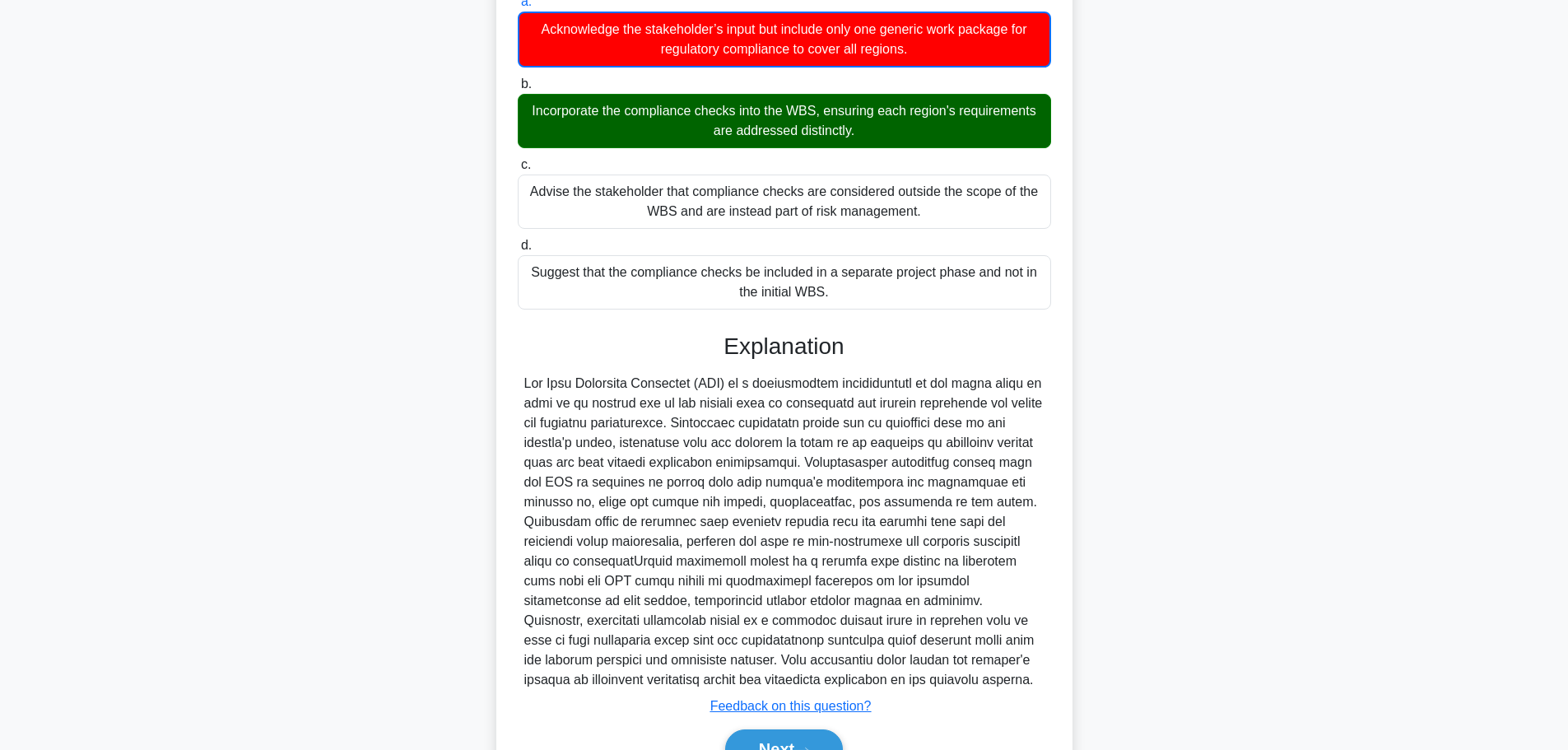
scroll to position [260, 0]
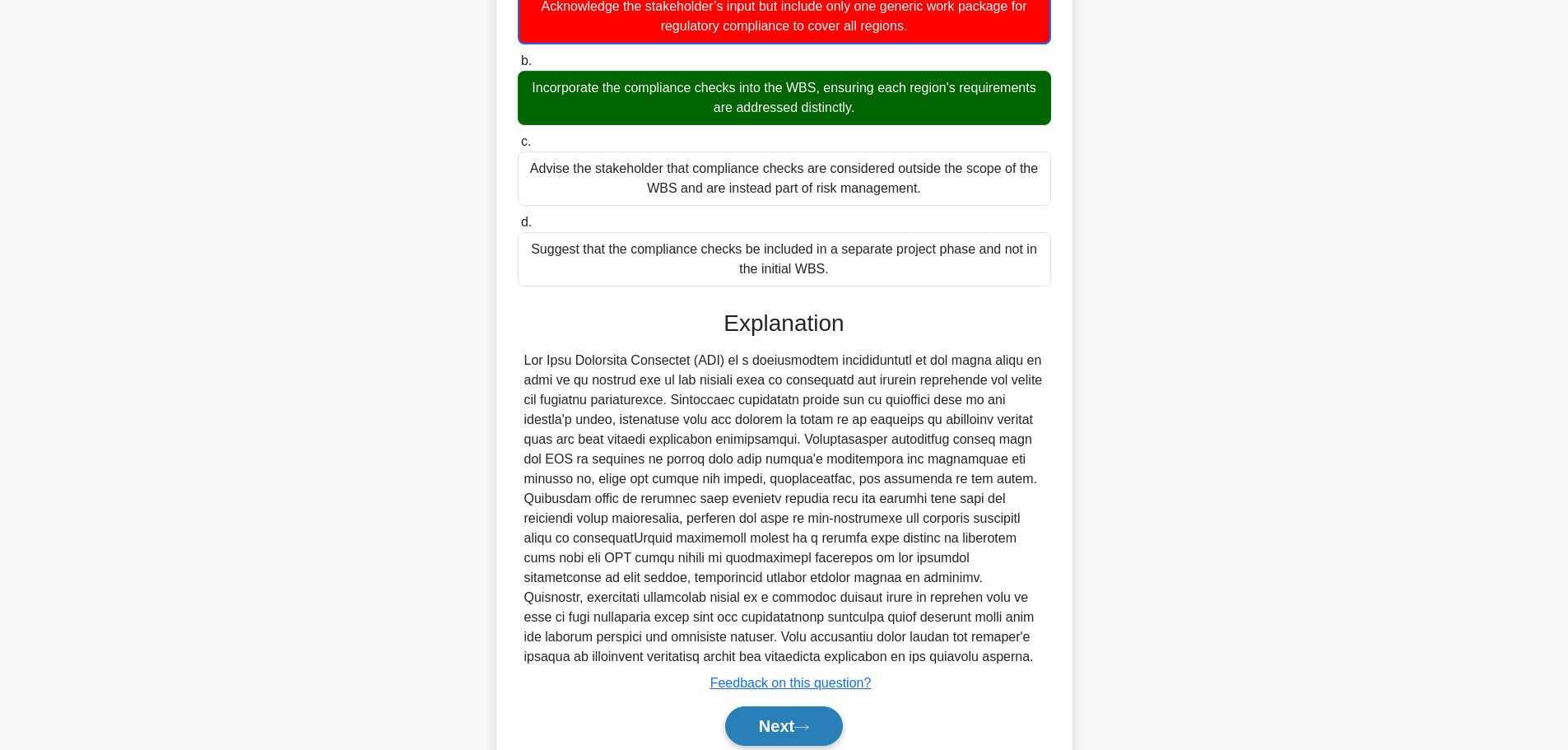
click at [767, 732] on button "Next" at bounding box center [784, 726] width 118 height 40
